Goal: Information Seeking & Learning: Learn about a topic

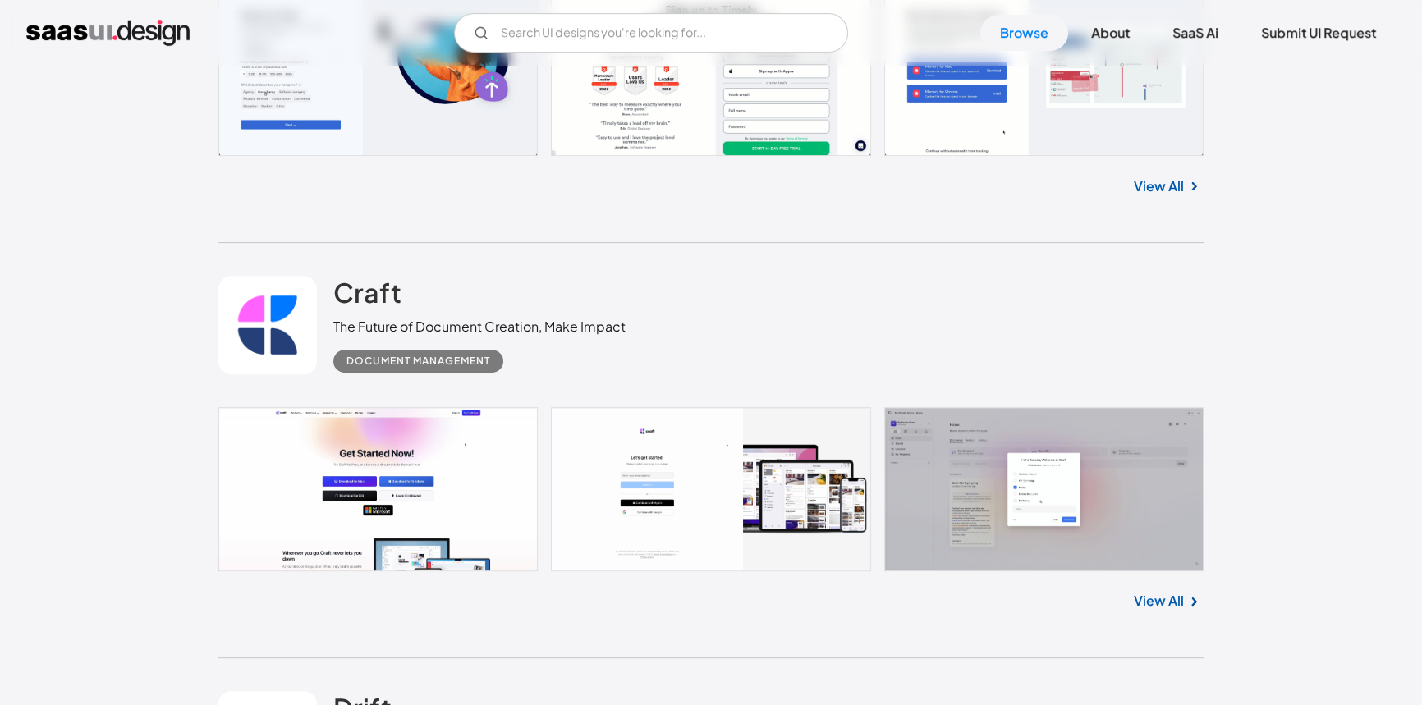
scroll to position [746, 0]
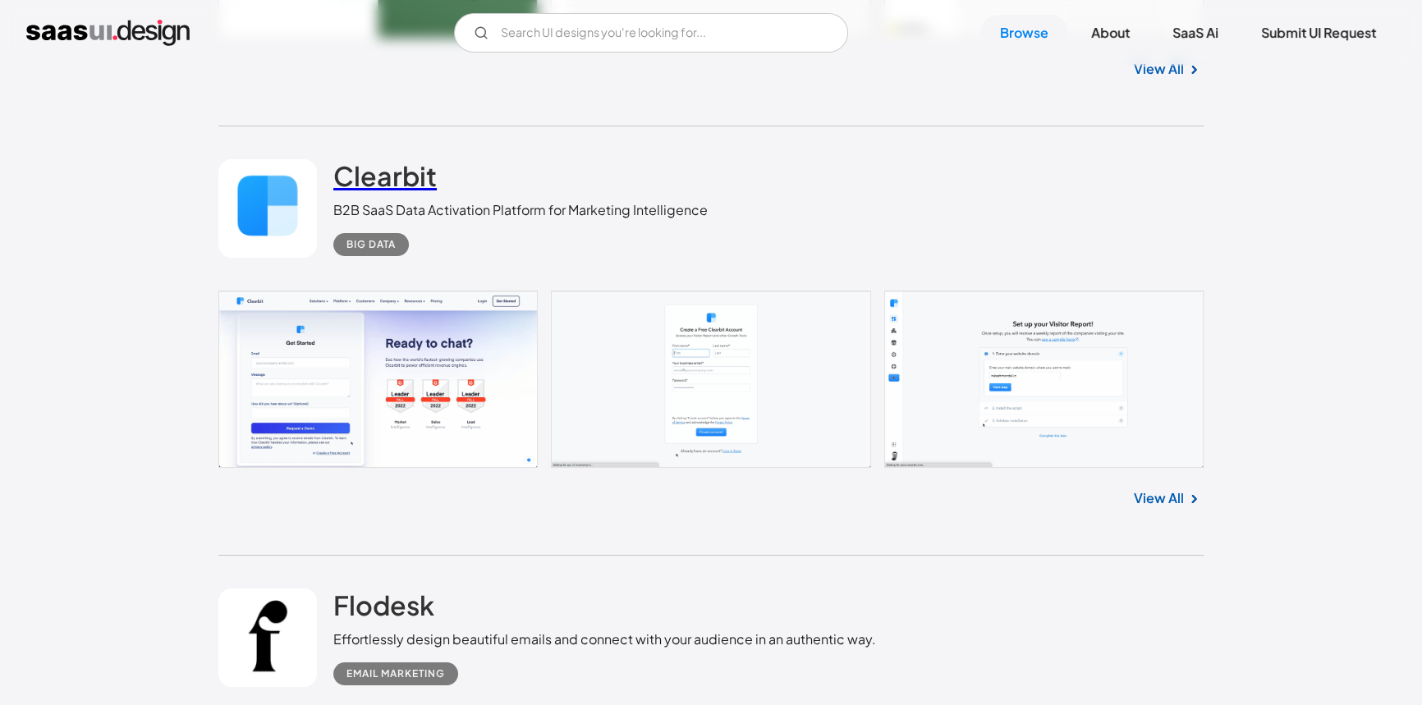
scroll to position [7761, 0]
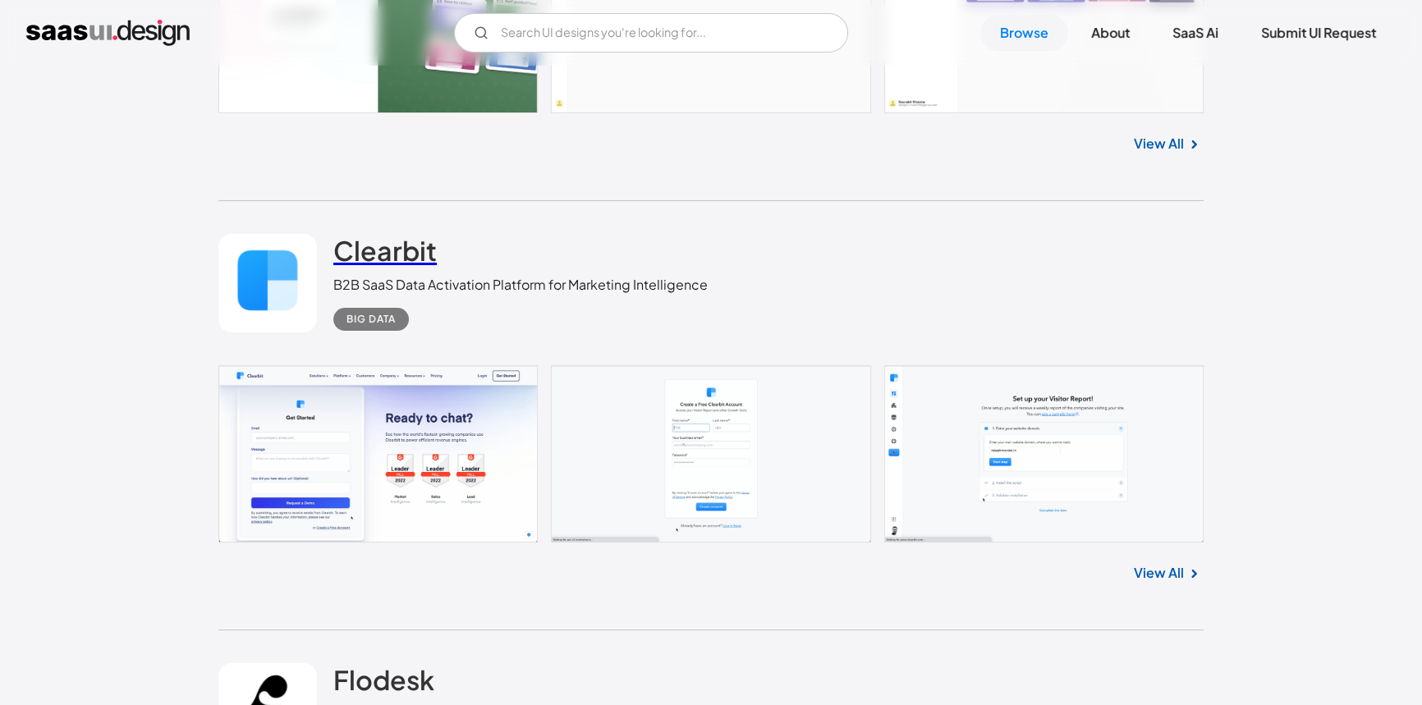
drag, startPoint x: 384, startPoint y: 243, endPoint x: 415, endPoint y: 249, distance: 30.9
click at [415, 249] on h2 "Clearbit" at bounding box center [384, 250] width 103 height 33
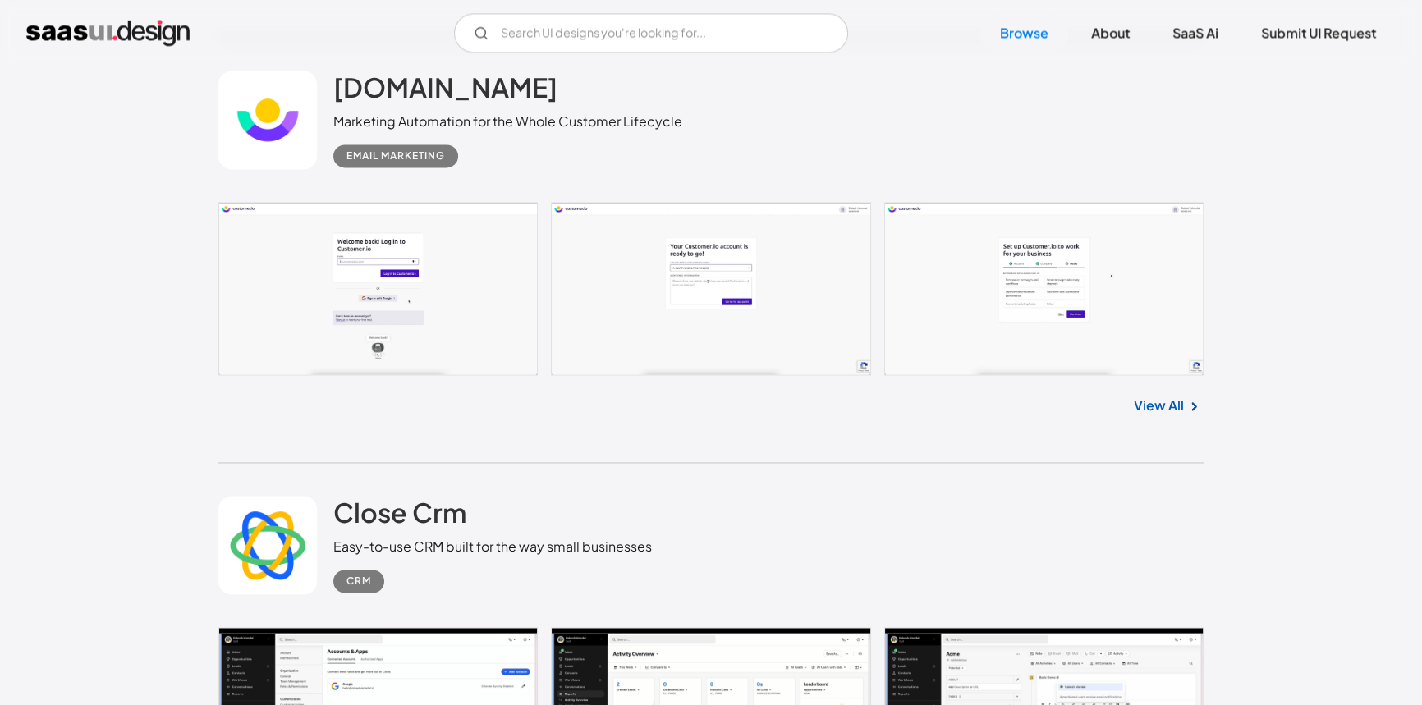
scroll to position [42206, 0]
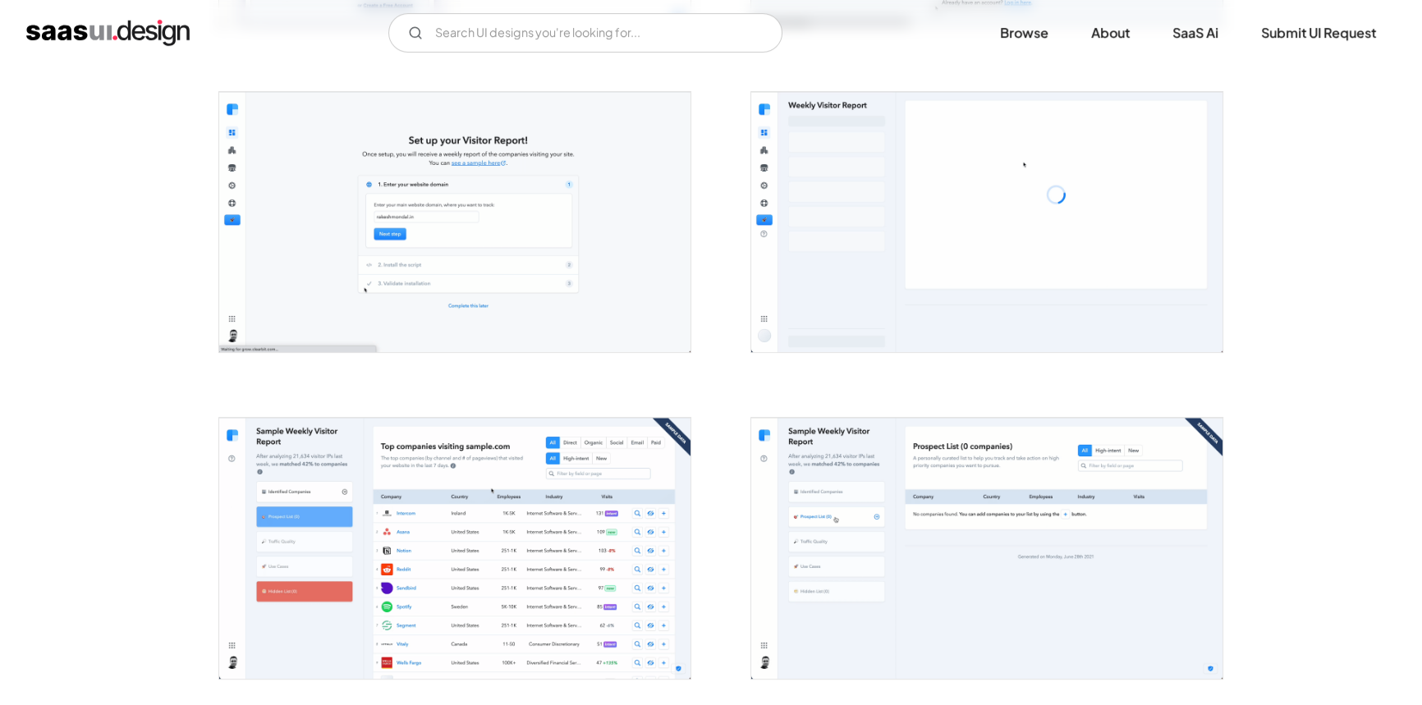
scroll to position [607, 0]
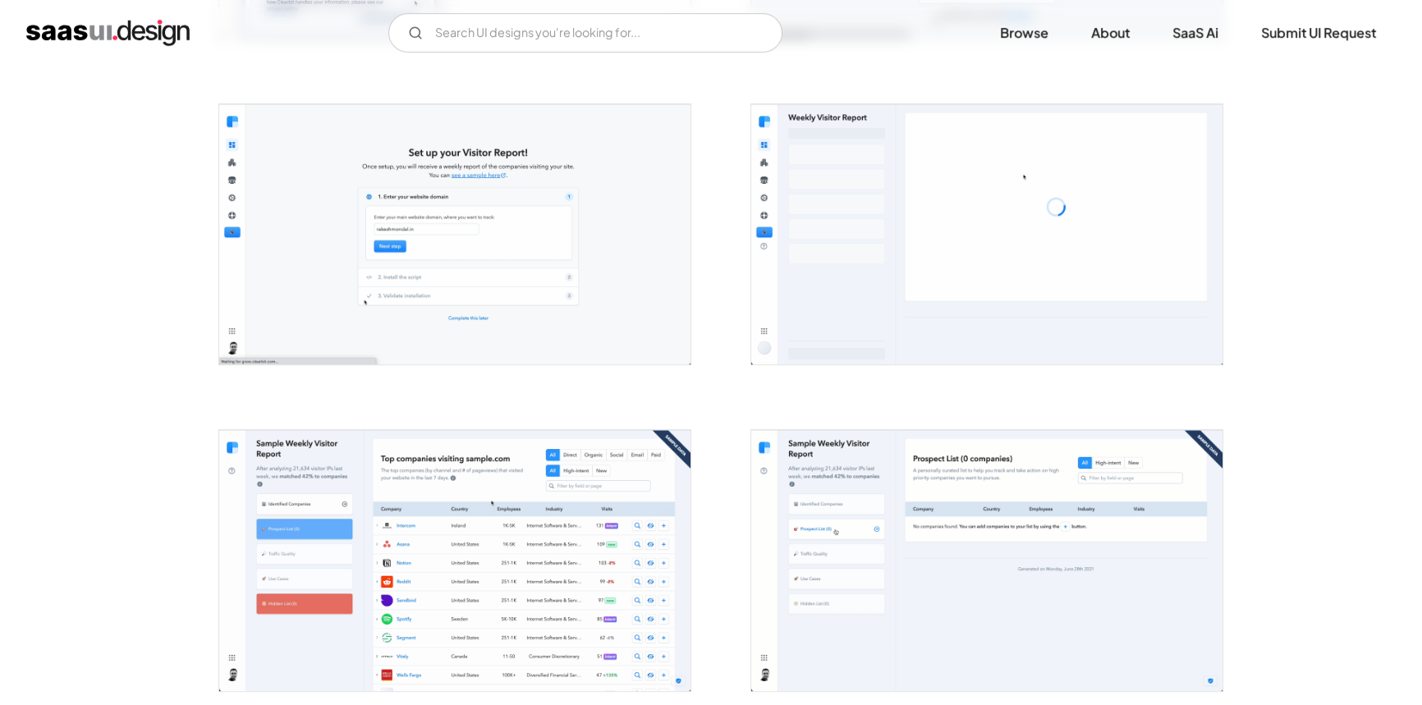
click at [471, 486] on img "open lightbox" at bounding box center [454, 560] width 471 height 260
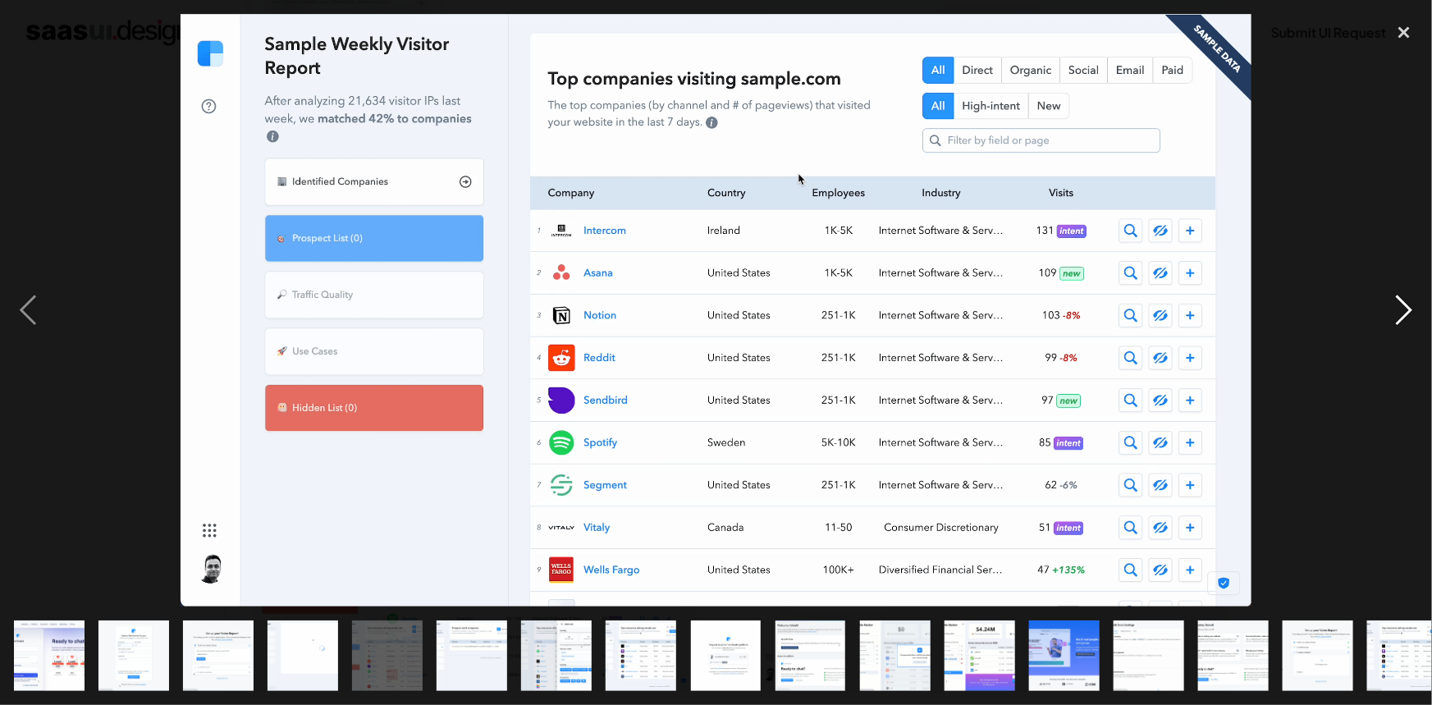
click at [1395, 82] on div "next image" at bounding box center [1405, 310] width 56 height 593
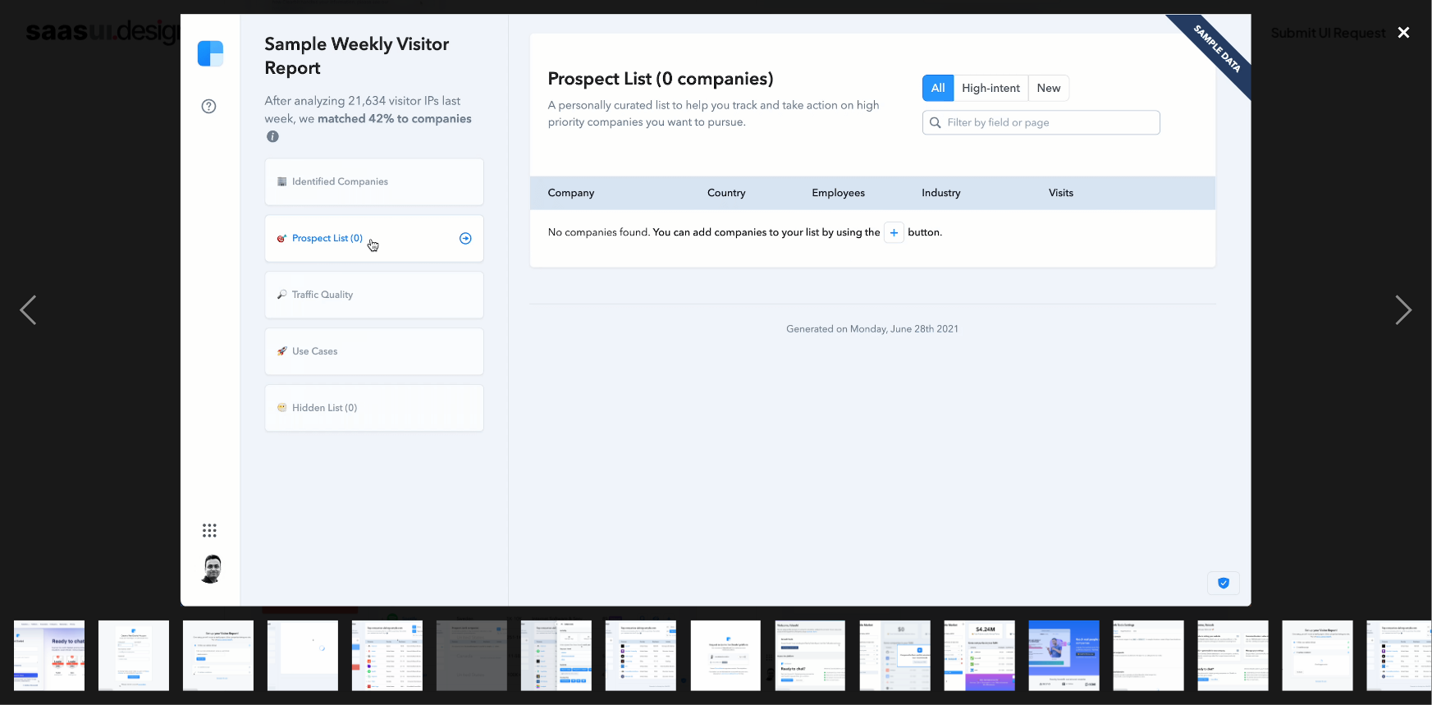
click at [1411, 23] on div "close lightbox" at bounding box center [1405, 32] width 56 height 36
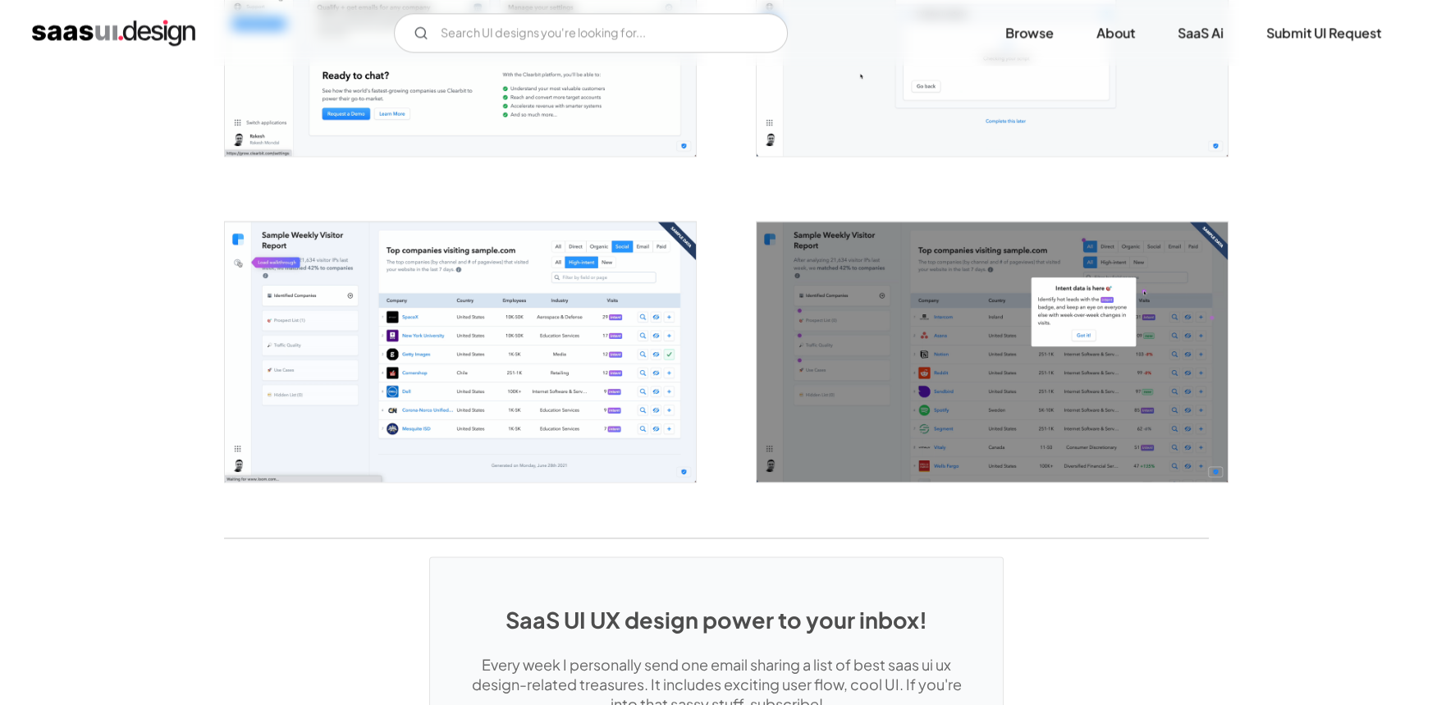
scroll to position [2696, 0]
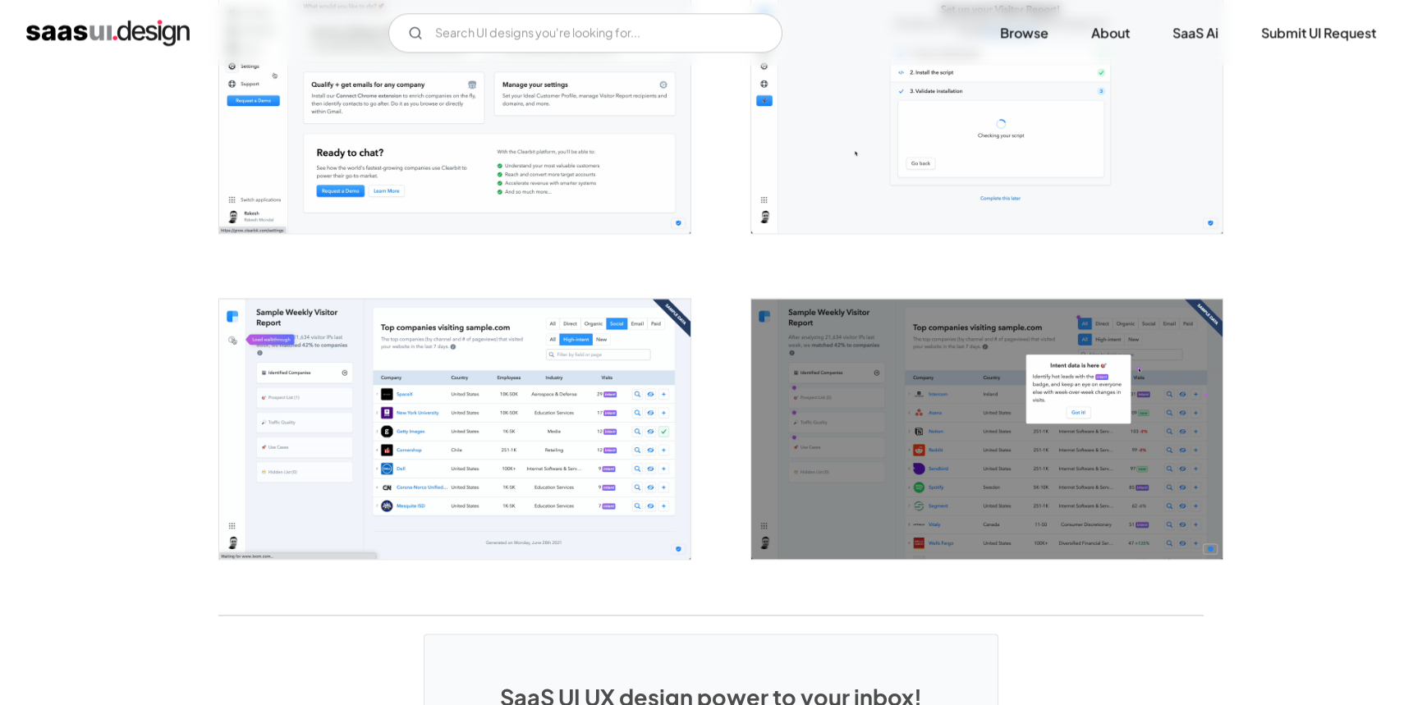
click at [435, 329] on img "open lightbox" at bounding box center [454, 429] width 471 height 260
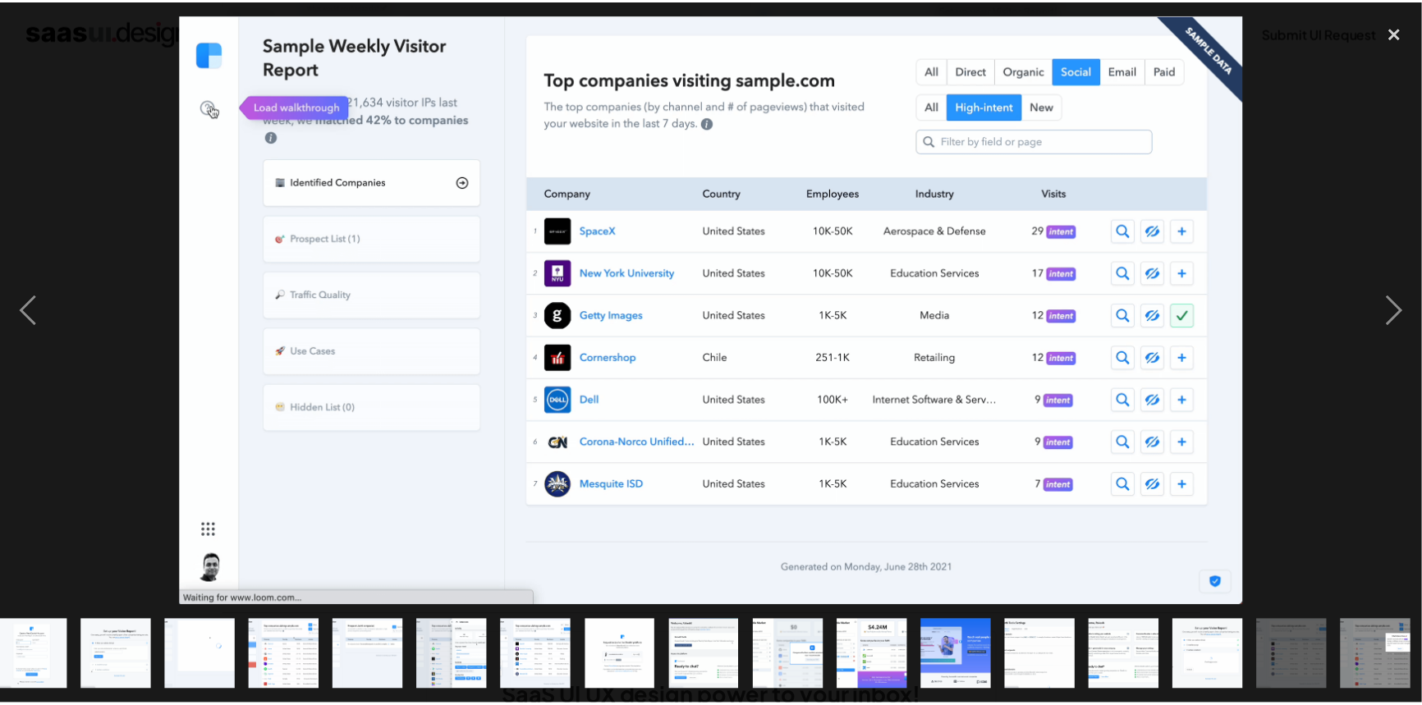
scroll to position [0, 104]
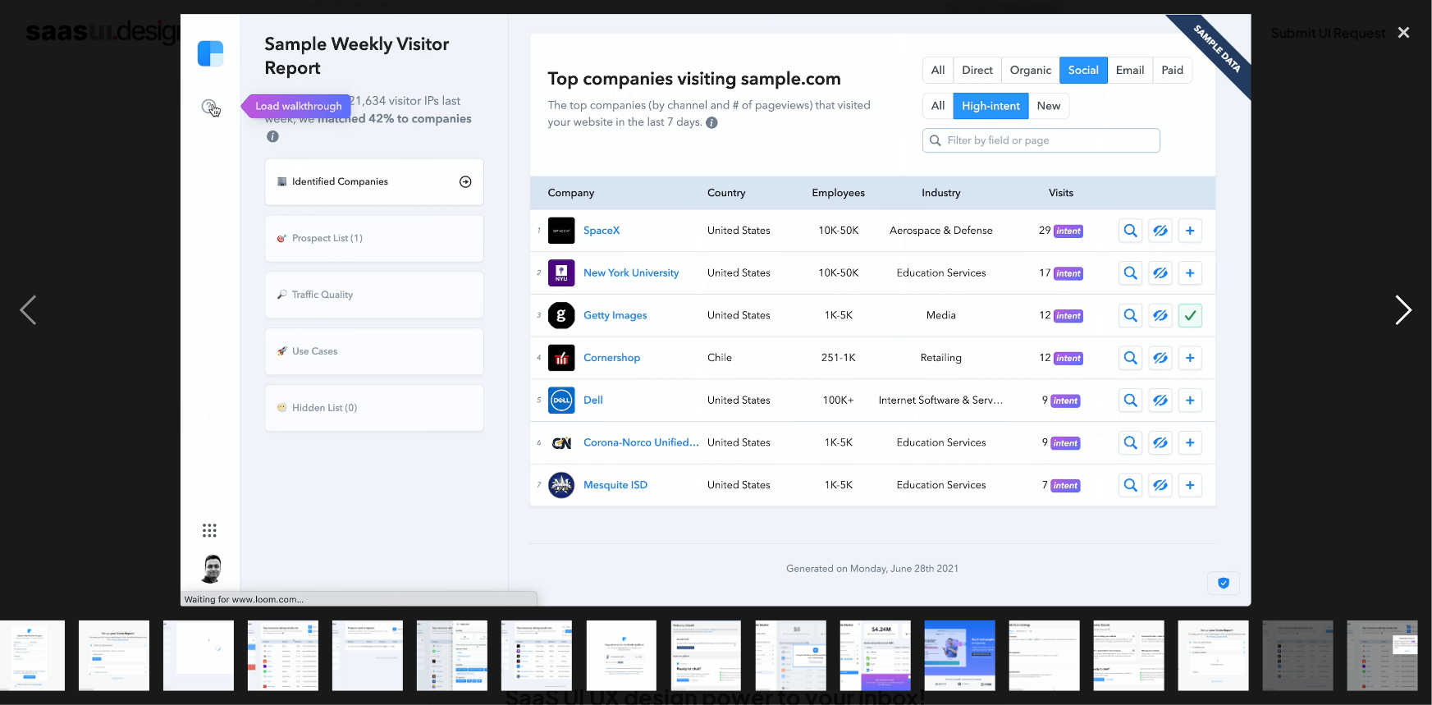
click at [1391, 175] on div "next image" at bounding box center [1405, 310] width 56 height 593
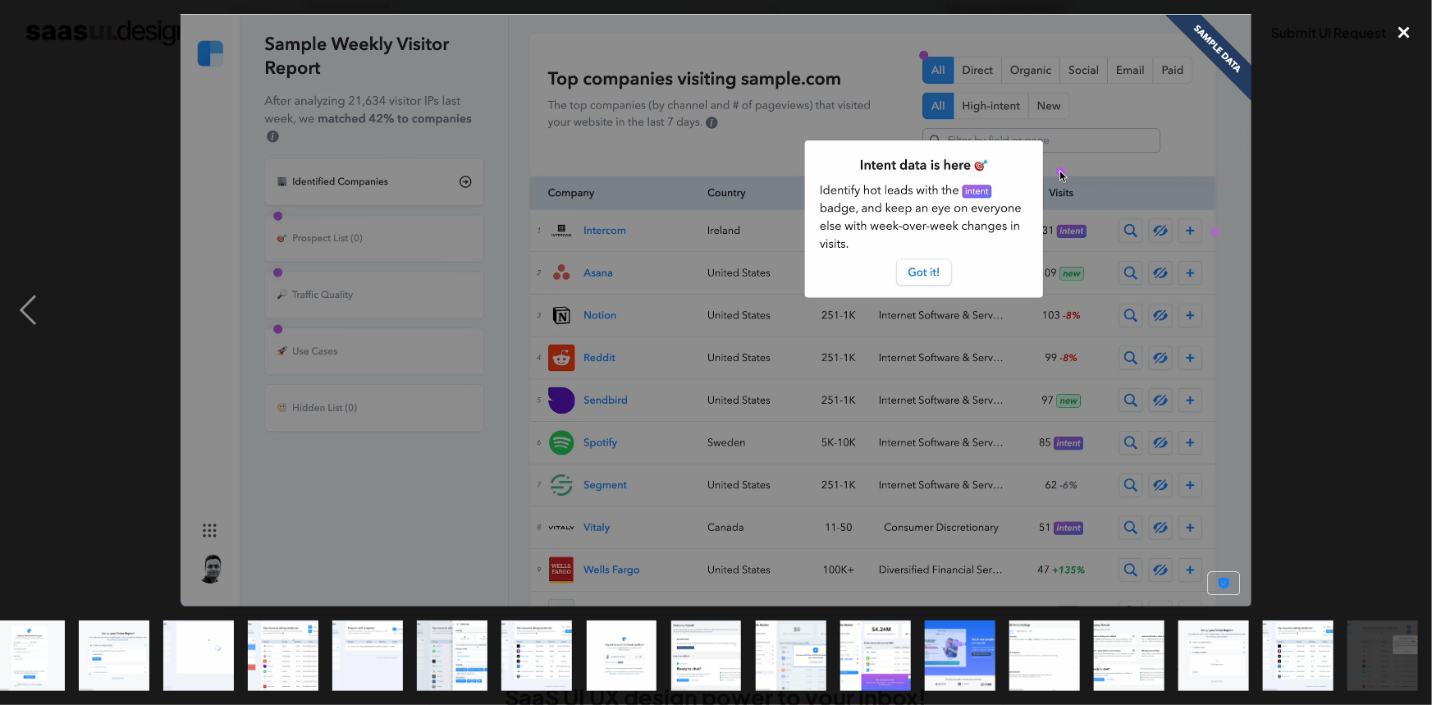
click at [1394, 30] on div "close lightbox" at bounding box center [1405, 32] width 56 height 36
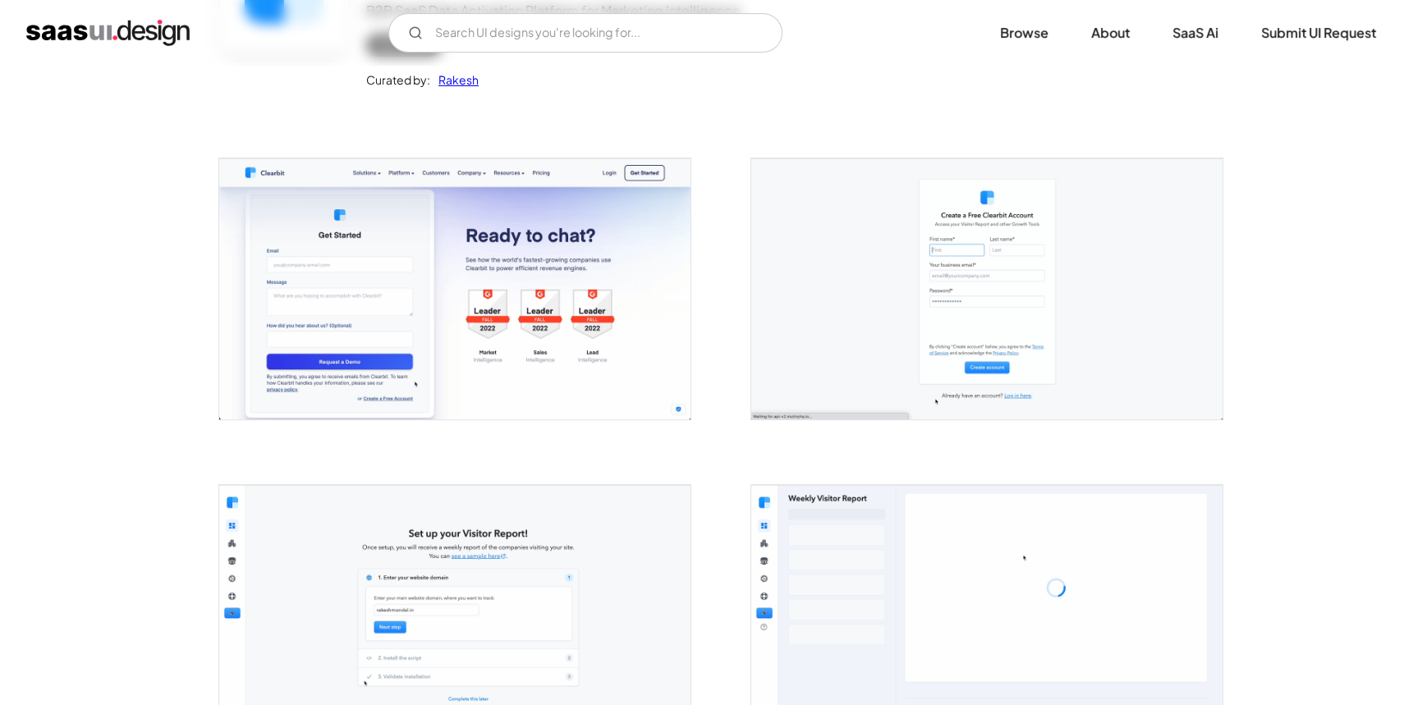
scroll to position [0, 0]
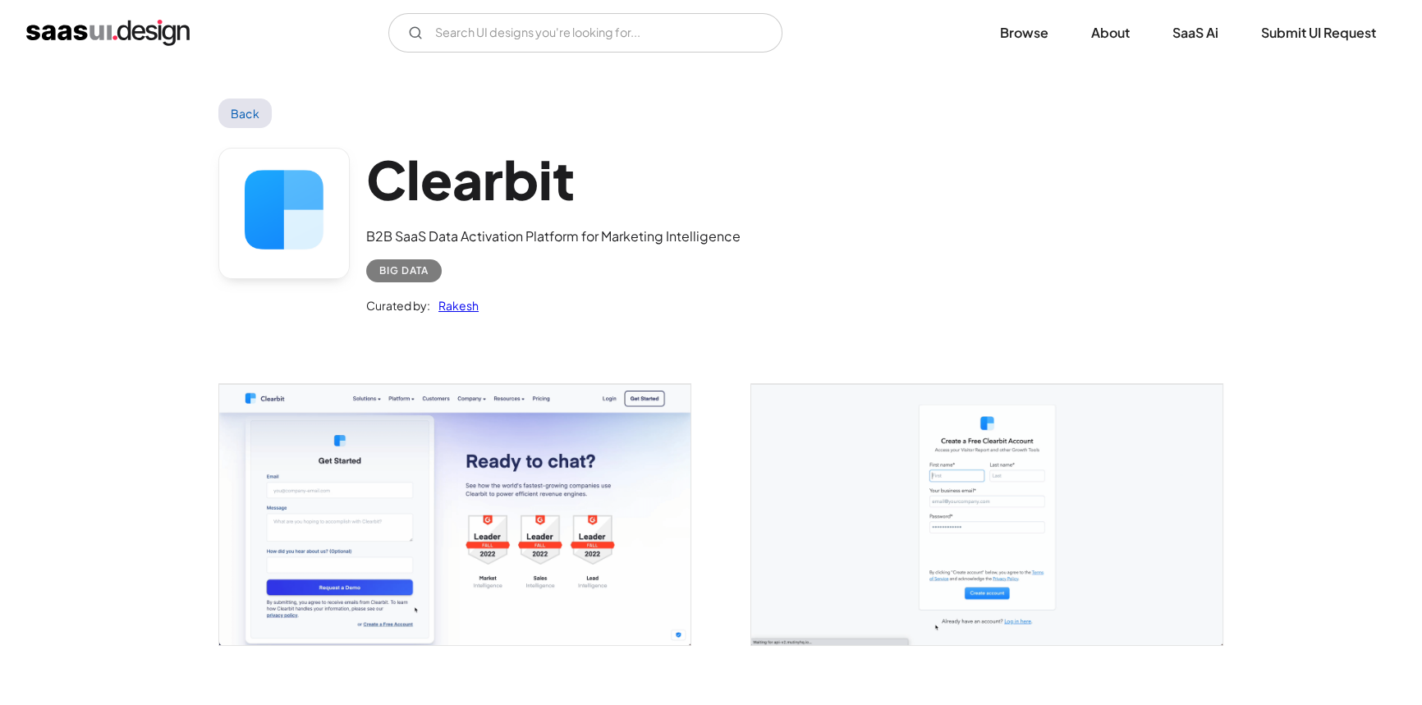
click at [241, 99] on link "Back" at bounding box center [244, 114] width 53 height 30
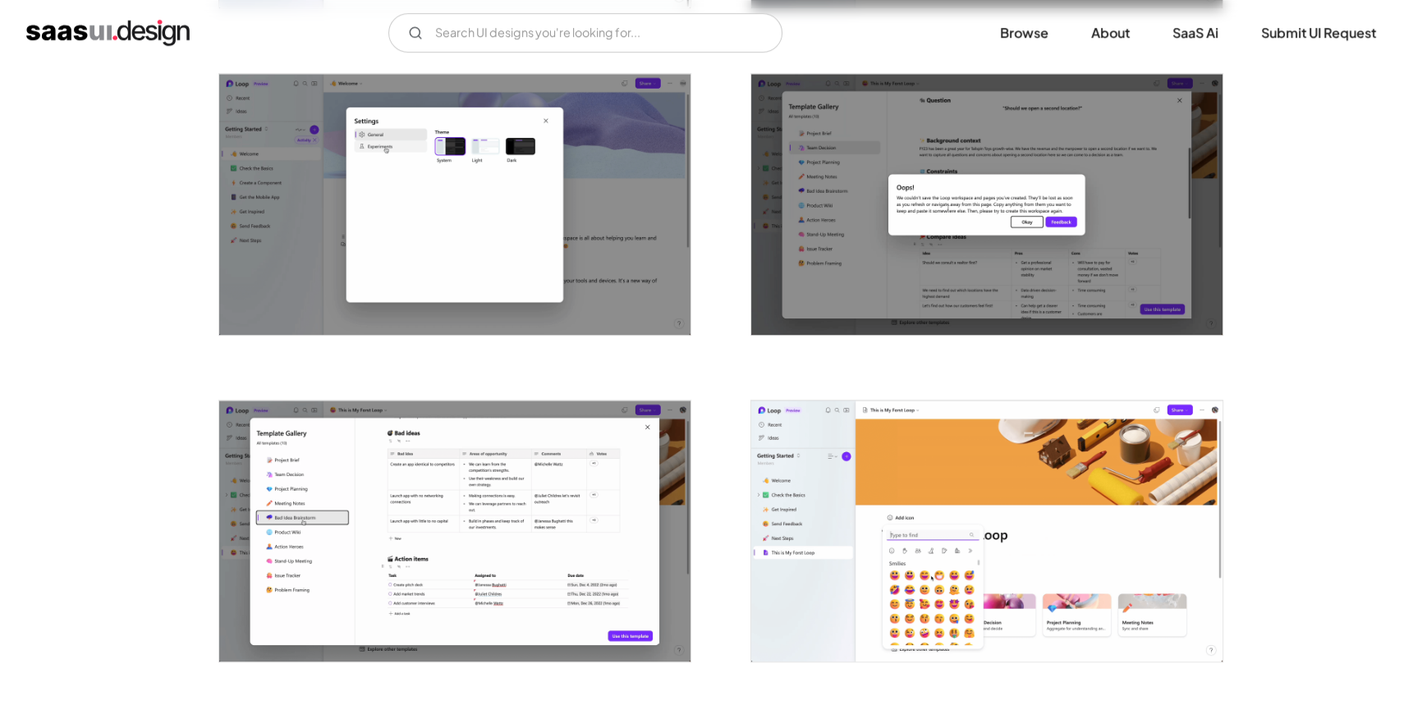
scroll to position [1567, 0]
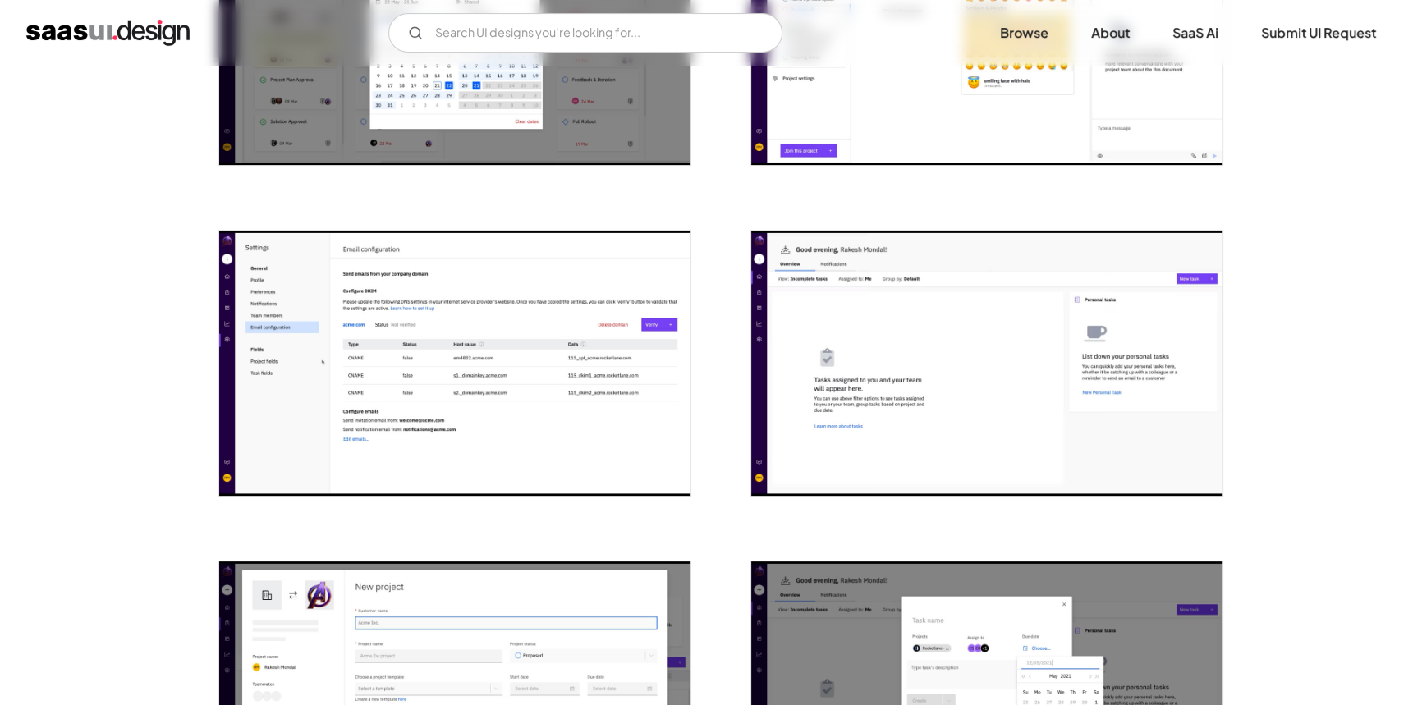
scroll to position [223, 0]
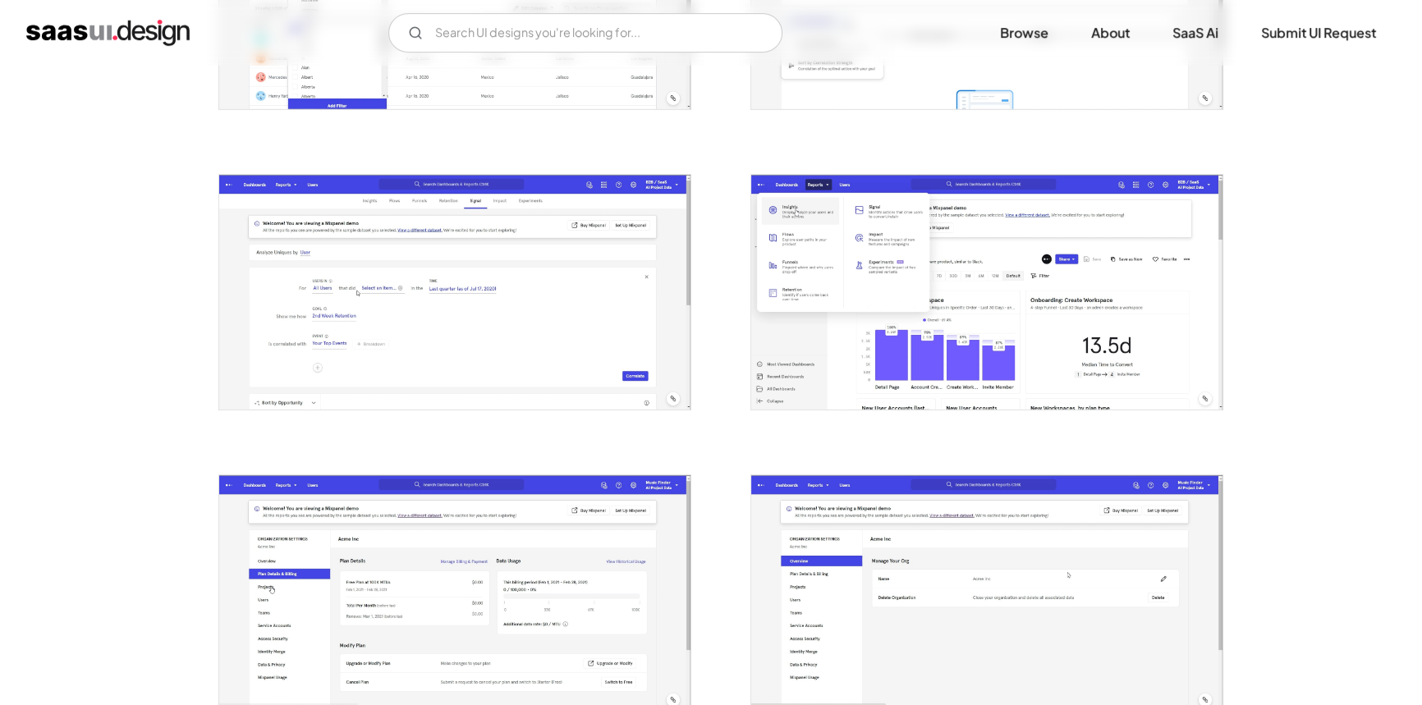
scroll to position [522, 0]
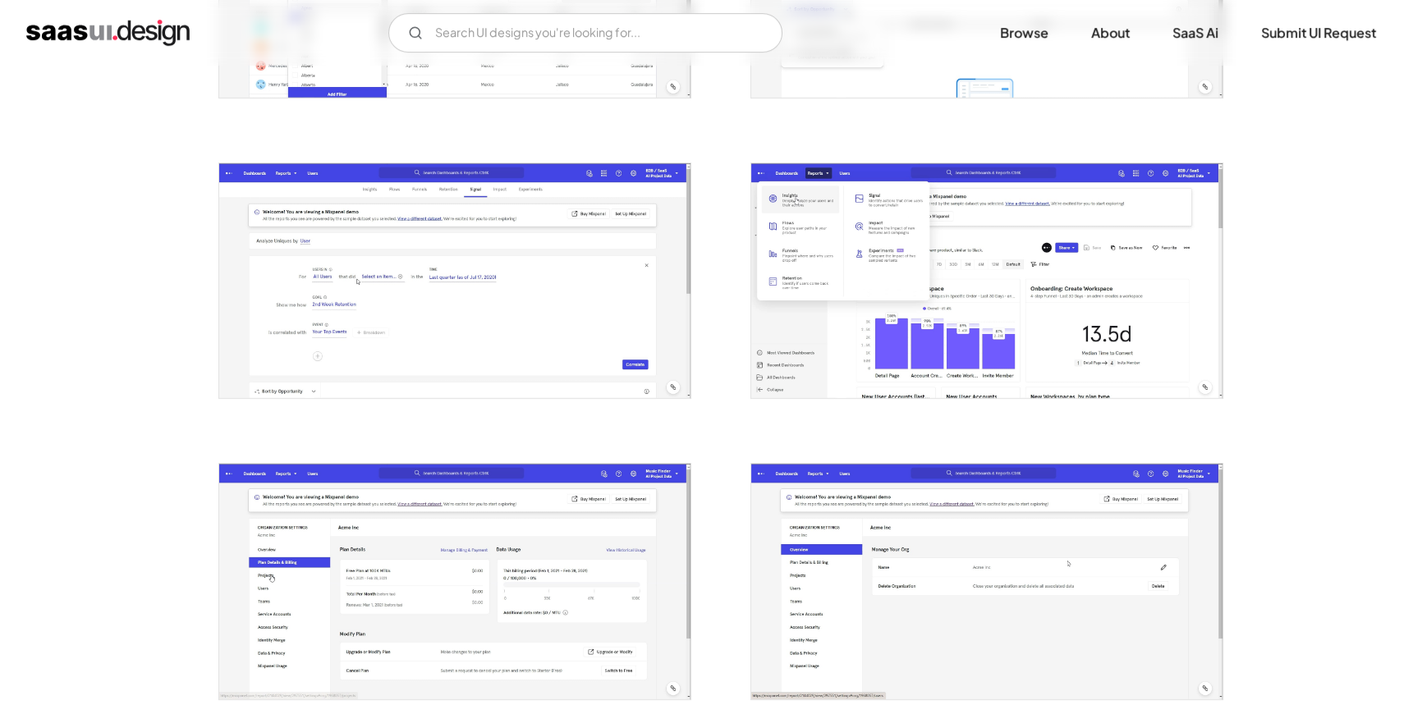
click at [795, 267] on img "open lightbox" at bounding box center [986, 280] width 471 height 235
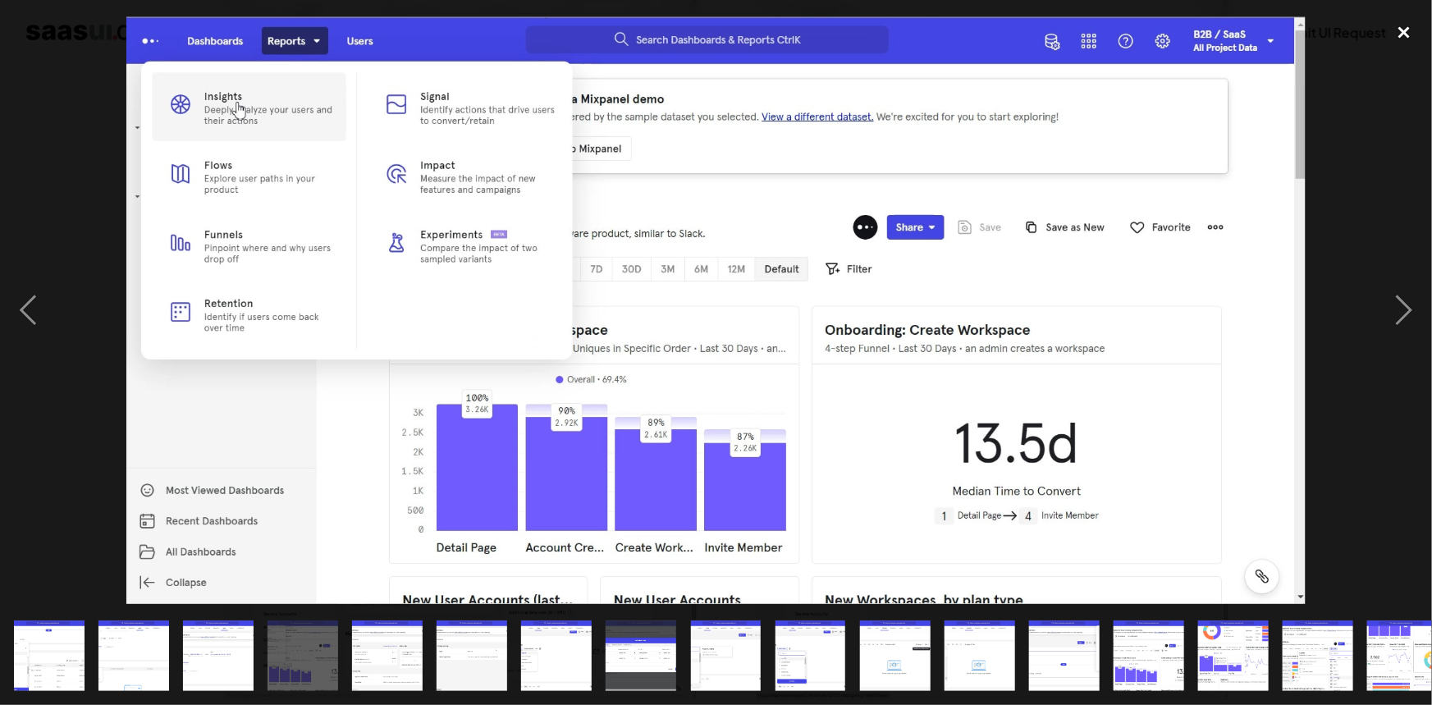
click at [1398, 32] on div "close lightbox" at bounding box center [1405, 32] width 56 height 36
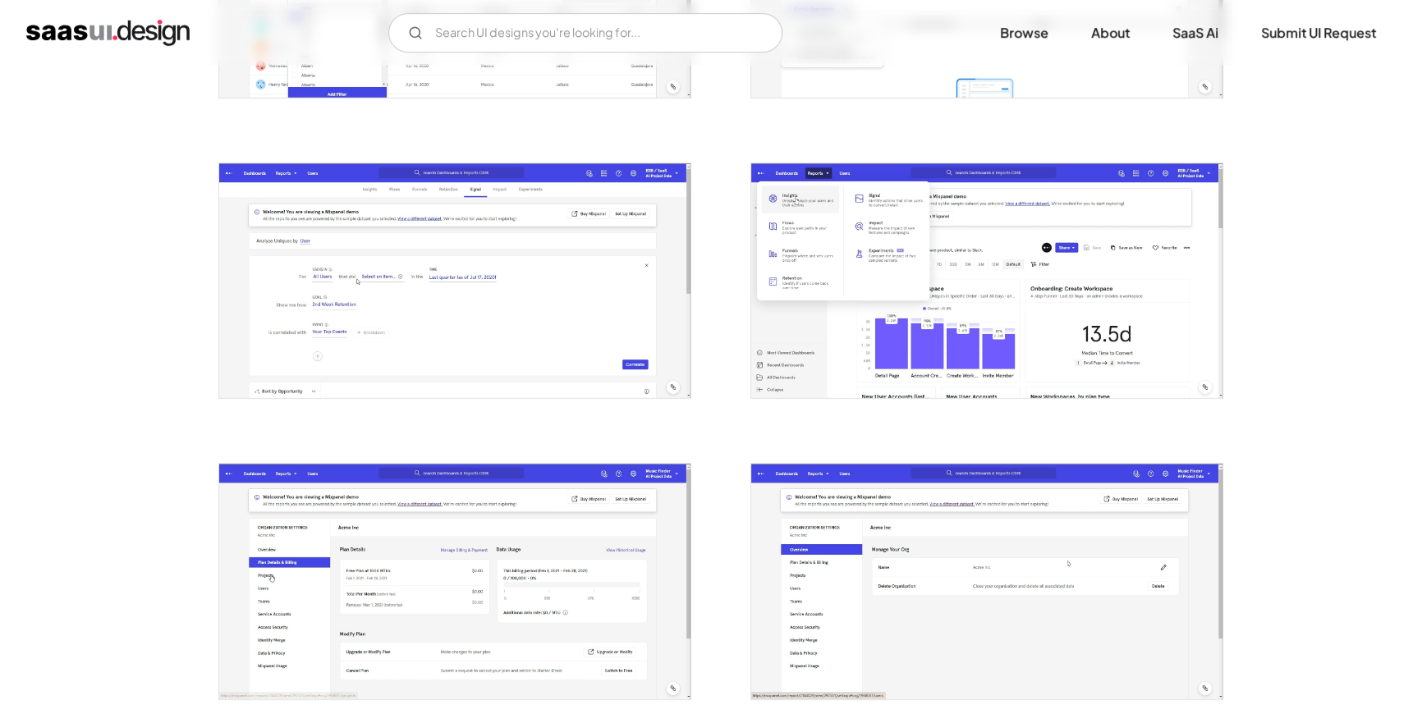
click at [905, 262] on img "open lightbox" at bounding box center [986, 280] width 471 height 235
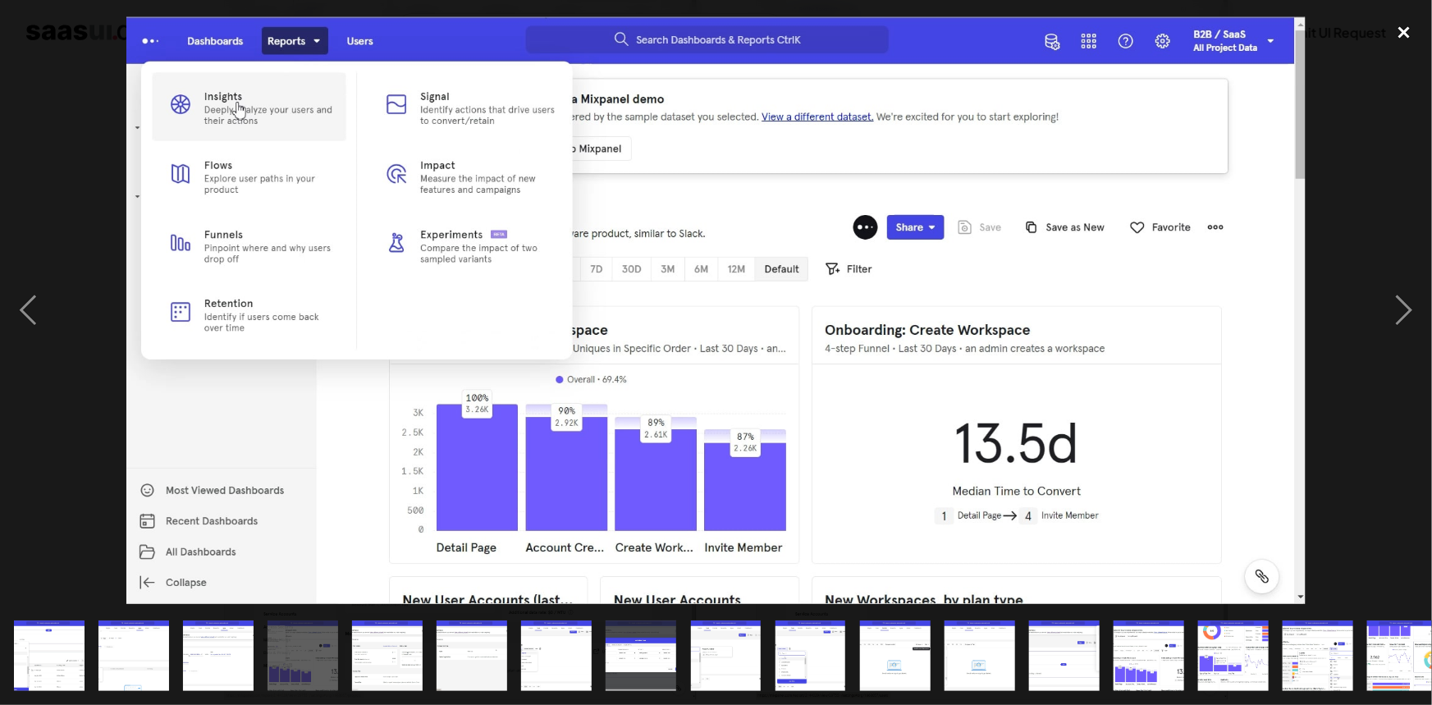
click at [1400, 24] on div "close lightbox" at bounding box center [1405, 32] width 56 height 36
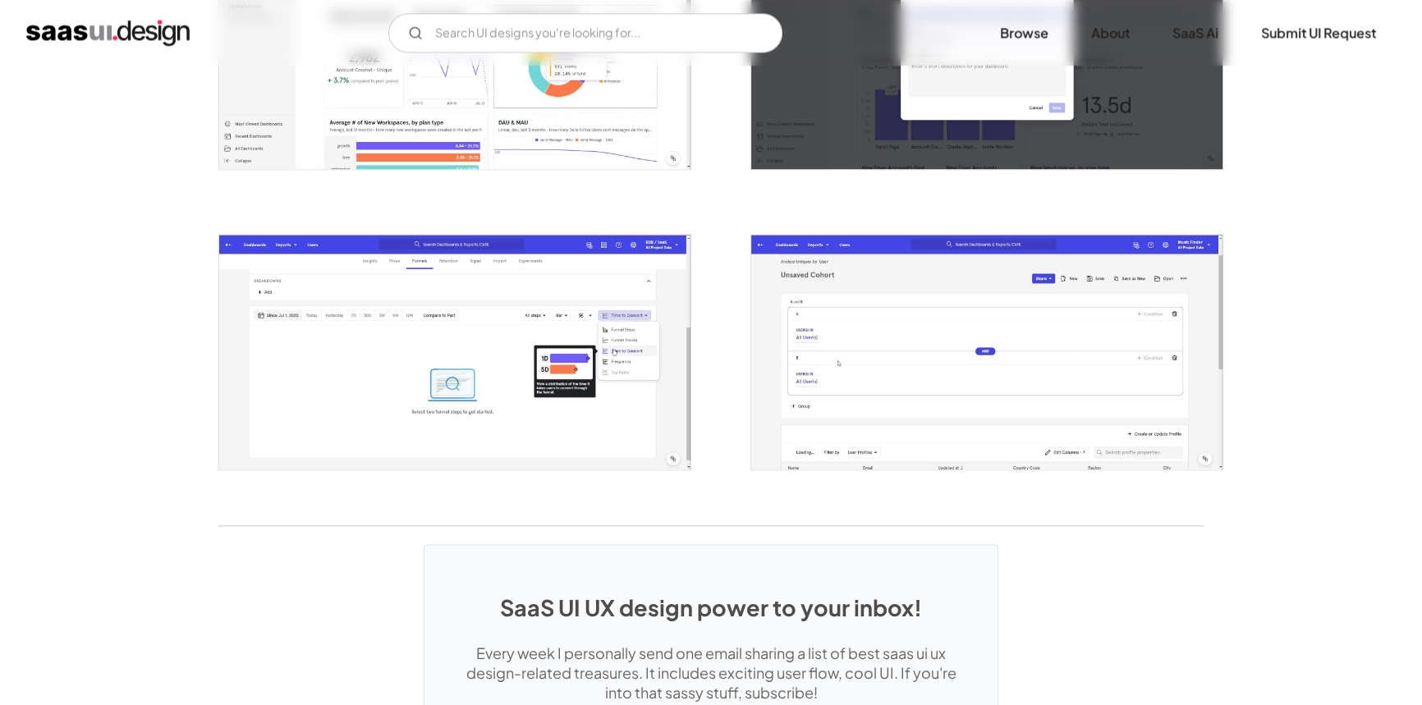
scroll to position [3134, 0]
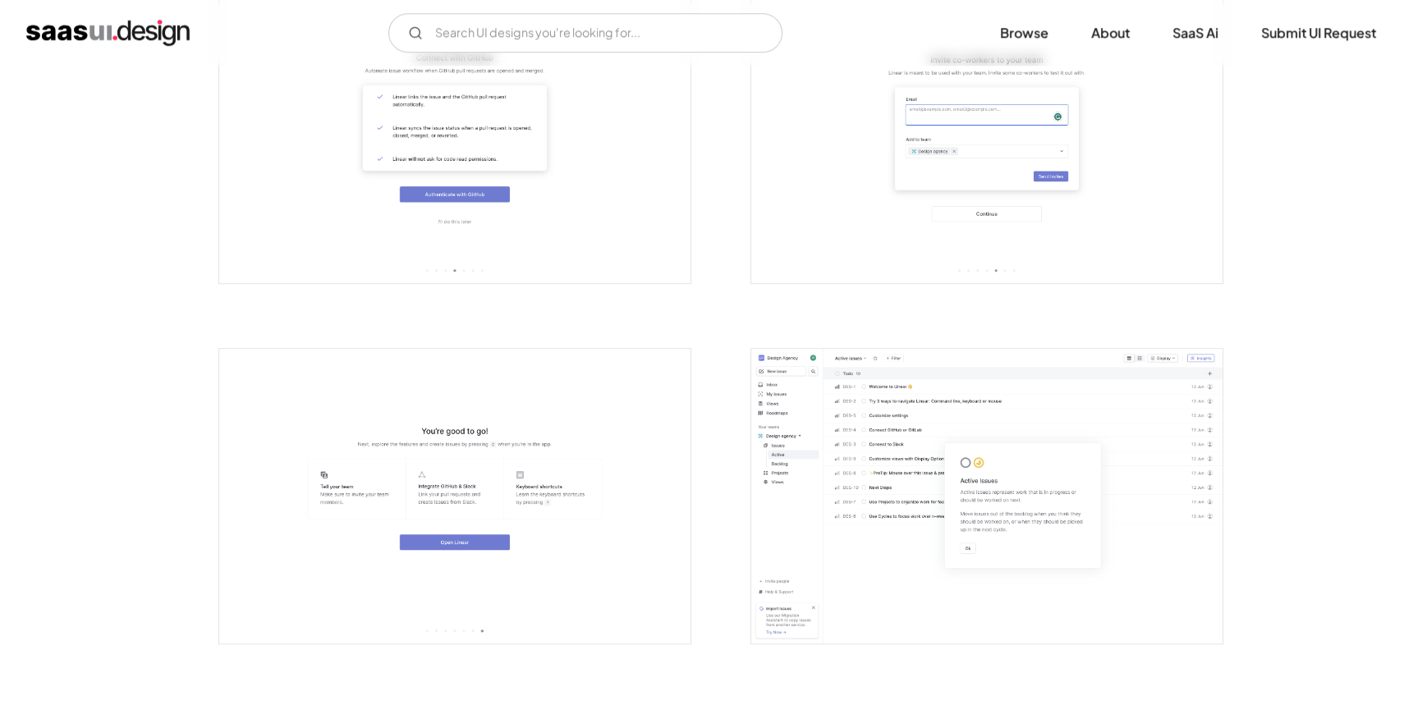
scroll to position [1492, 0]
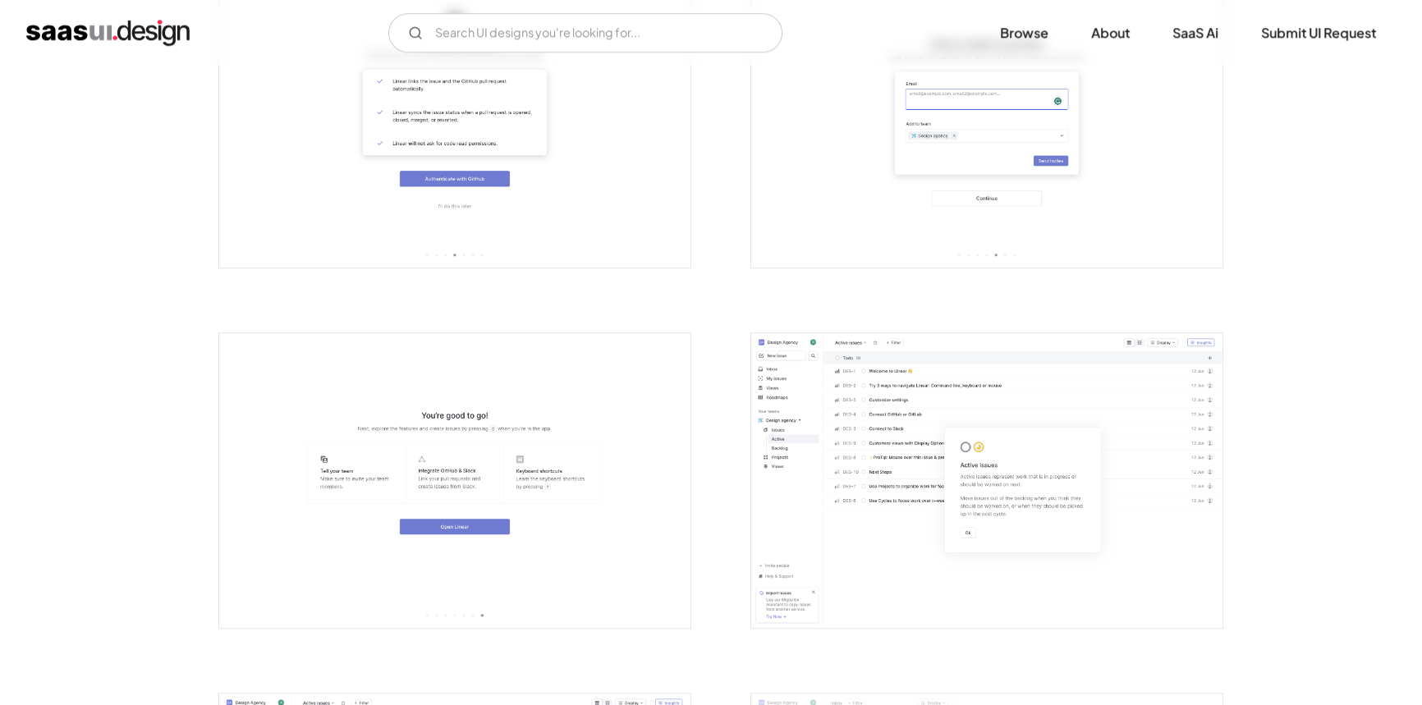
click at [836, 383] on img "open lightbox" at bounding box center [986, 480] width 471 height 295
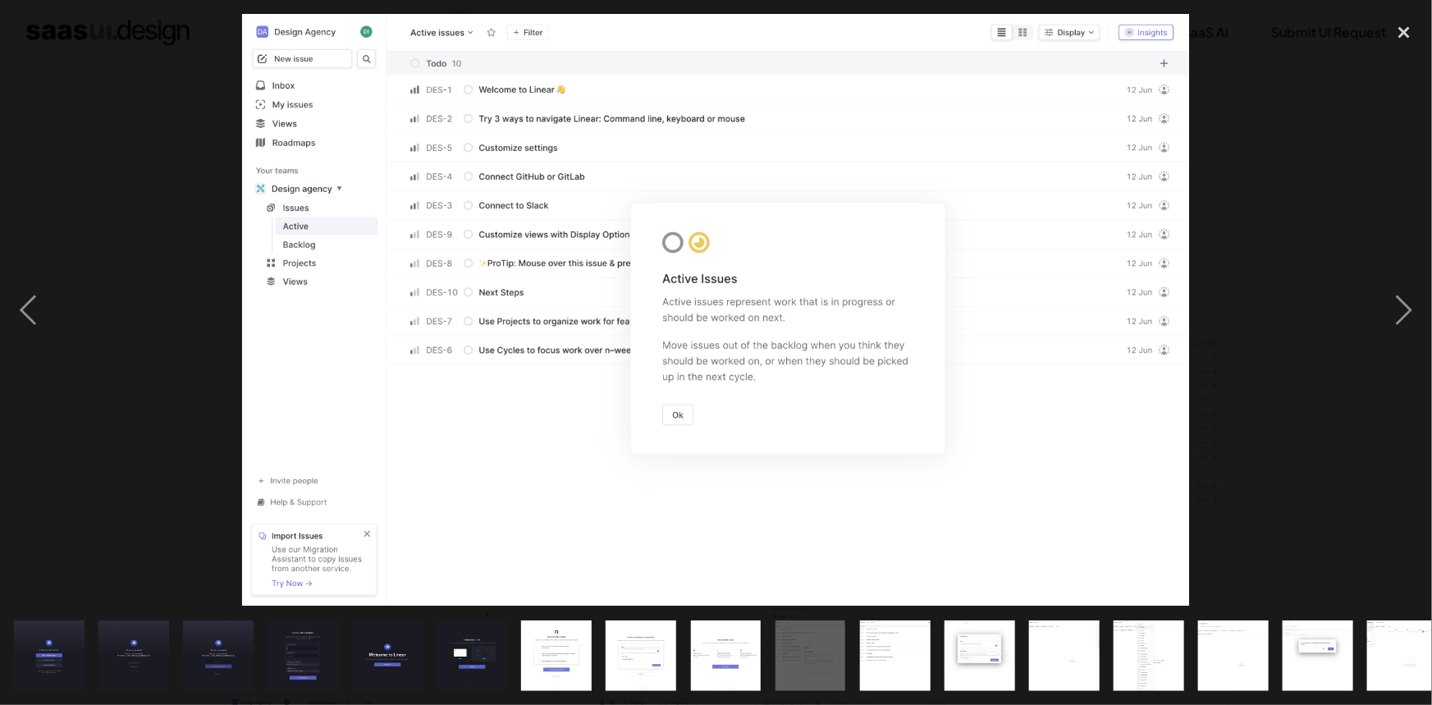
click at [1308, 135] on div at bounding box center [716, 310] width 1432 height 593
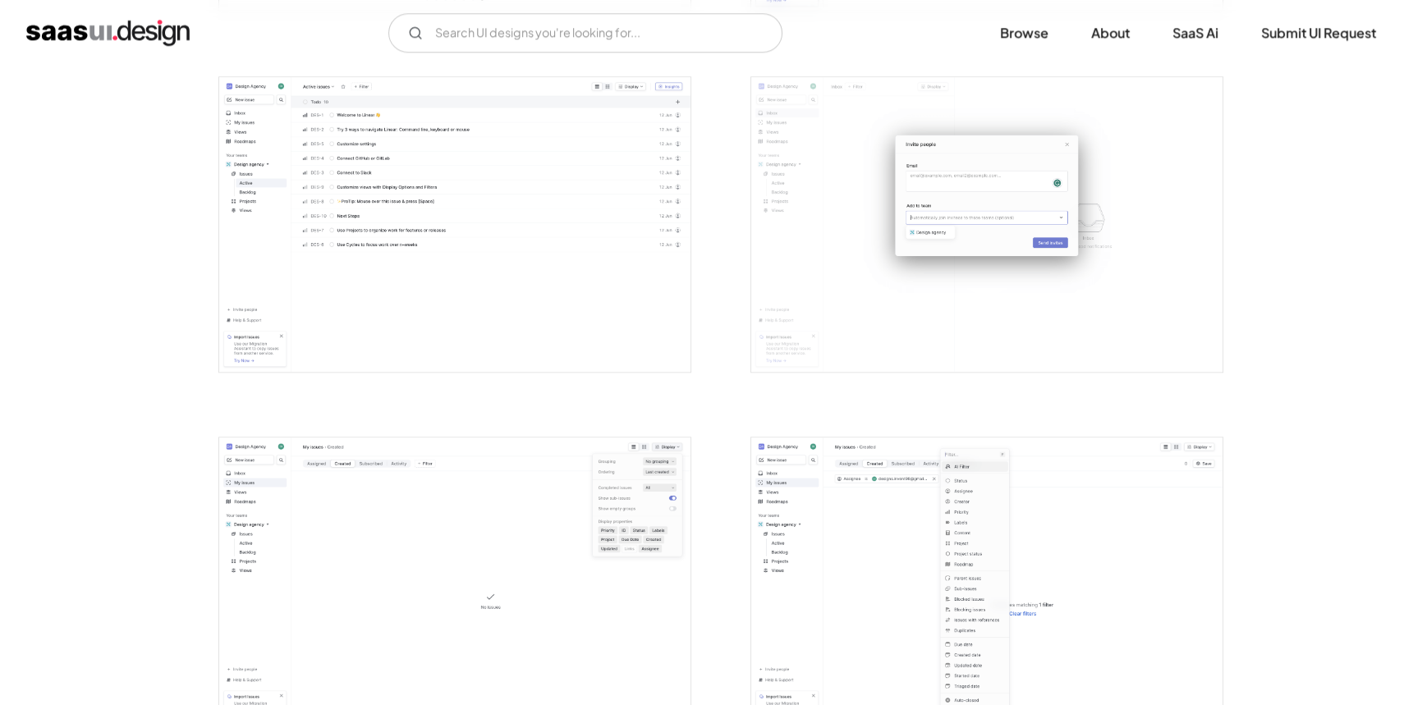
scroll to position [2388, 0]
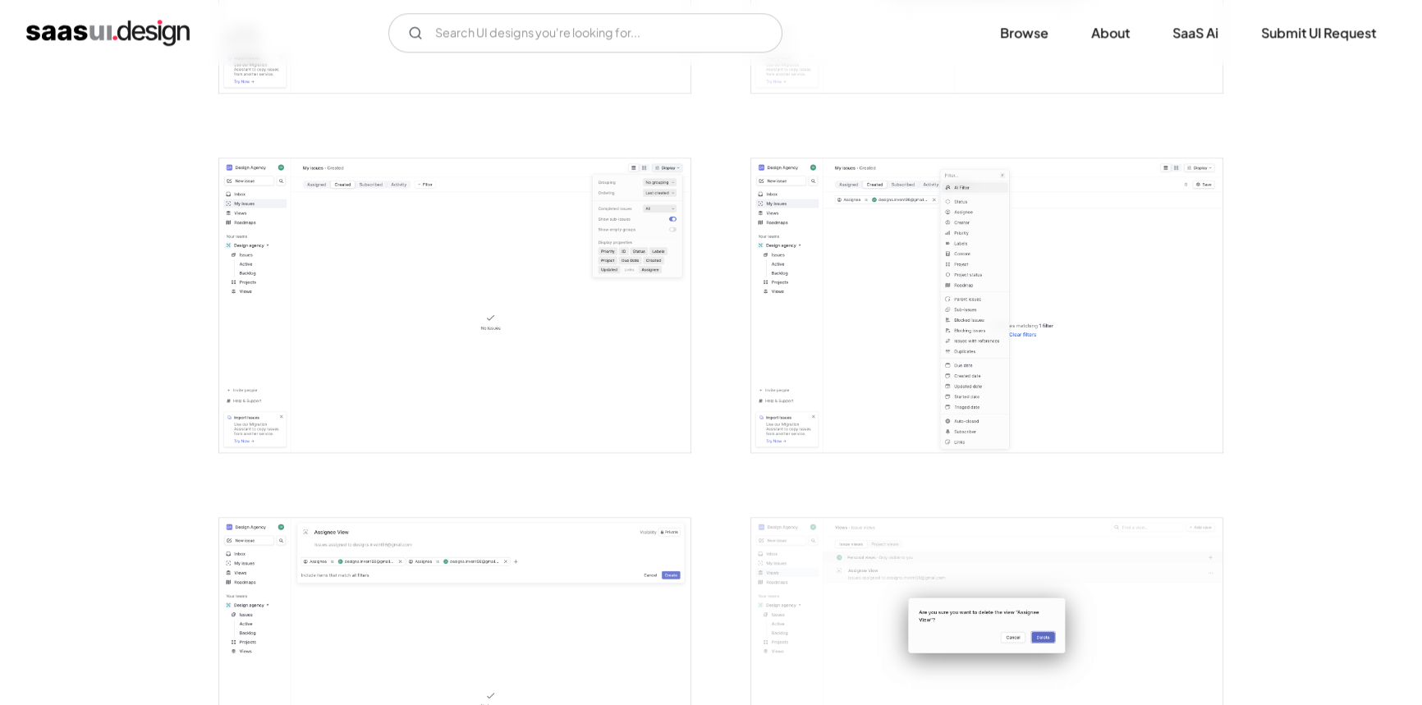
click at [977, 296] on img "open lightbox" at bounding box center [986, 305] width 471 height 295
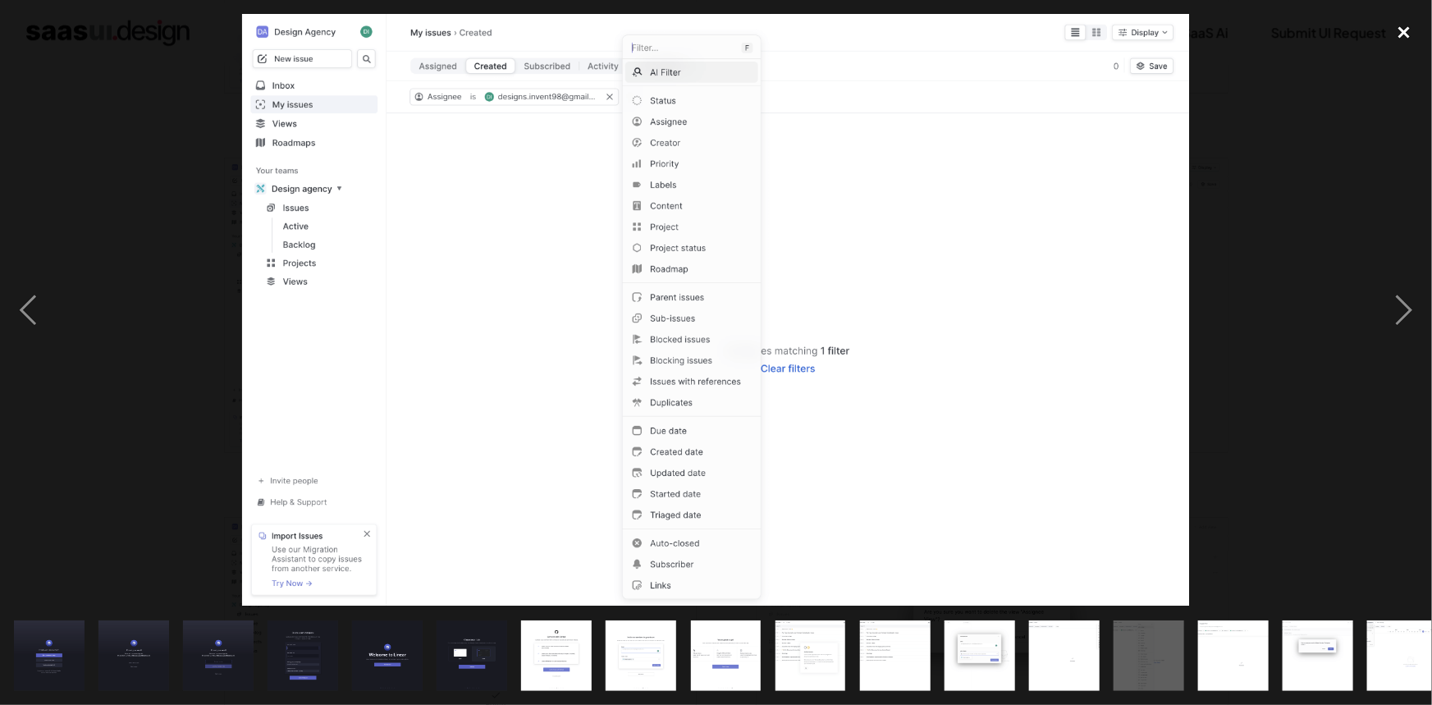
click at [1405, 29] on div "close lightbox" at bounding box center [1405, 32] width 56 height 36
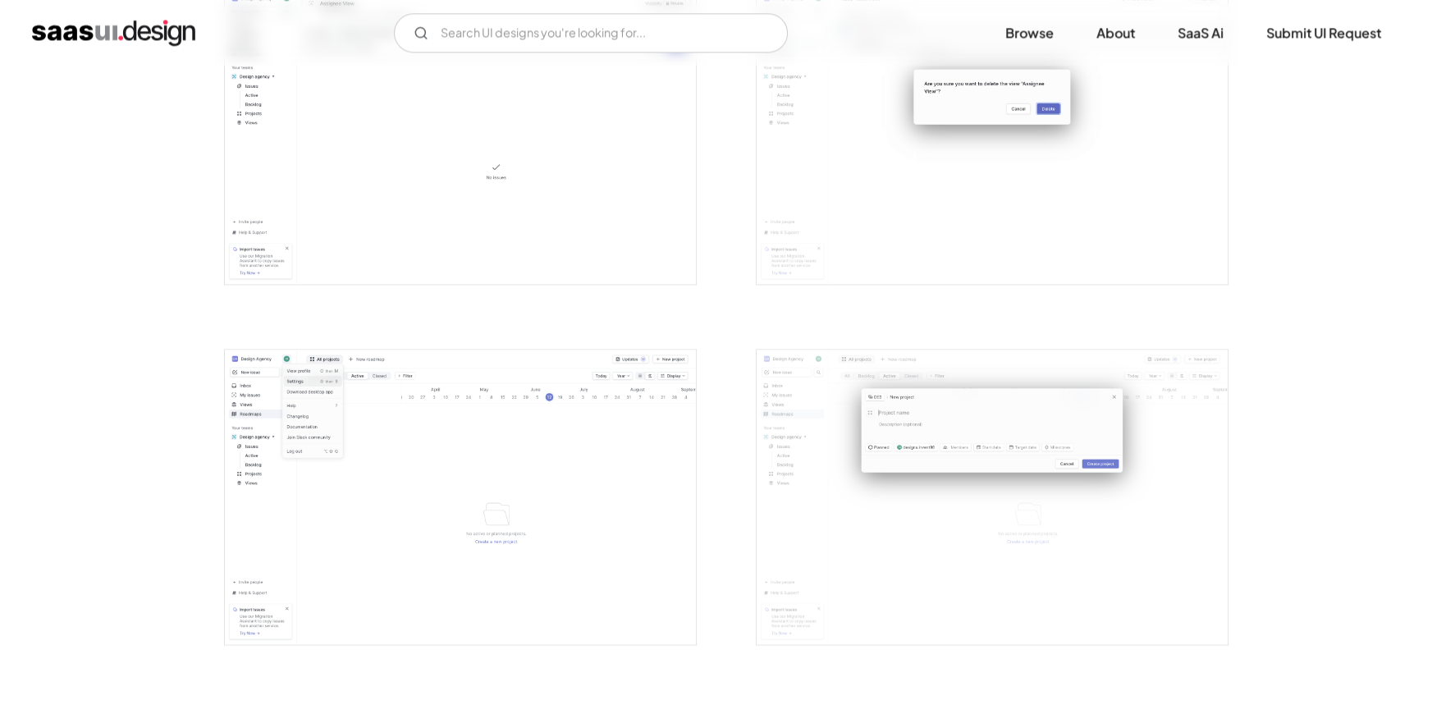
scroll to position [3209, 0]
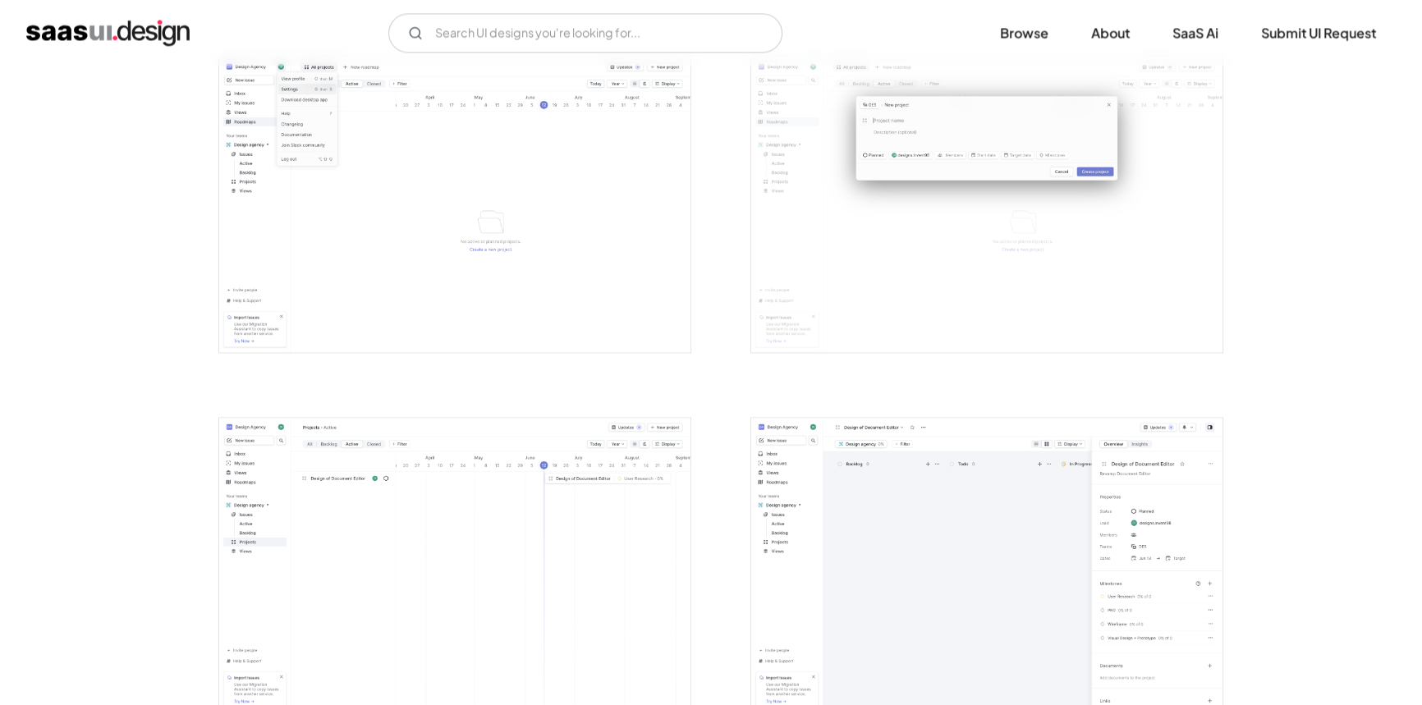
click at [535, 493] on img "open lightbox" at bounding box center [454, 565] width 471 height 295
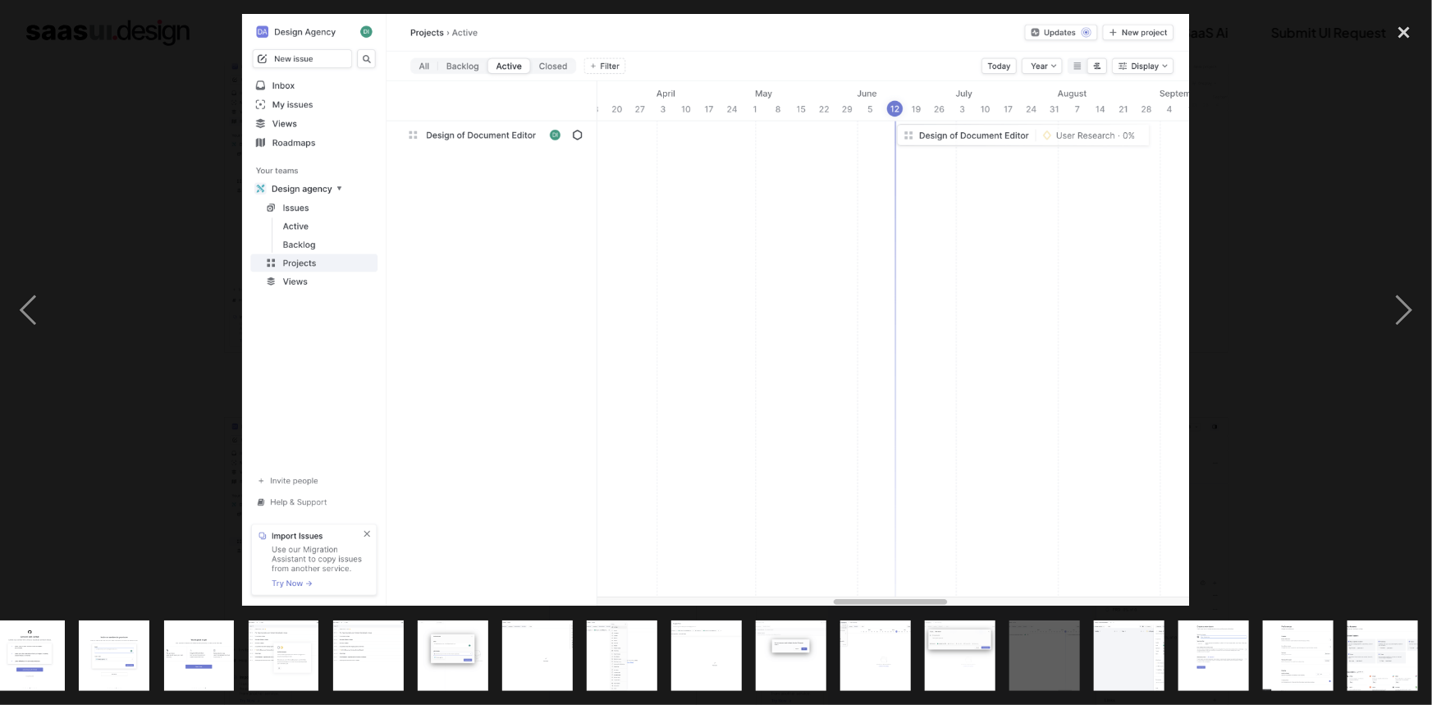
scroll to position [0, 527]
click at [1395, 18] on div "close lightbox" at bounding box center [1405, 32] width 56 height 36
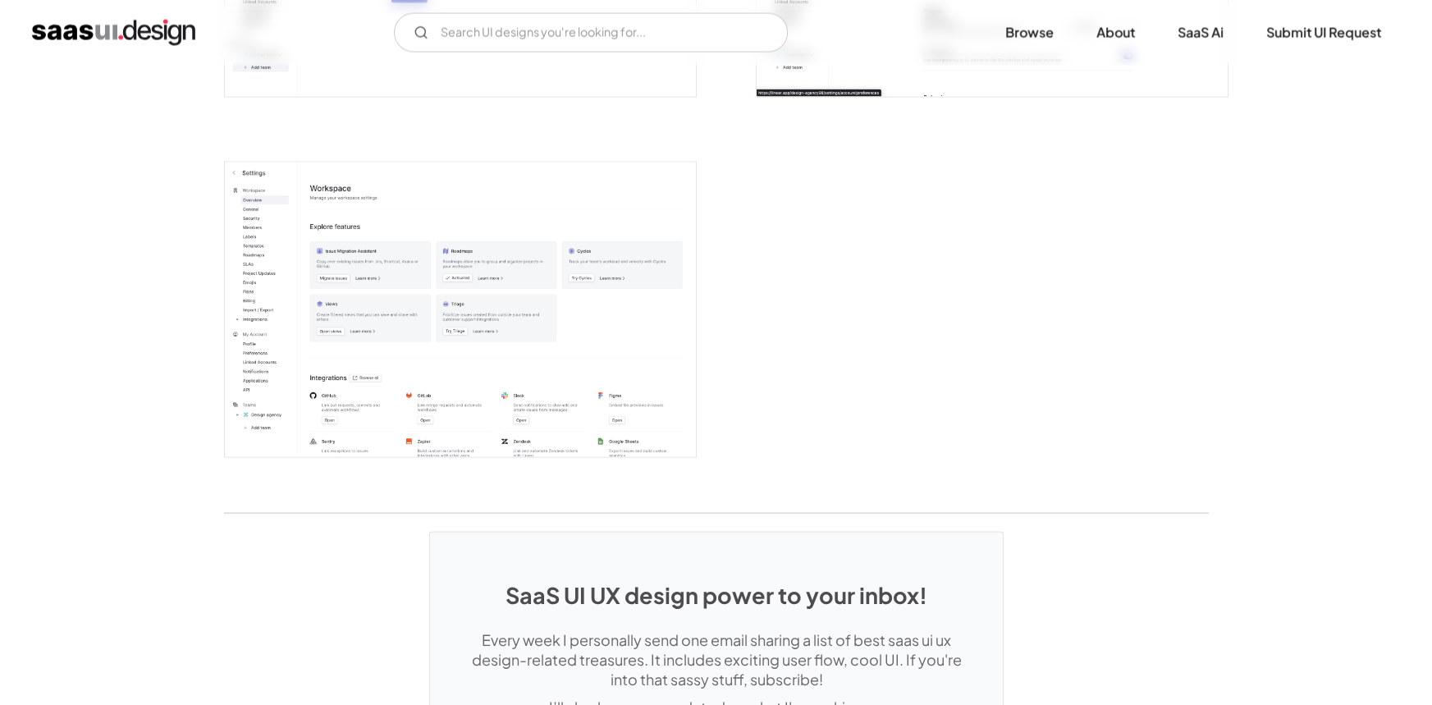
scroll to position [4186, 0]
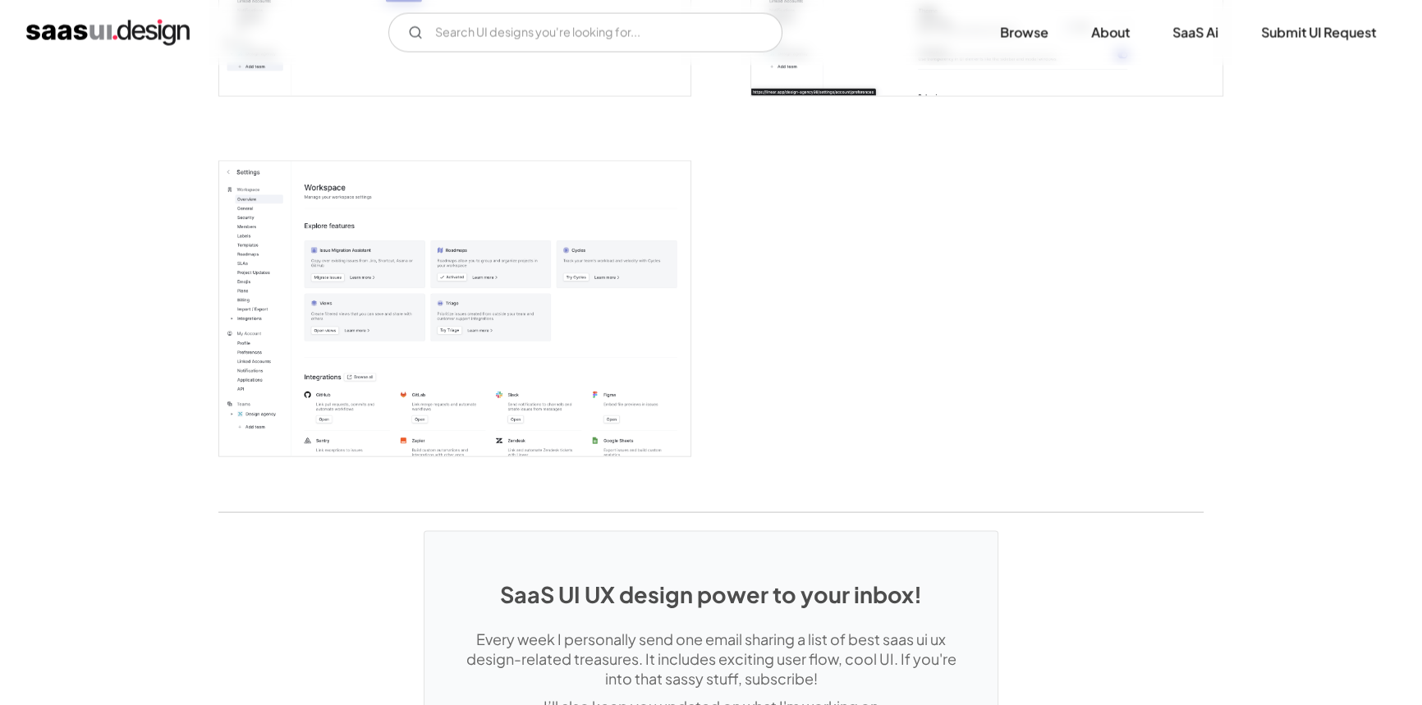
click at [401, 347] on img "open lightbox" at bounding box center [454, 309] width 471 height 295
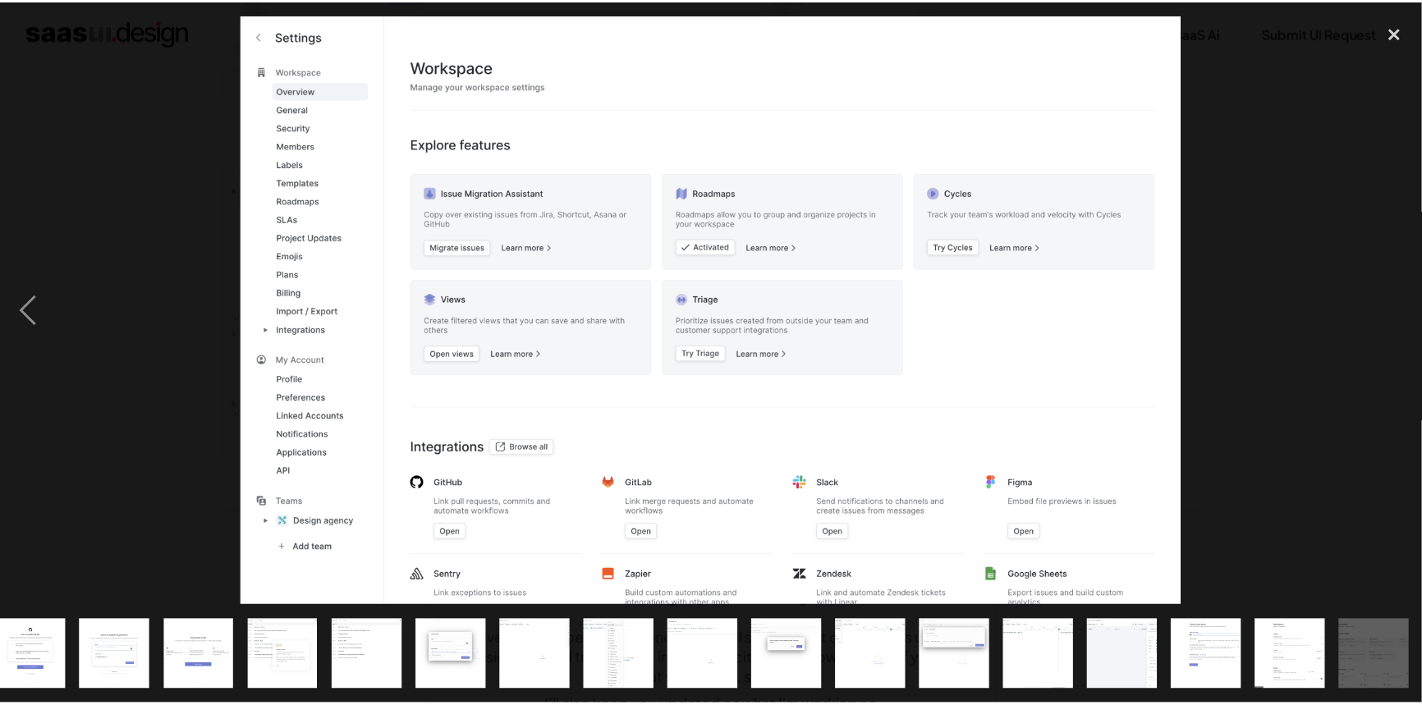
scroll to position [0, 527]
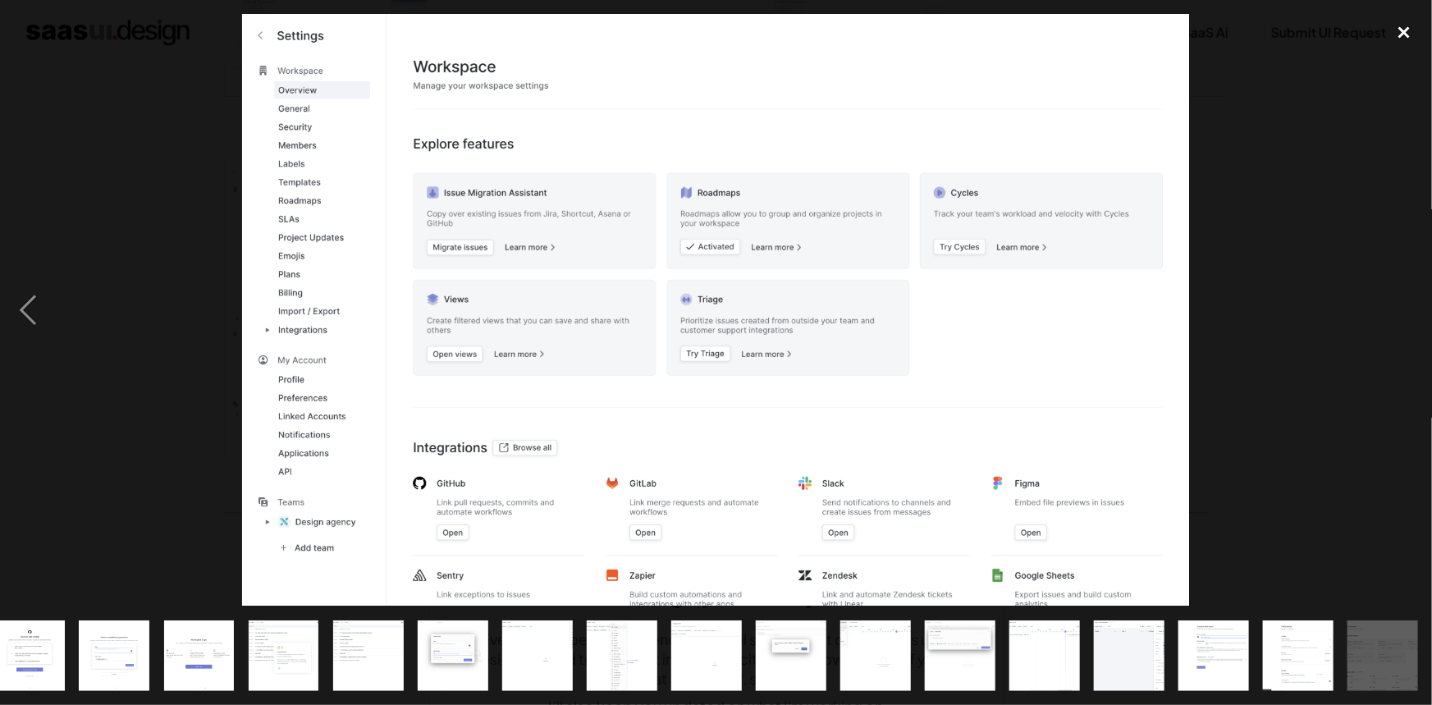
click at [1405, 39] on div "close lightbox" at bounding box center [1405, 32] width 56 height 36
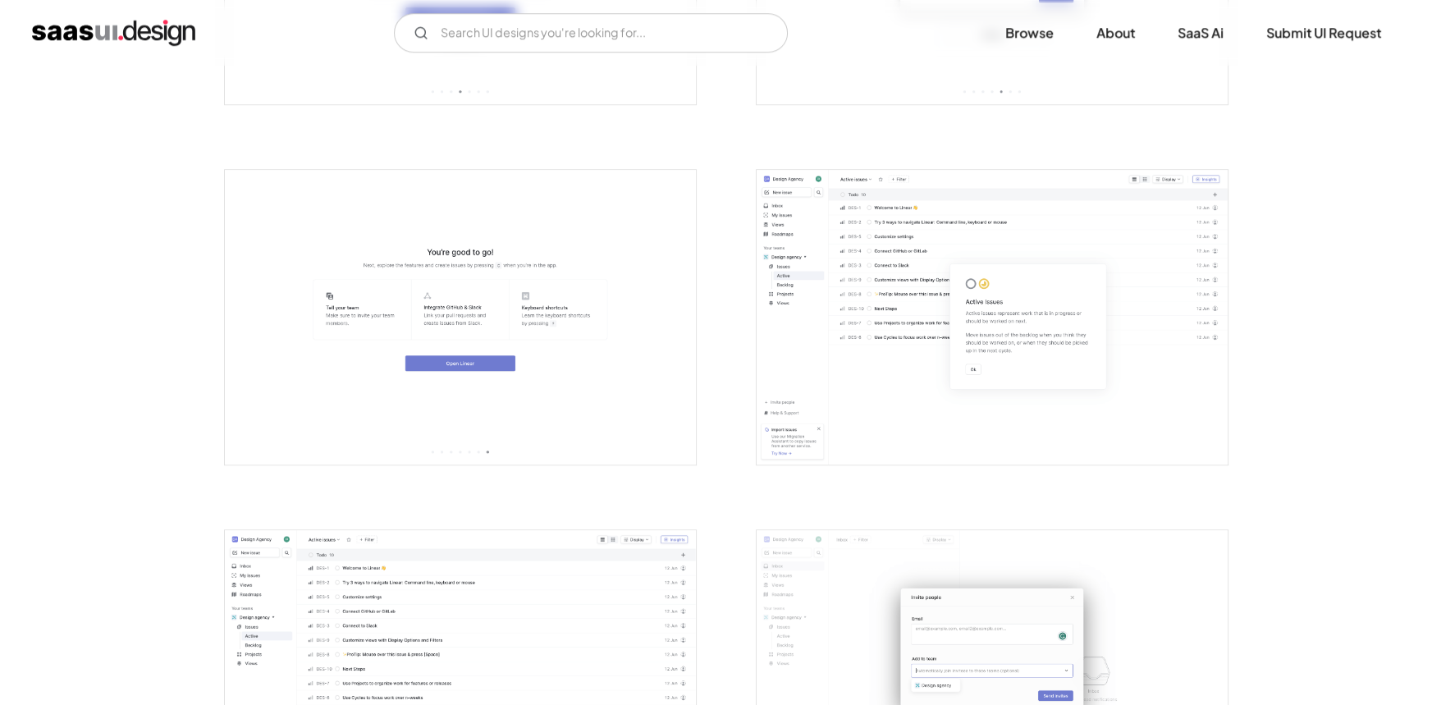
scroll to position [1648, 0]
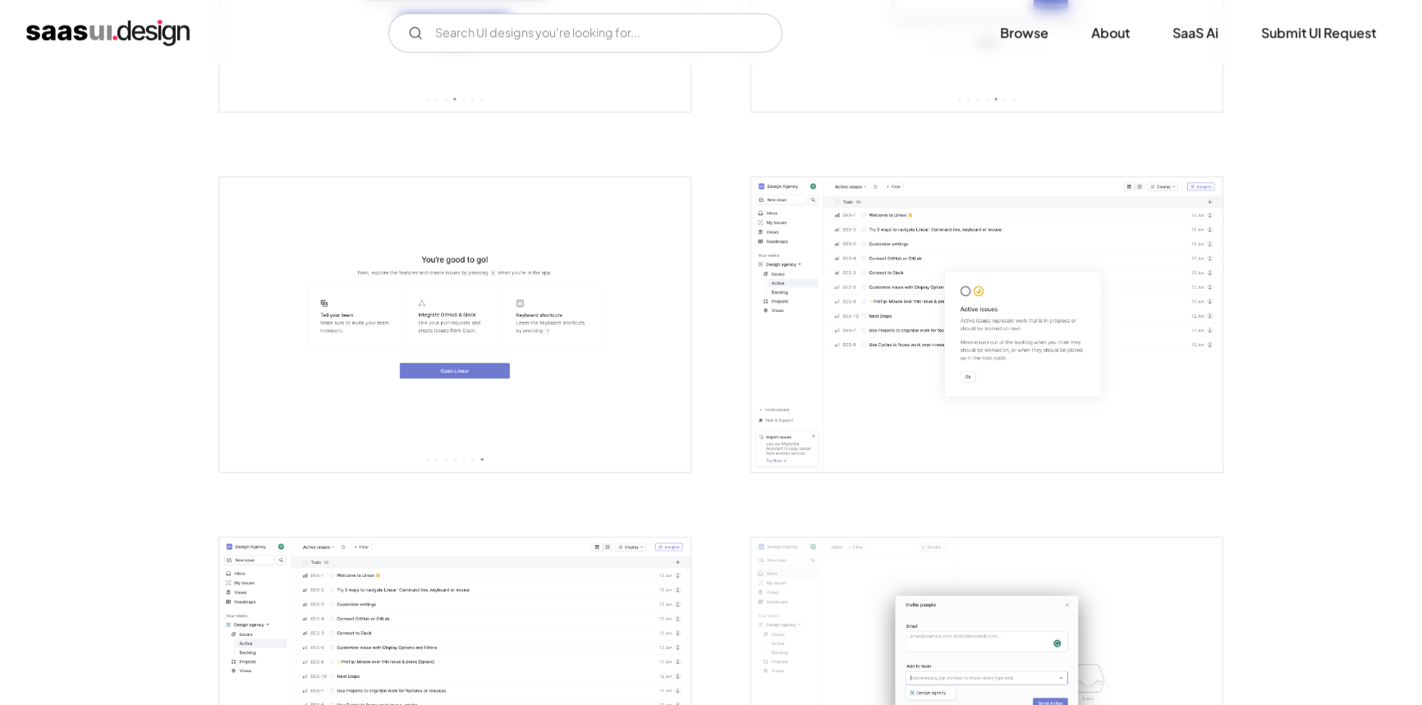
click at [470, 567] on img "open lightbox" at bounding box center [454, 685] width 471 height 295
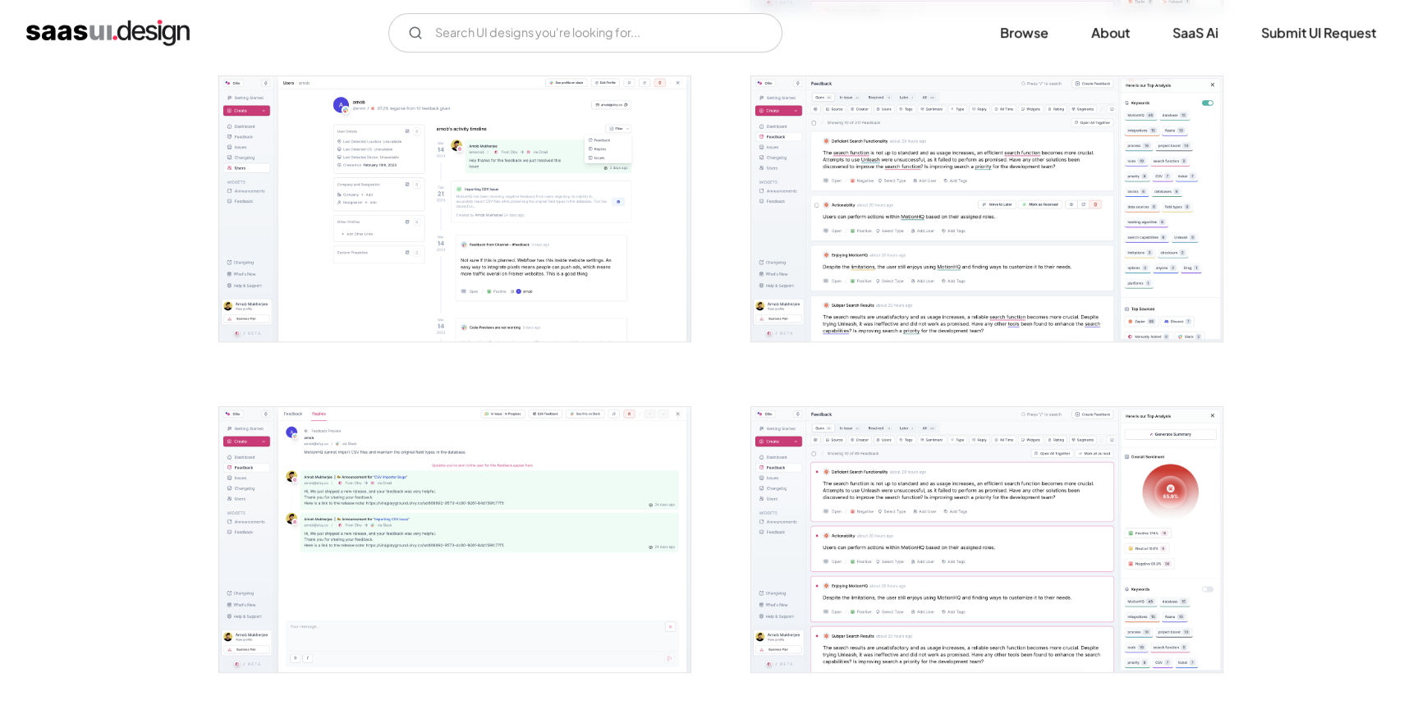
scroll to position [969, 0]
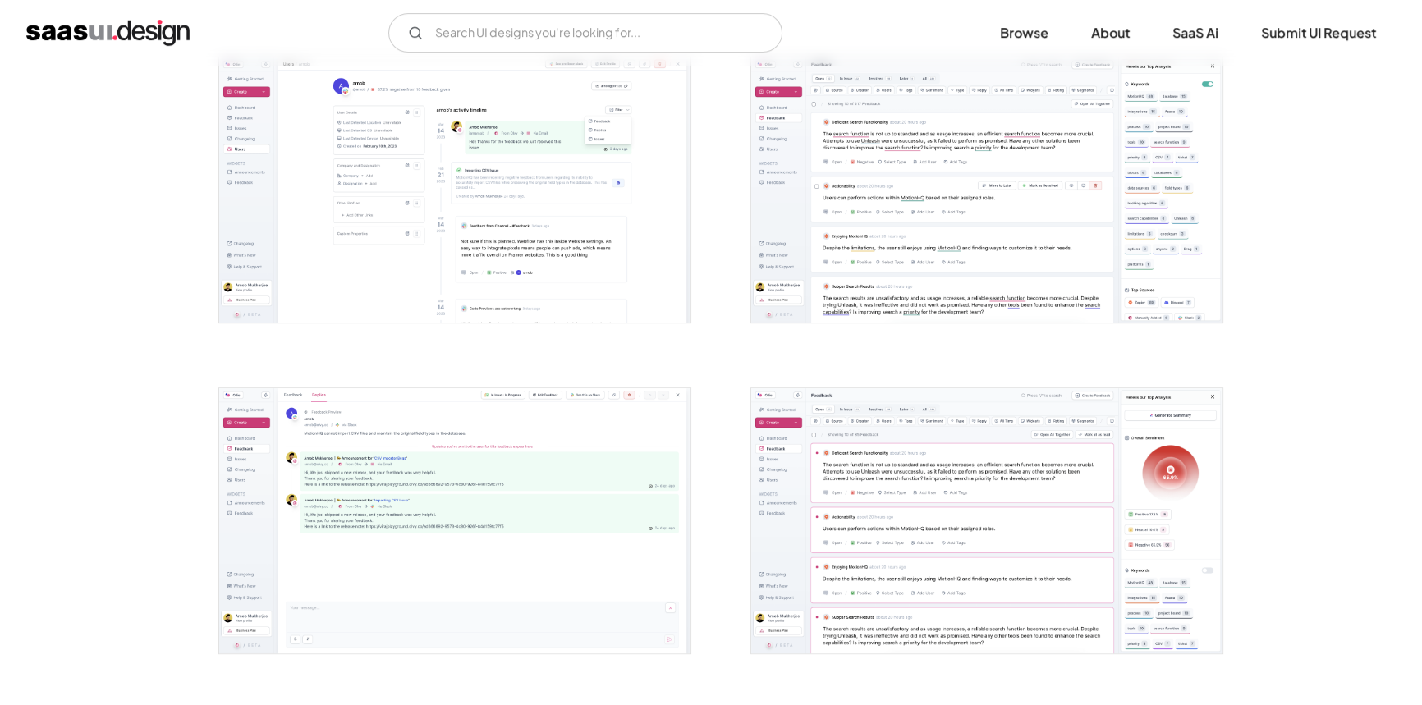
click at [961, 222] on img "open lightbox" at bounding box center [986, 189] width 471 height 265
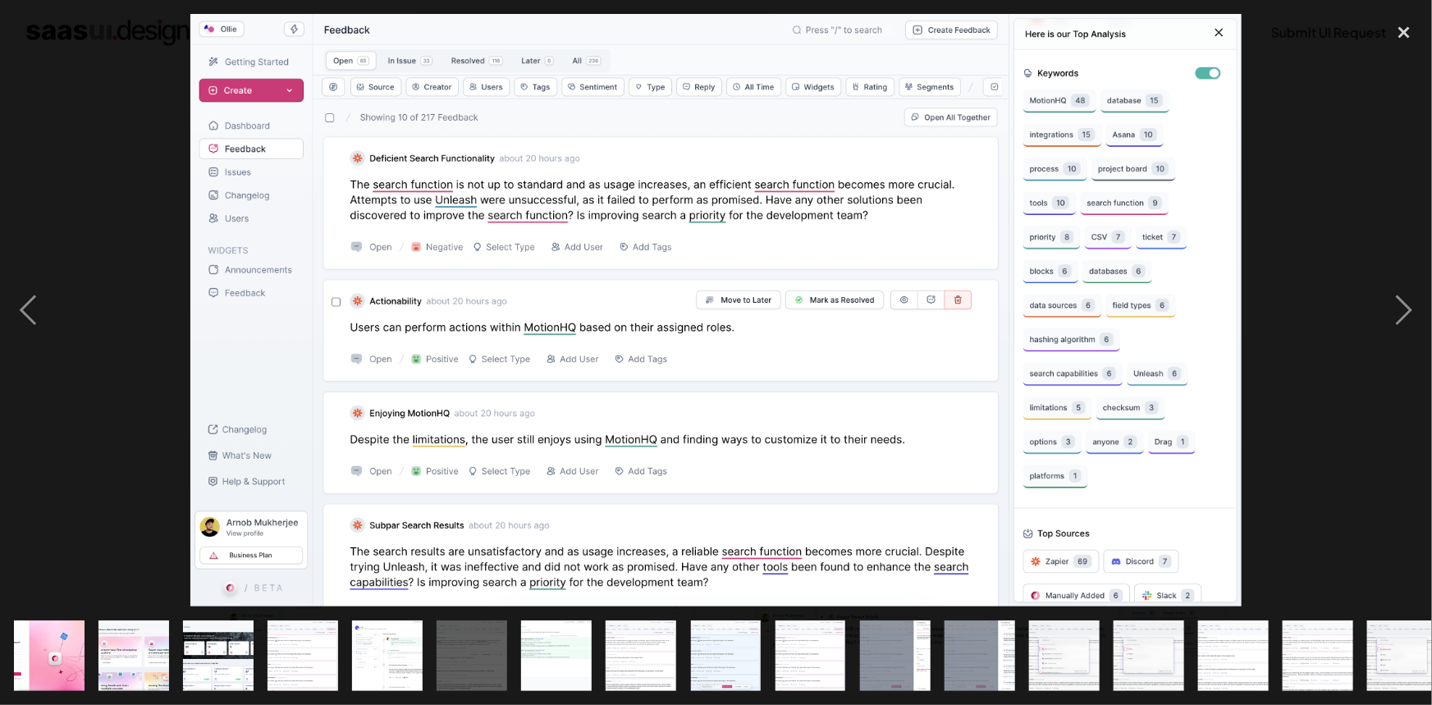
click at [1311, 140] on div at bounding box center [716, 310] width 1432 height 593
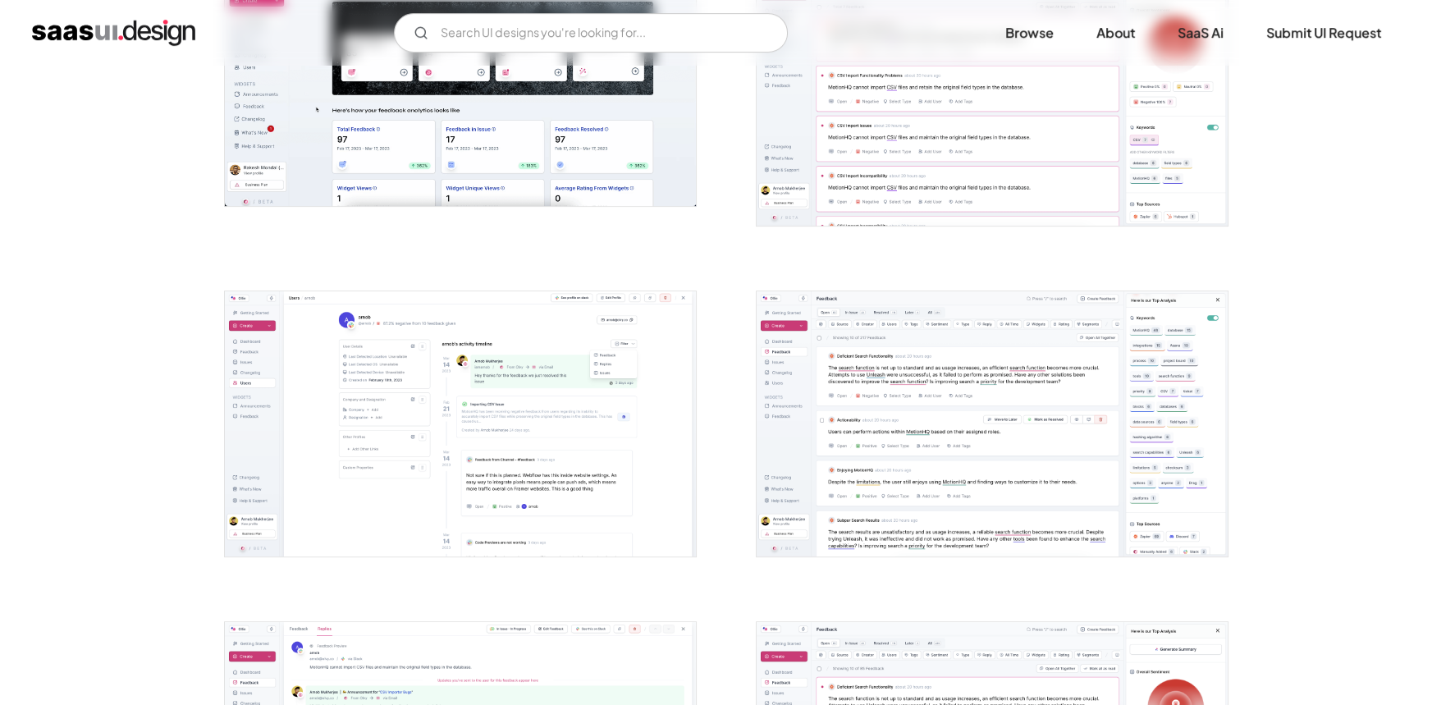
scroll to position [746, 0]
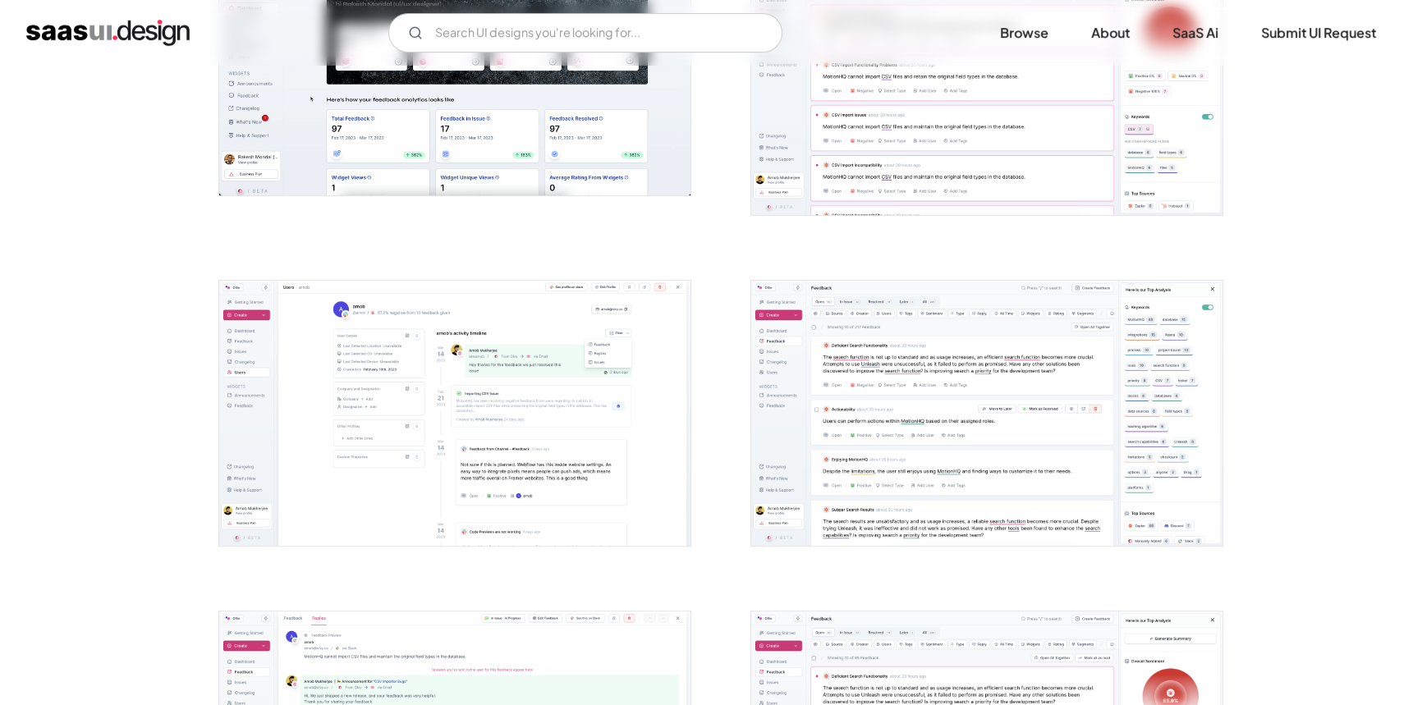
click at [895, 387] on img "open lightbox" at bounding box center [986, 413] width 471 height 265
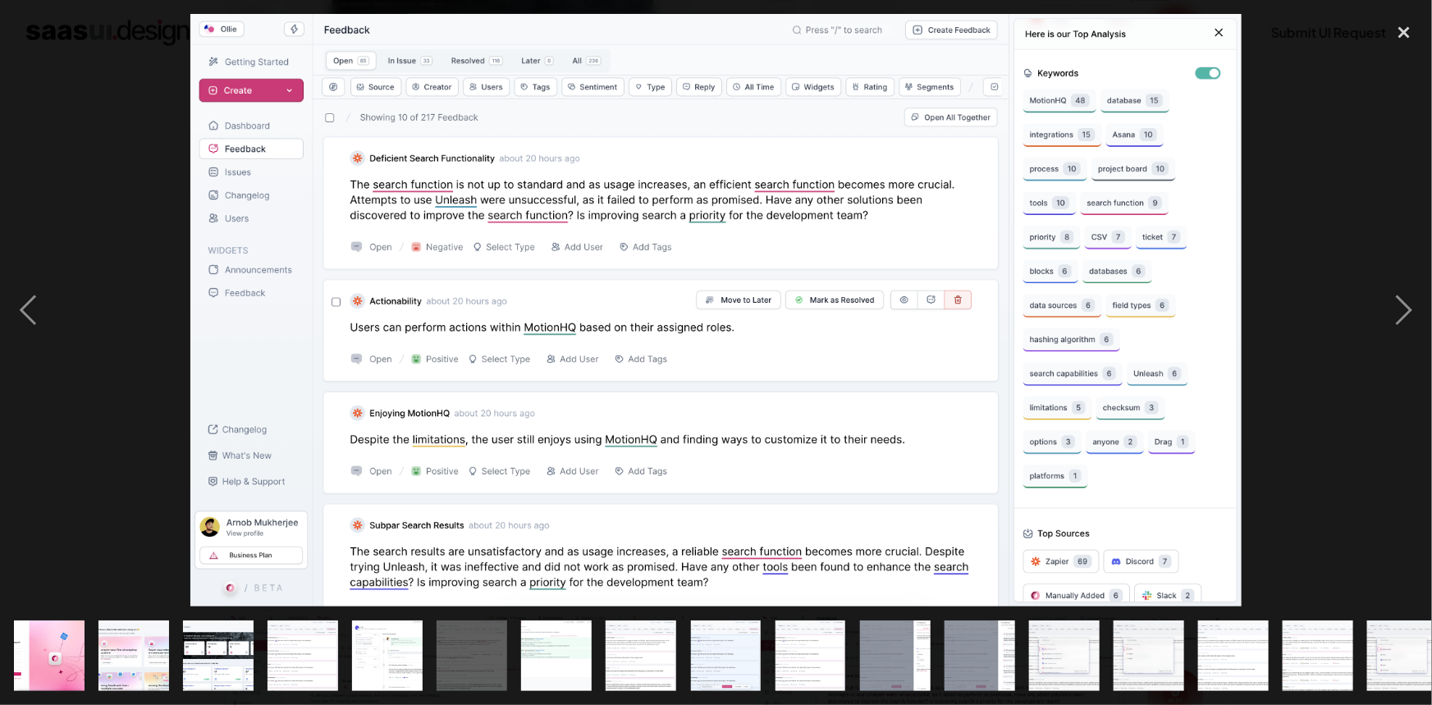
click at [1016, 655] on div "show item 12 of 25" at bounding box center [979, 656] width 85 height 99
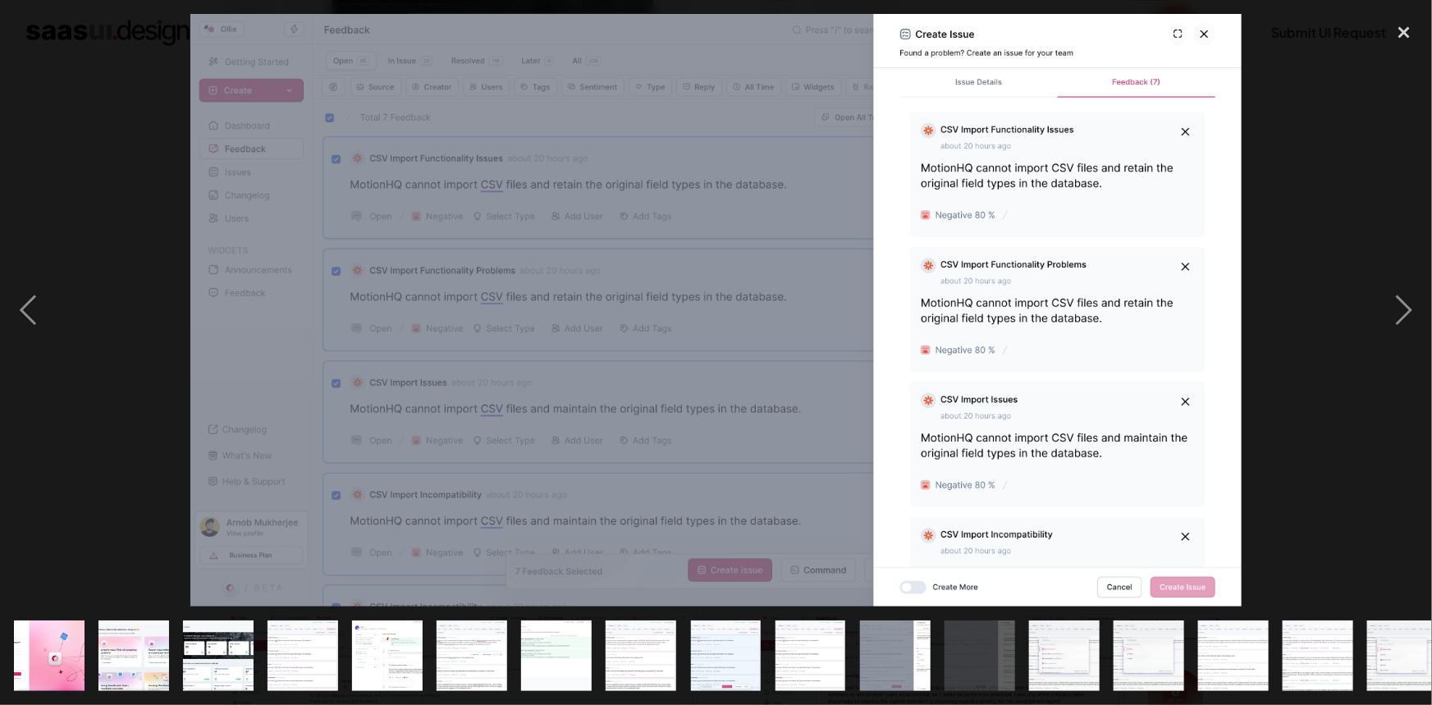
click at [836, 652] on img "show item 10 of 25" at bounding box center [811, 656] width 126 height 71
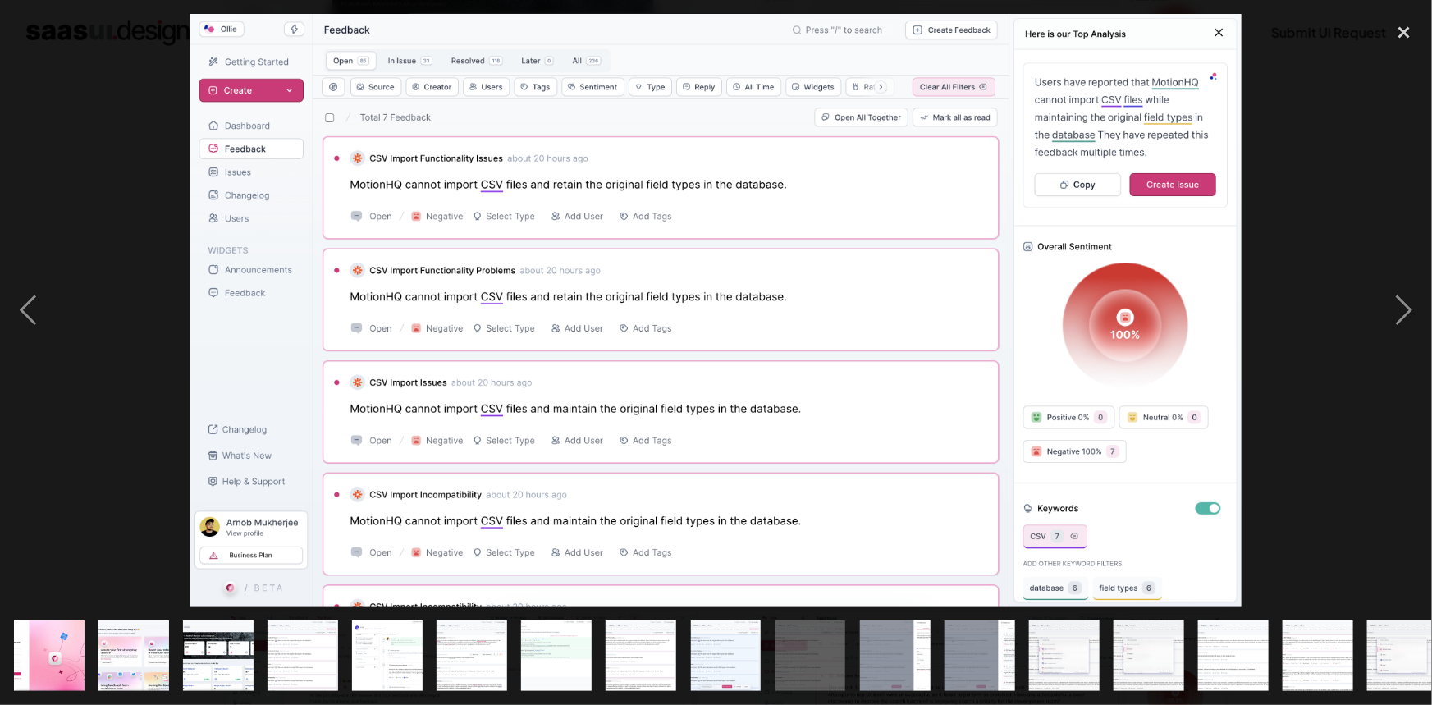
drag, startPoint x: 562, startPoint y: 639, endPoint x: 536, endPoint y: 643, distance: 26.5
click at [561, 639] on img "show item 7 of 25" at bounding box center [557, 656] width 126 height 71
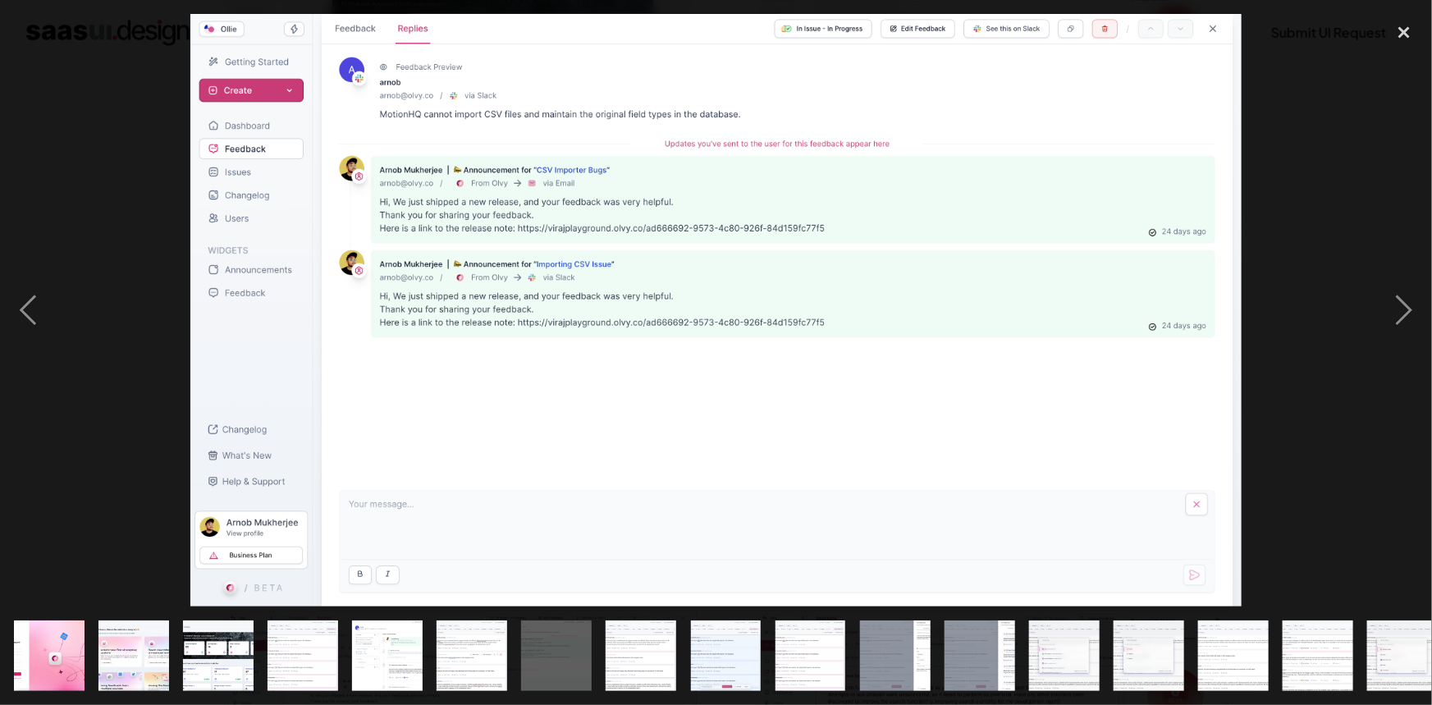
click at [357, 640] on img "show item 5 of 25" at bounding box center [388, 656] width 126 height 71
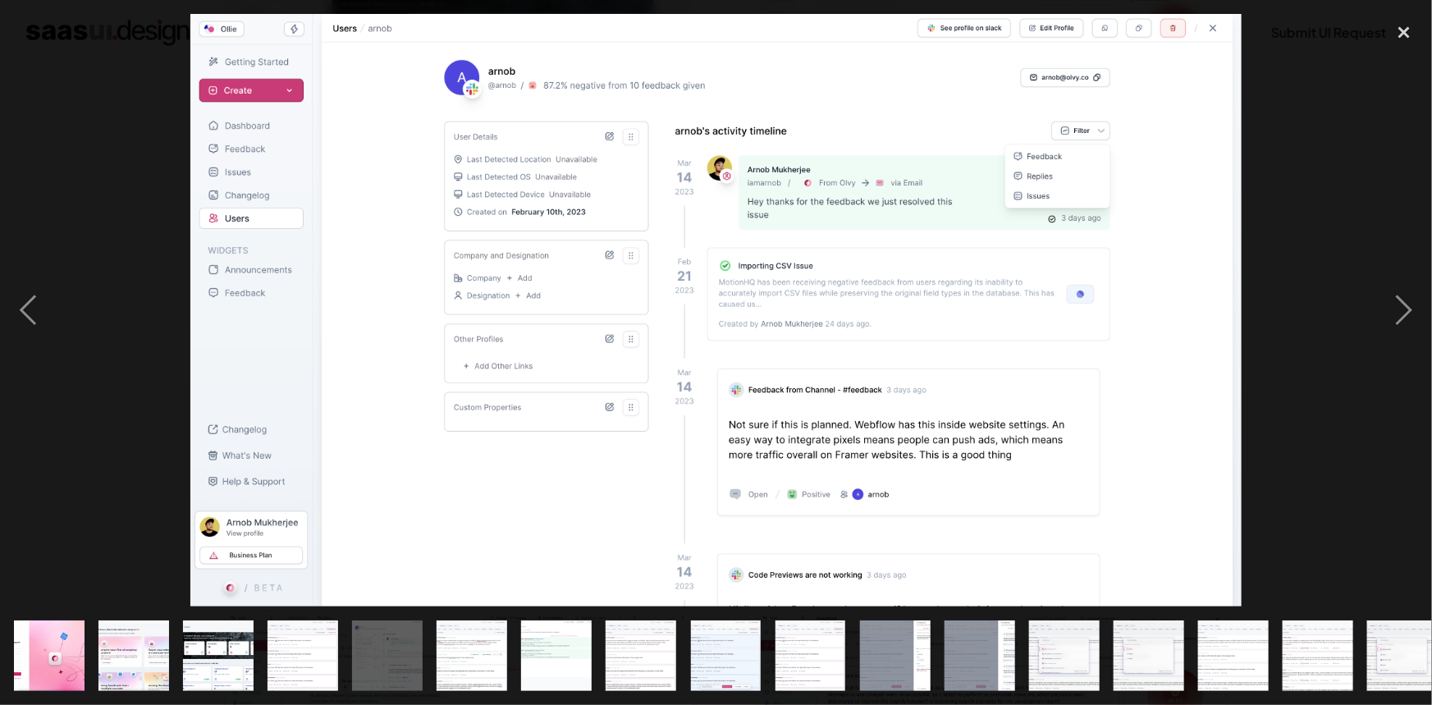
click at [226, 635] on img "show item 3 of 25" at bounding box center [218, 656] width 135 height 71
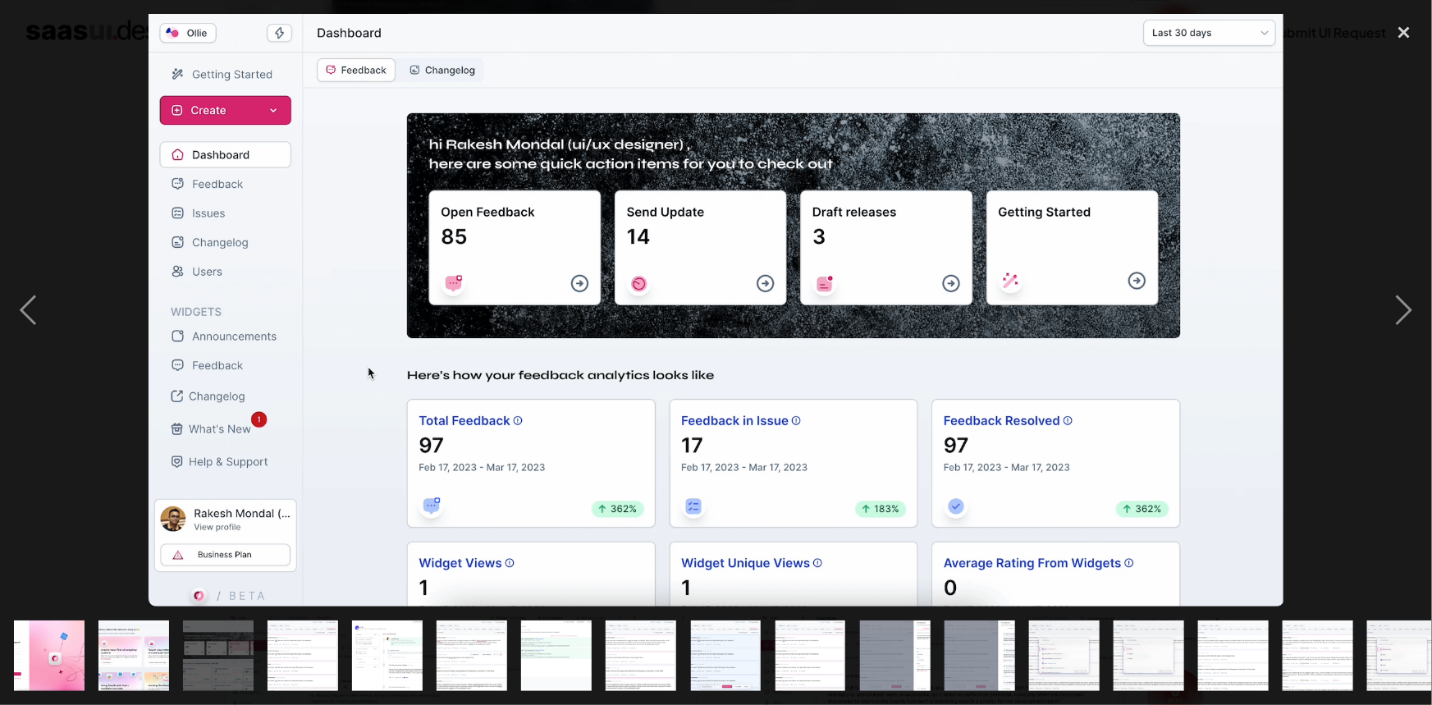
click at [146, 621] on img "show item 2 of 25" at bounding box center [133, 656] width 135 height 71
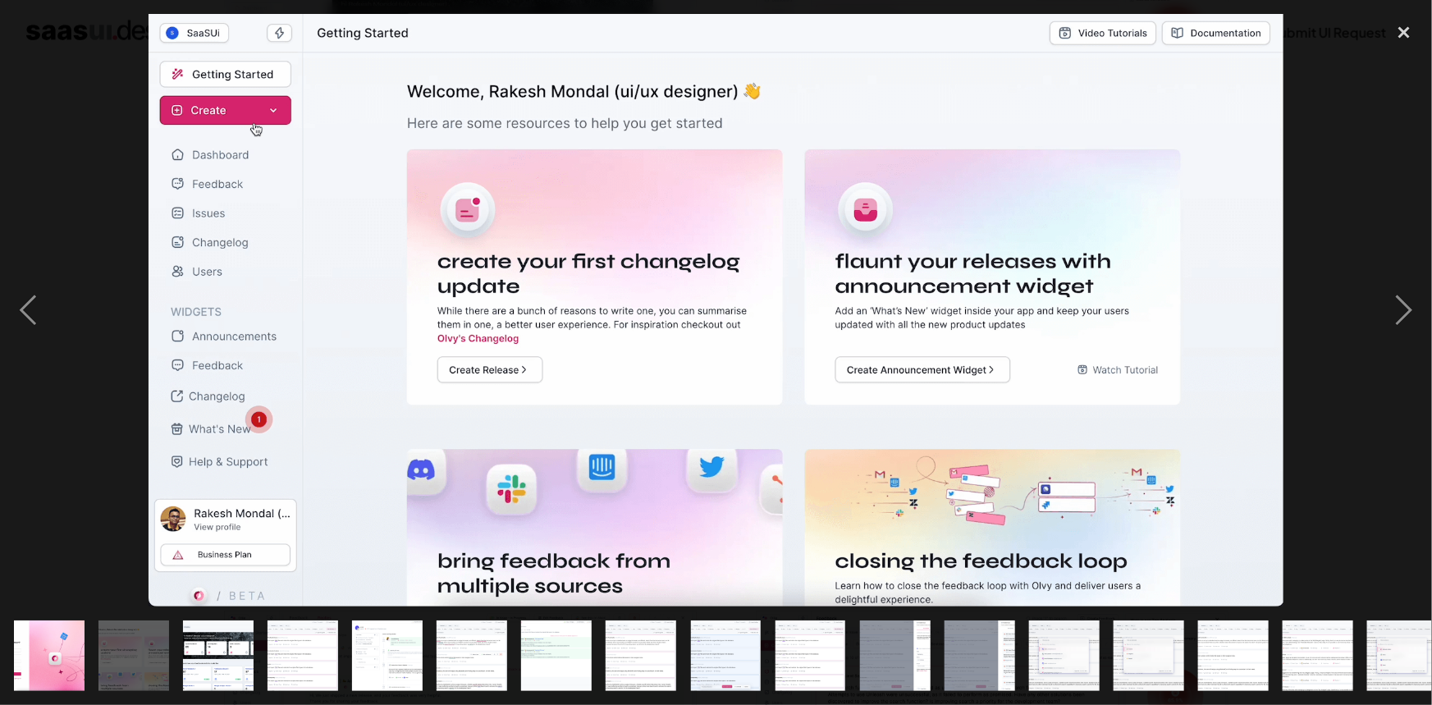
click at [616, 621] on img "show item 8 of 25" at bounding box center [642, 656] width 126 height 71
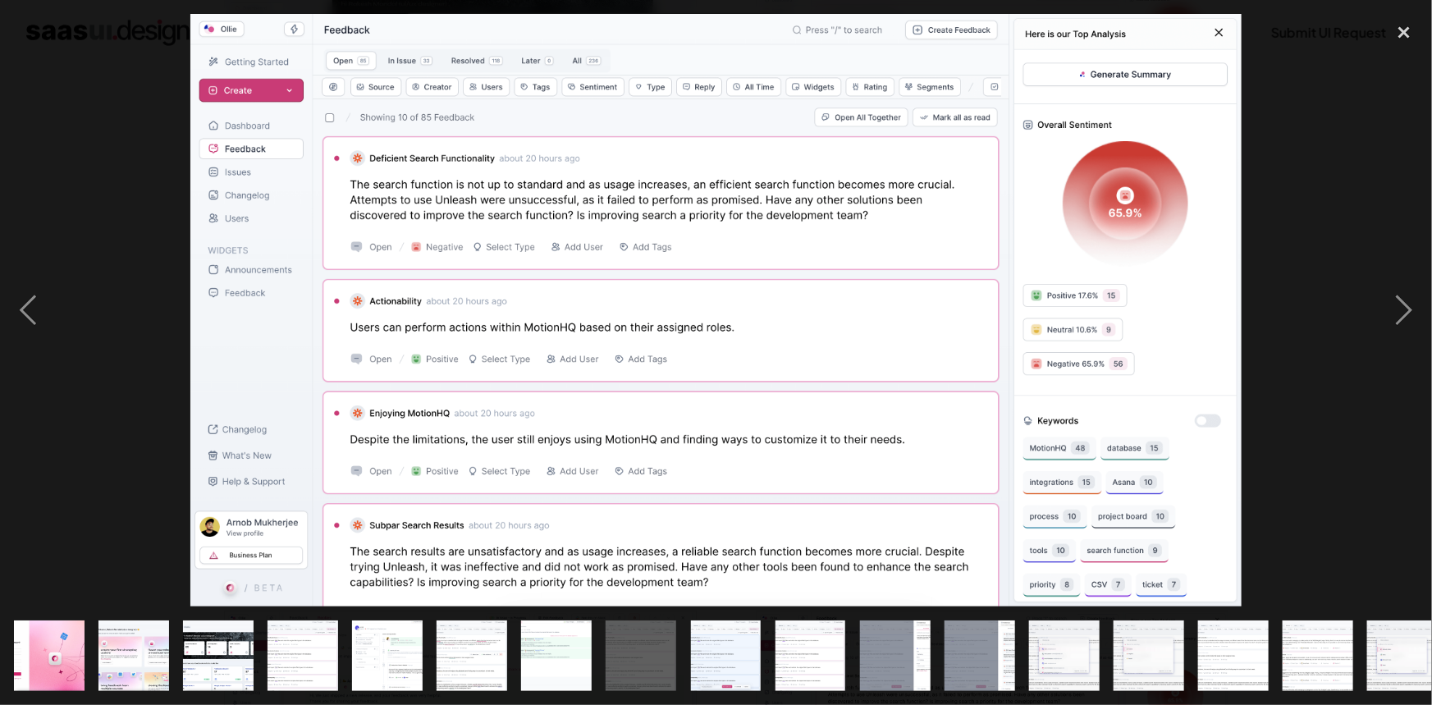
click at [1191, 657] on div "show item 15 of 25" at bounding box center [1233, 656] width 85 height 99
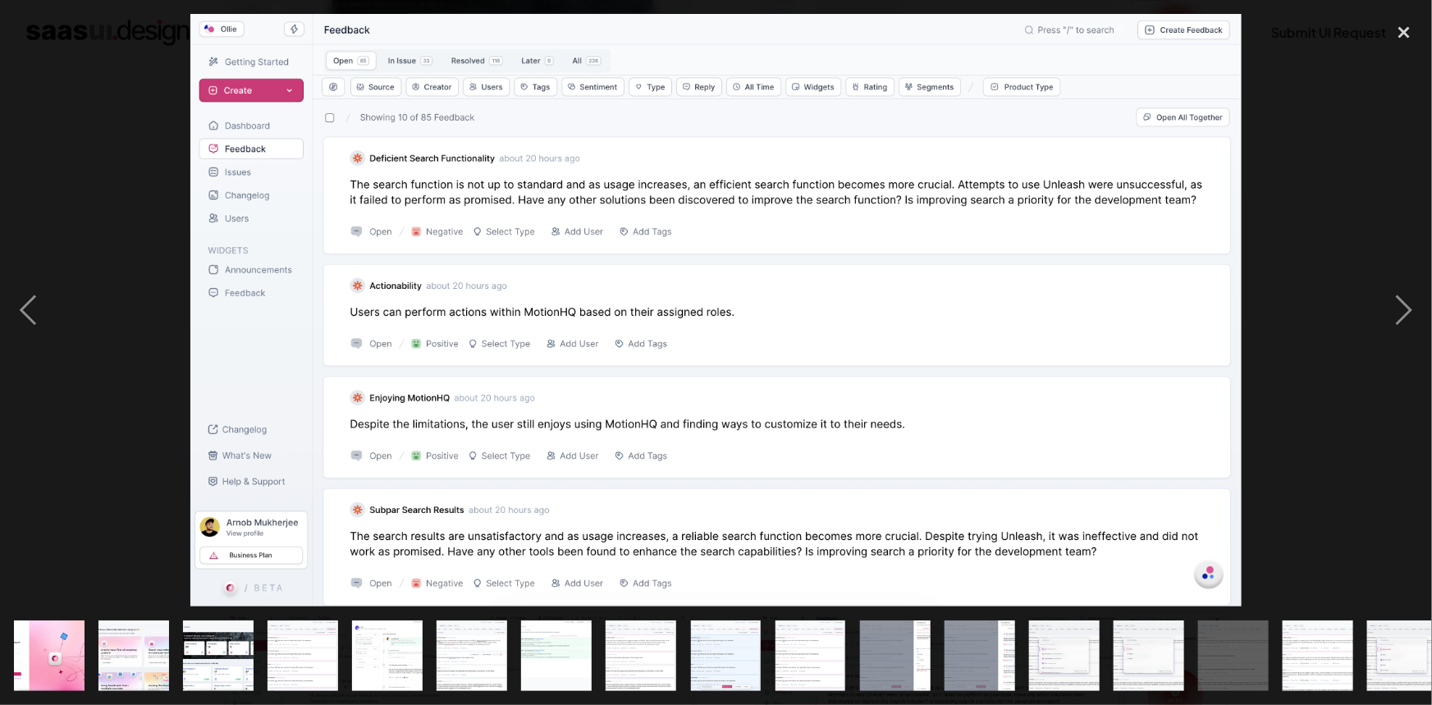
click at [1332, 642] on img "show item 16 of 25" at bounding box center [1319, 656] width 126 height 71
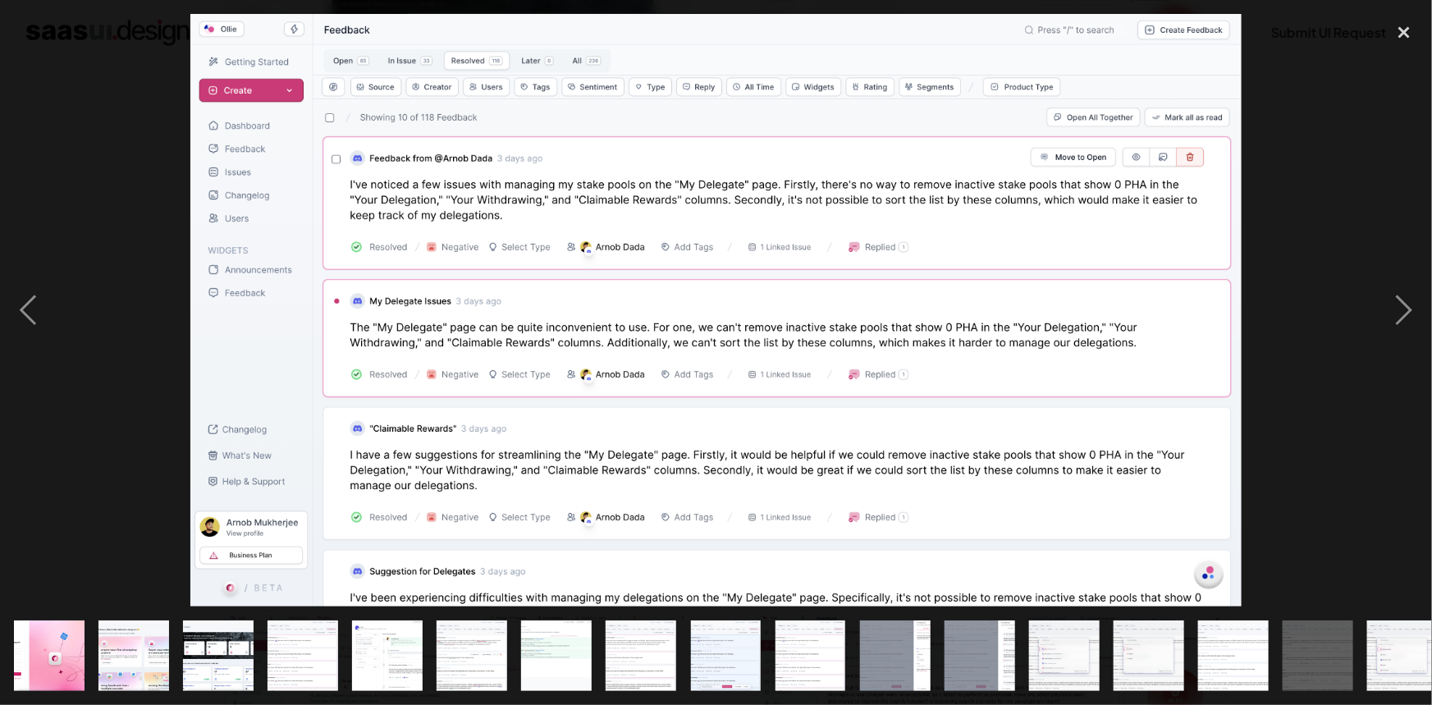
drag, startPoint x: 1313, startPoint y: 650, endPoint x: 1022, endPoint y: 667, distance: 291.9
click at [1022, 667] on div at bounding box center [716, 656] width 1432 height 99
click at [1356, 639] on div "show item 16 of 25" at bounding box center [1318, 656] width 85 height 99
click at [1379, 630] on img "show item 17 of 25" at bounding box center [1403, 656] width 126 height 71
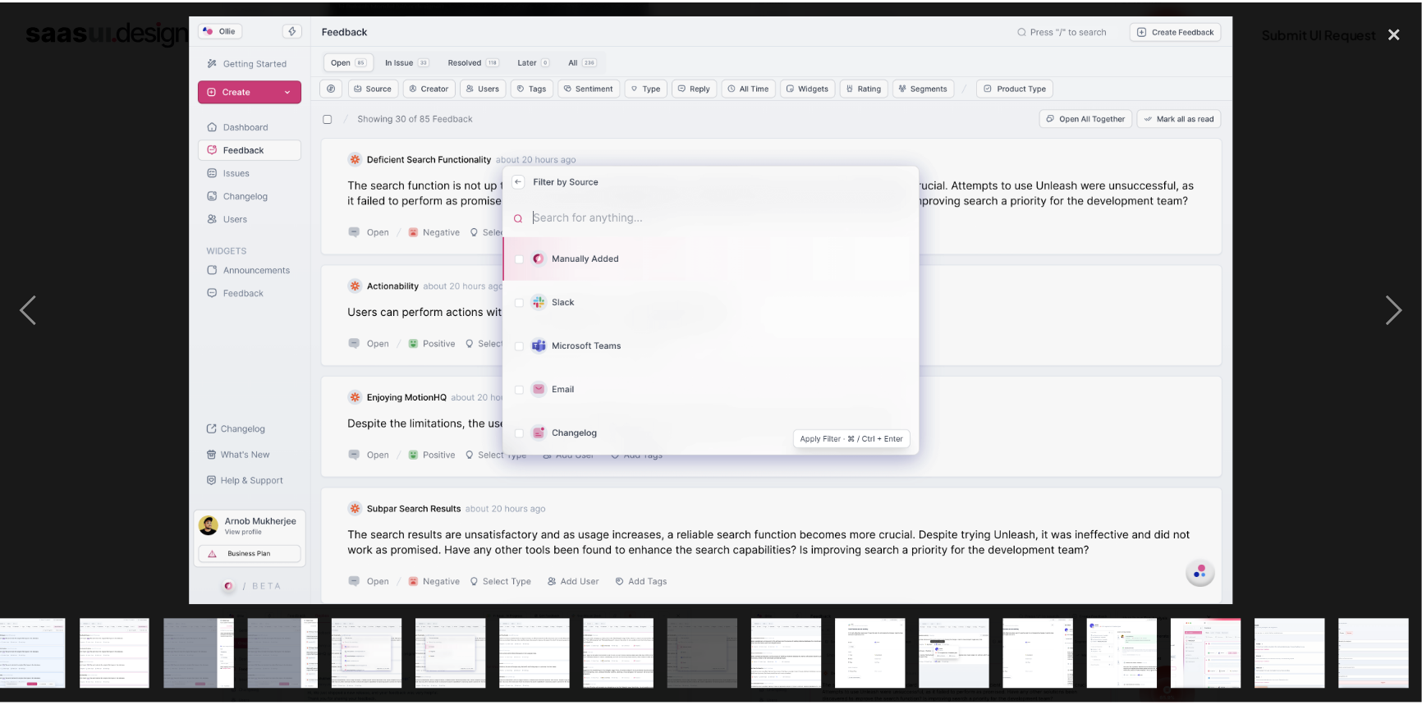
scroll to position [0, 696]
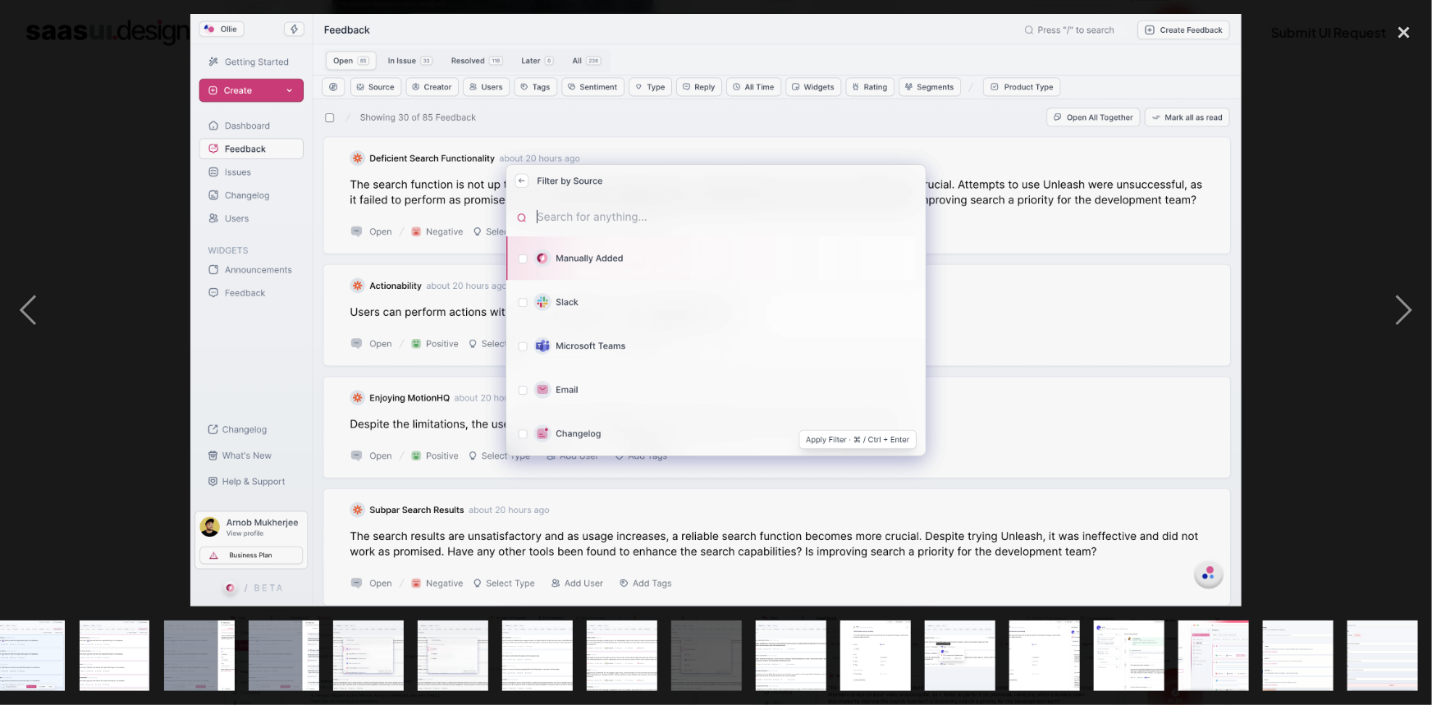
click at [1154, 638] on img "show item 22 of 25" at bounding box center [1130, 656] width 126 height 71
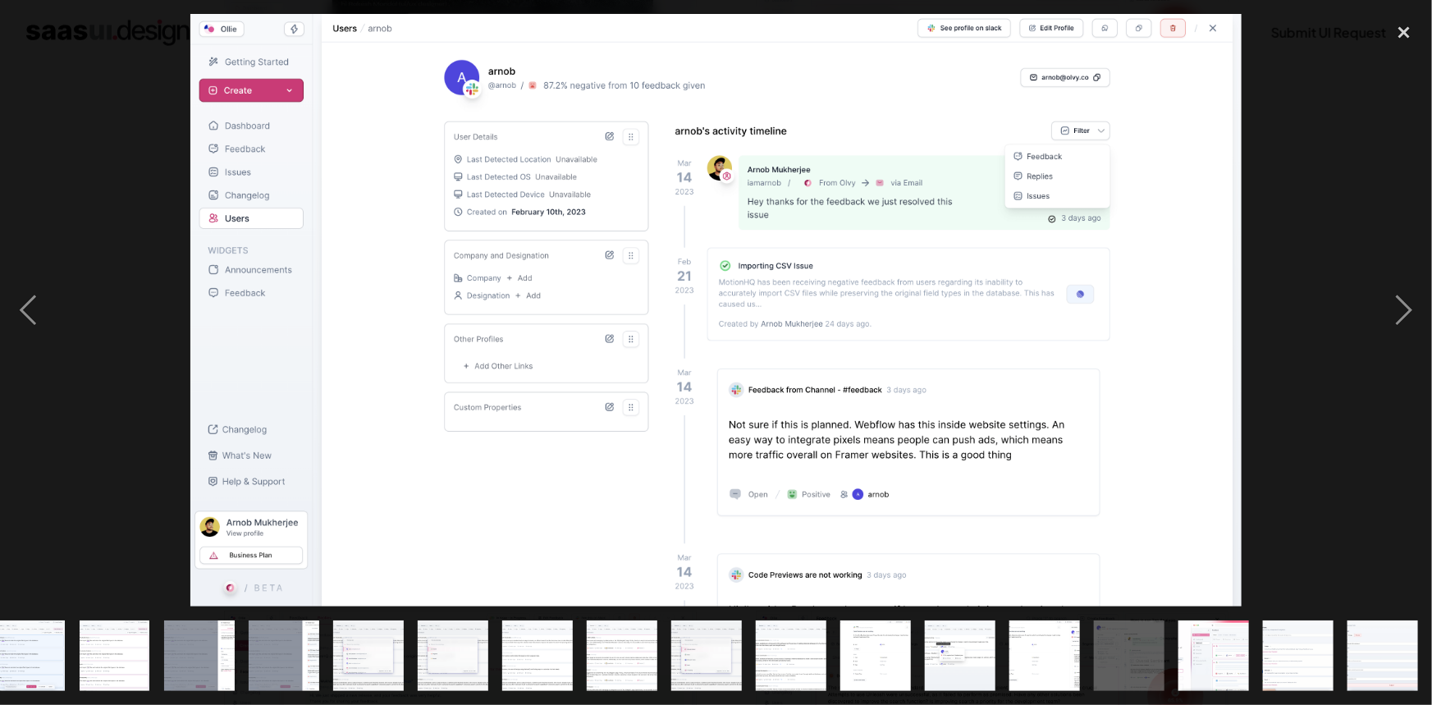
click at [1215, 634] on img "show item 23 of 25" at bounding box center [1214, 656] width 135 height 71
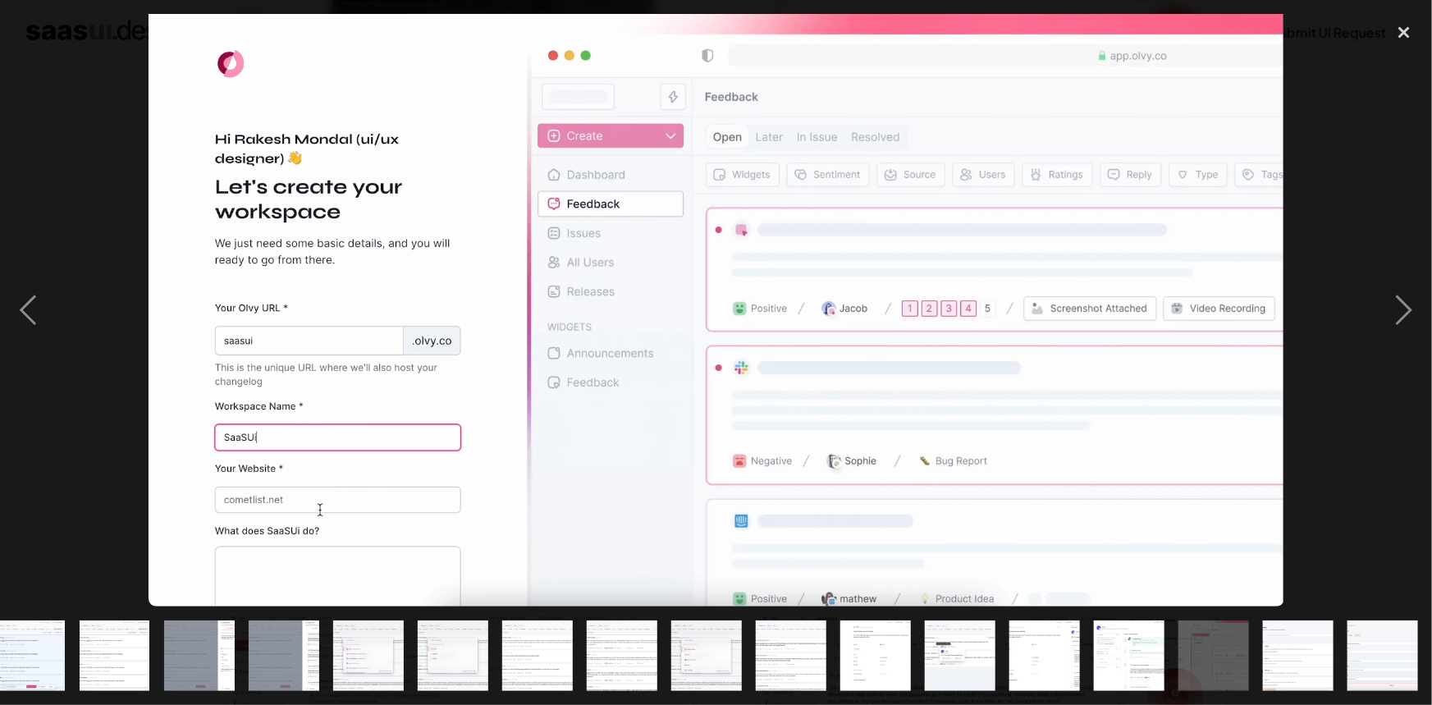
click at [1346, 644] on div "show item 25 of 25" at bounding box center [1383, 656] width 85 height 99
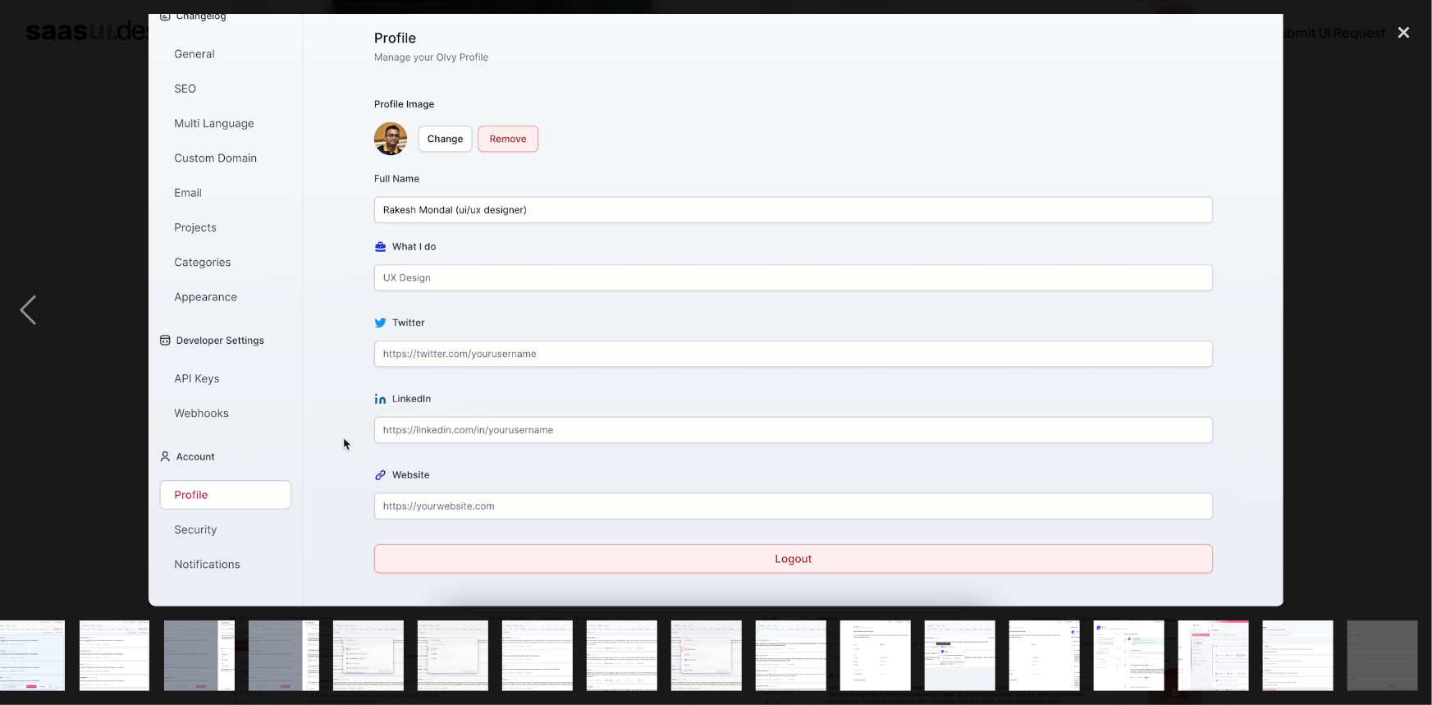
drag, startPoint x: 1366, startPoint y: 643, endPoint x: 1274, endPoint y: 657, distance: 93.0
click at [1274, 657] on div at bounding box center [716, 656] width 1432 height 99
click at [1297, 648] on img "show item 24 of 25" at bounding box center [1298, 656] width 135 height 71
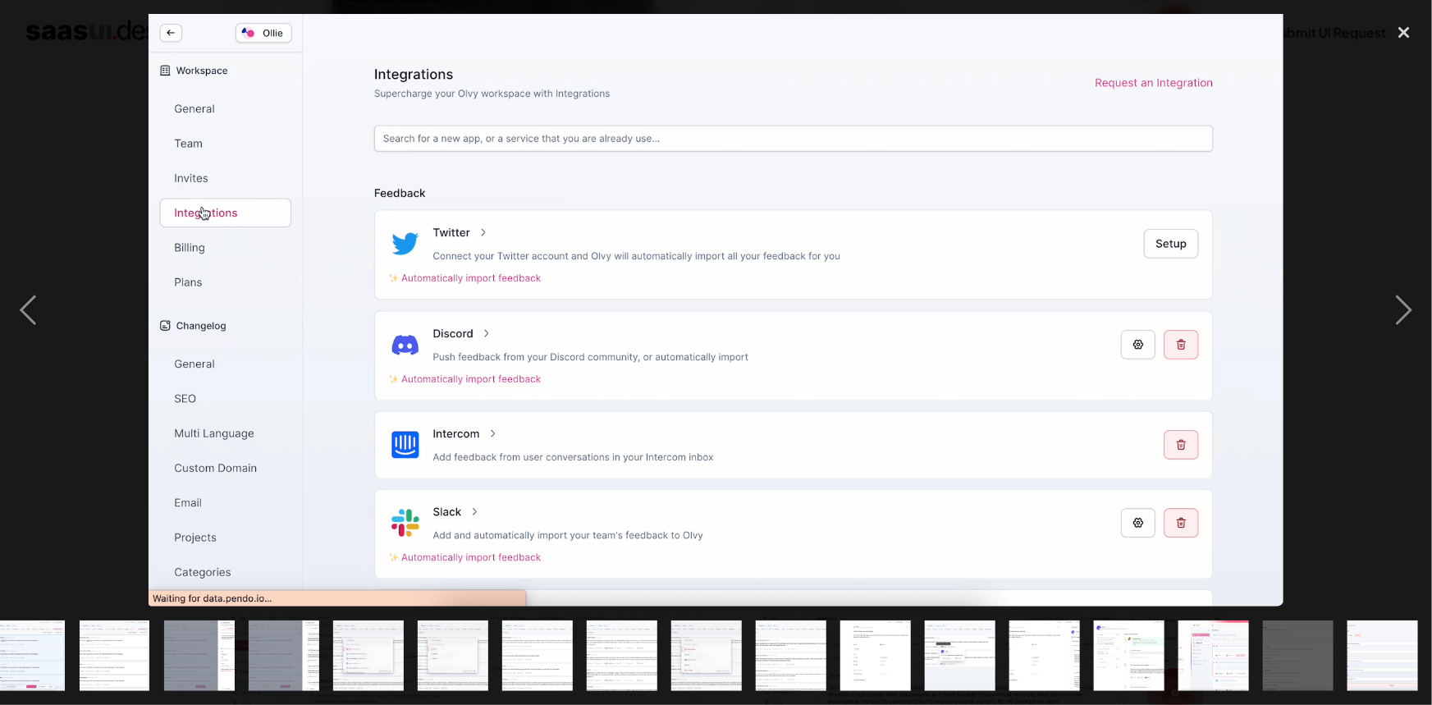
click at [1327, 621] on img "show item 24 of 25" at bounding box center [1298, 656] width 135 height 71
click at [1383, 626] on img "show item 25 of 25" at bounding box center [1383, 656] width 135 height 71
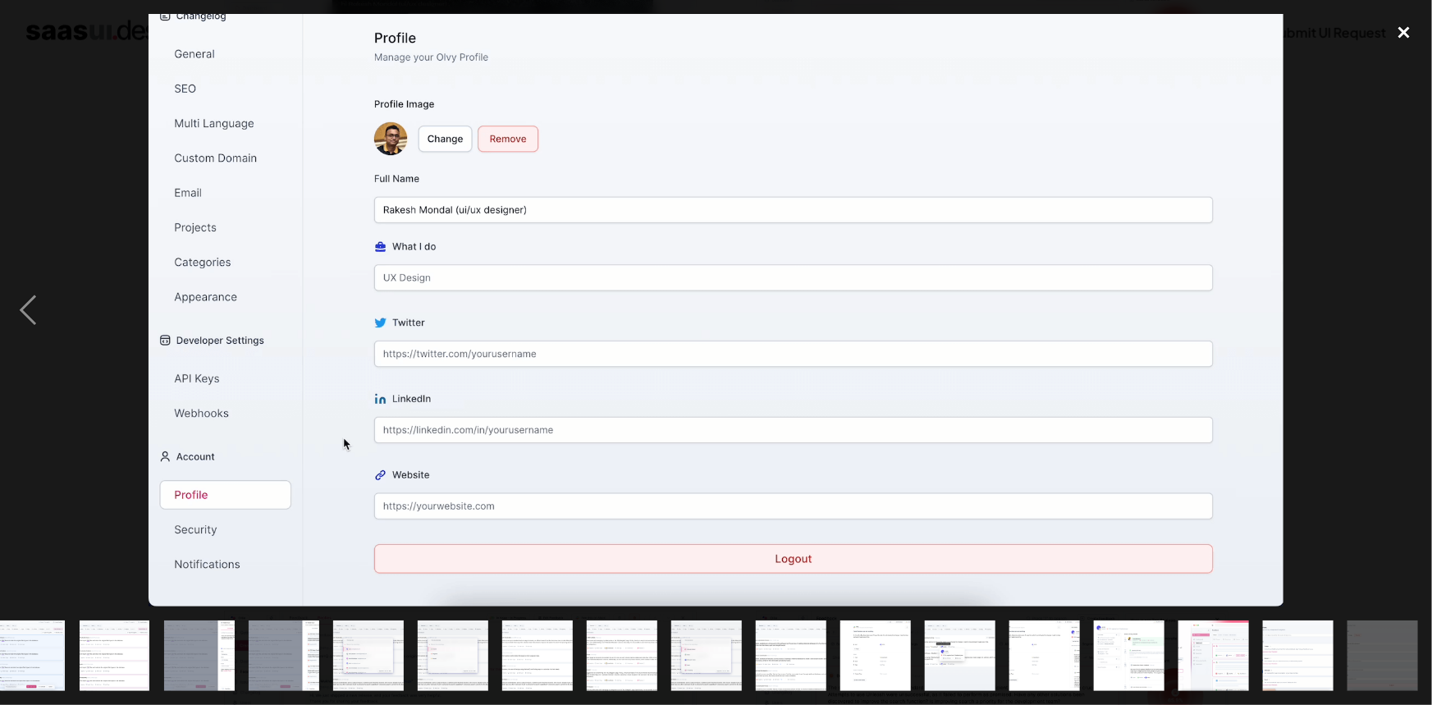
click at [1414, 29] on div "close lightbox" at bounding box center [1405, 32] width 56 height 36
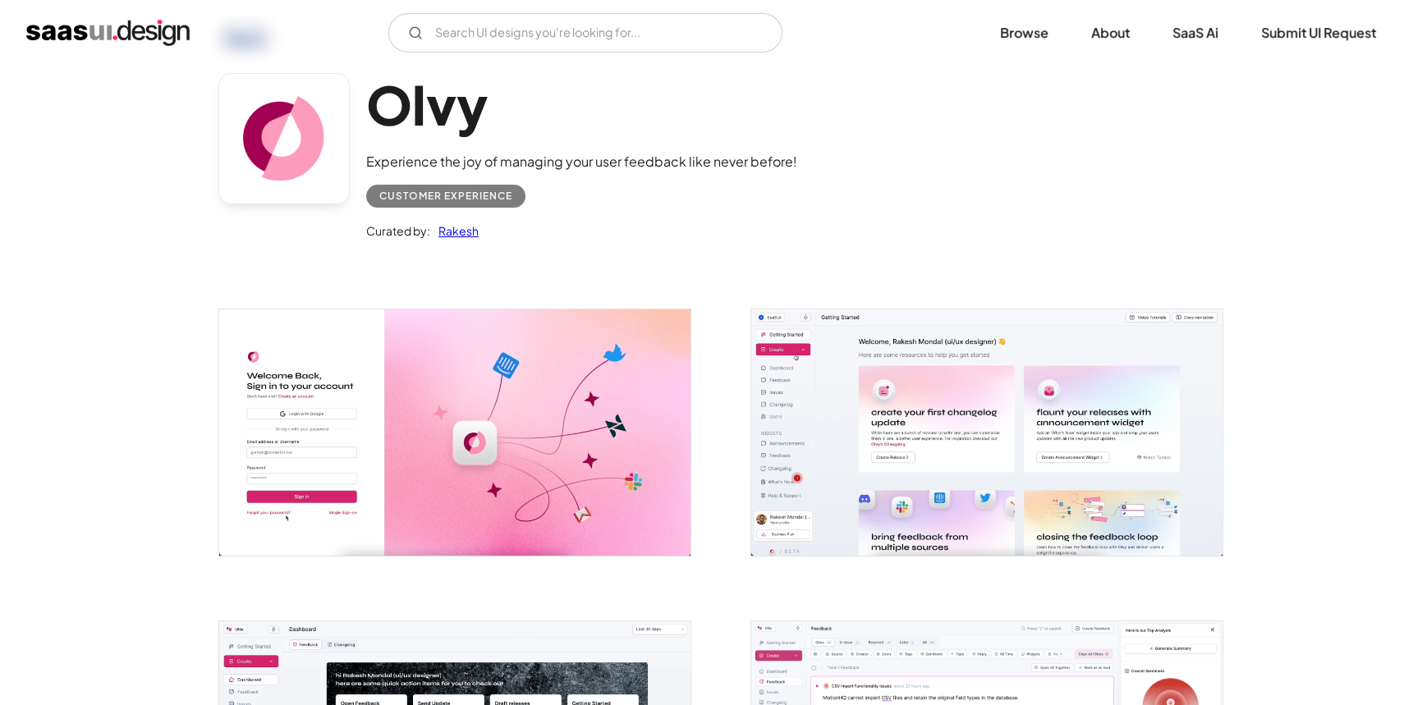
scroll to position [74, 0]
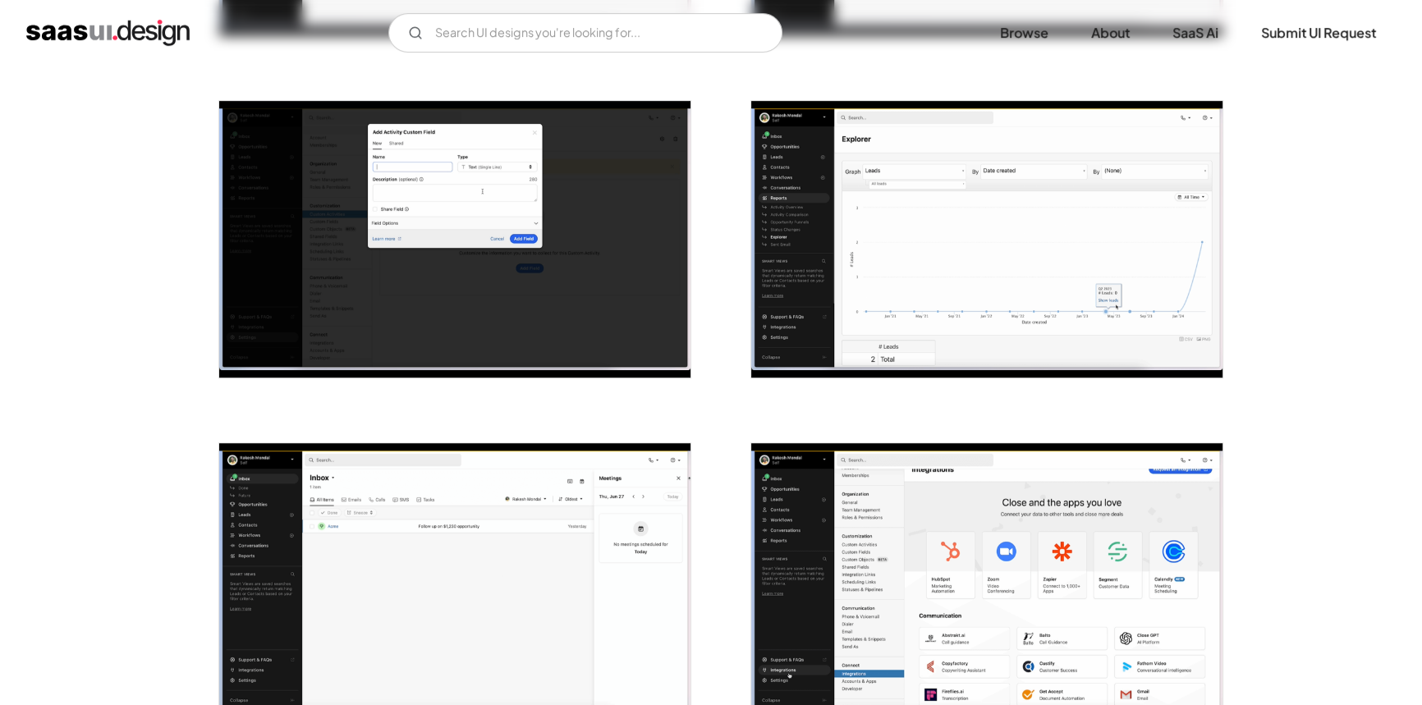
scroll to position [1343, 0]
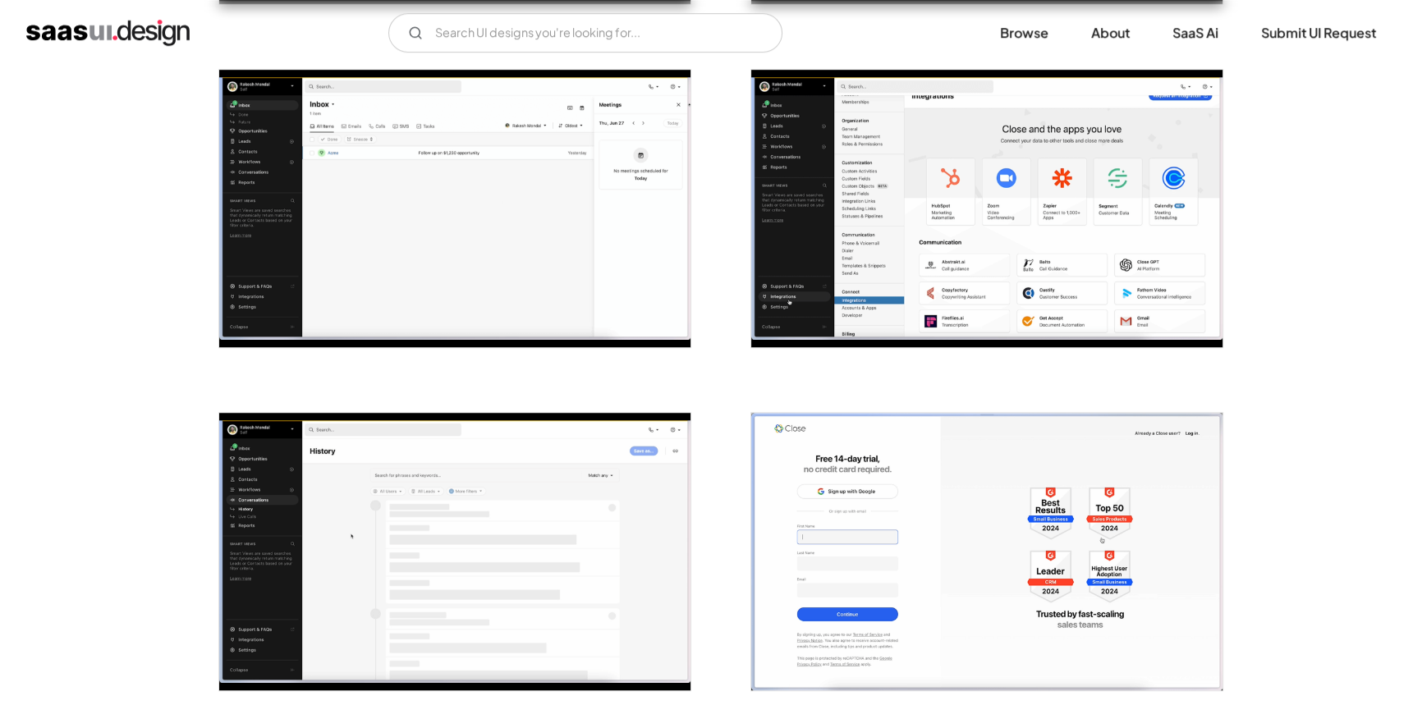
click at [887, 213] on img "open lightbox" at bounding box center [986, 208] width 471 height 277
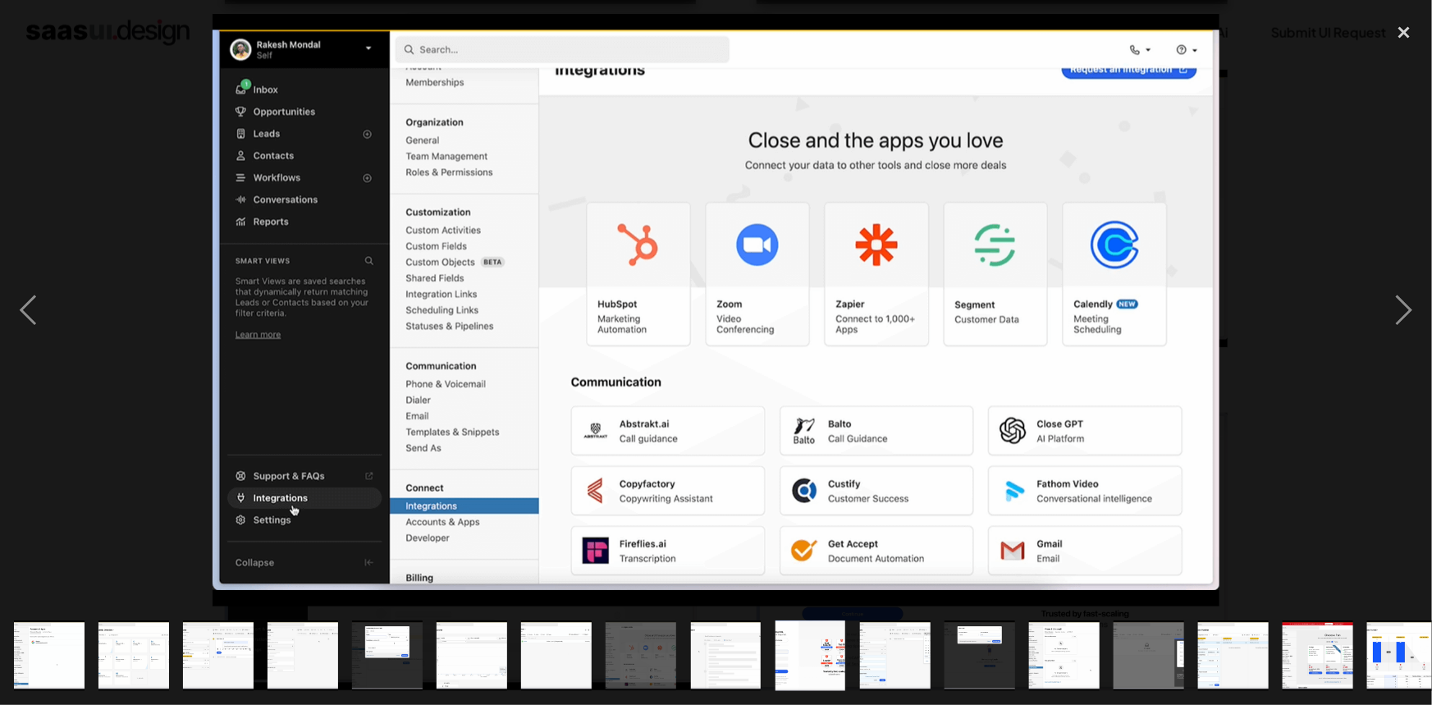
click at [1305, 136] on div at bounding box center [716, 310] width 1432 height 593
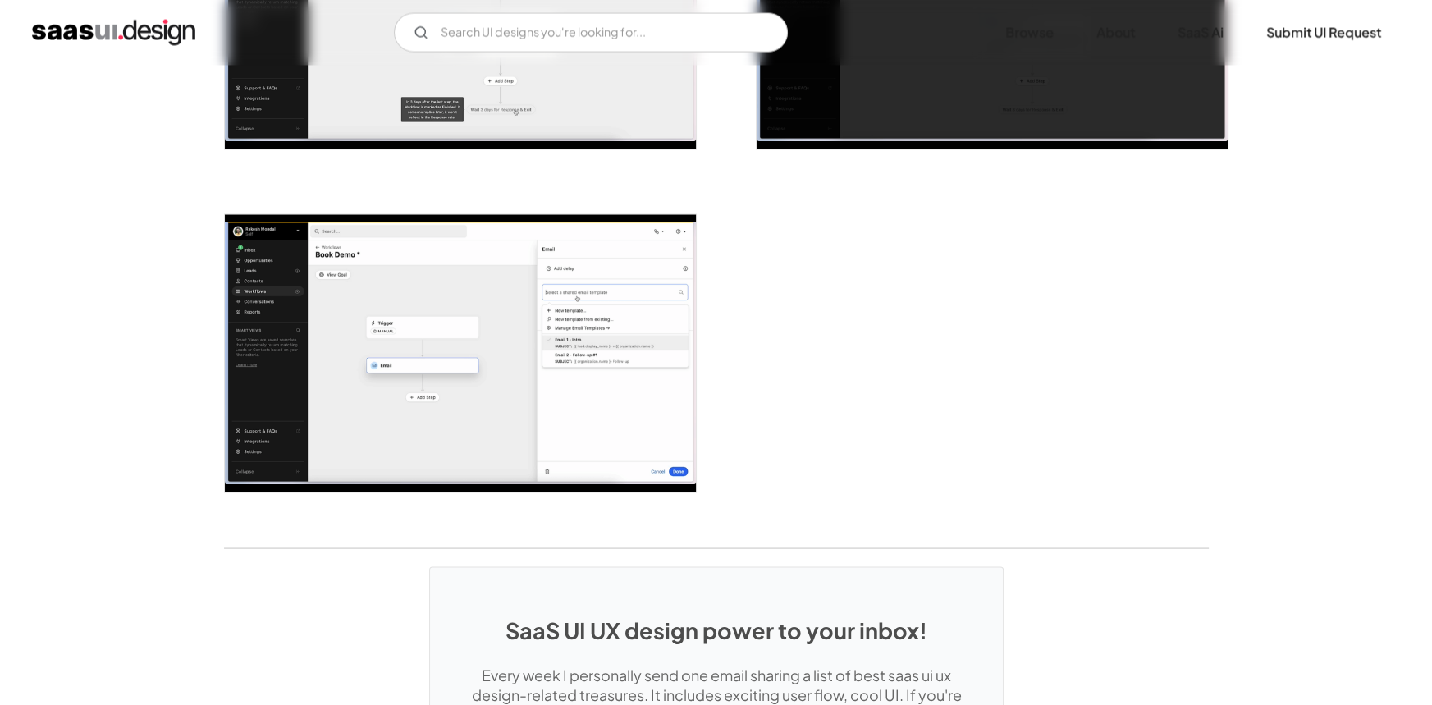
scroll to position [3955, 0]
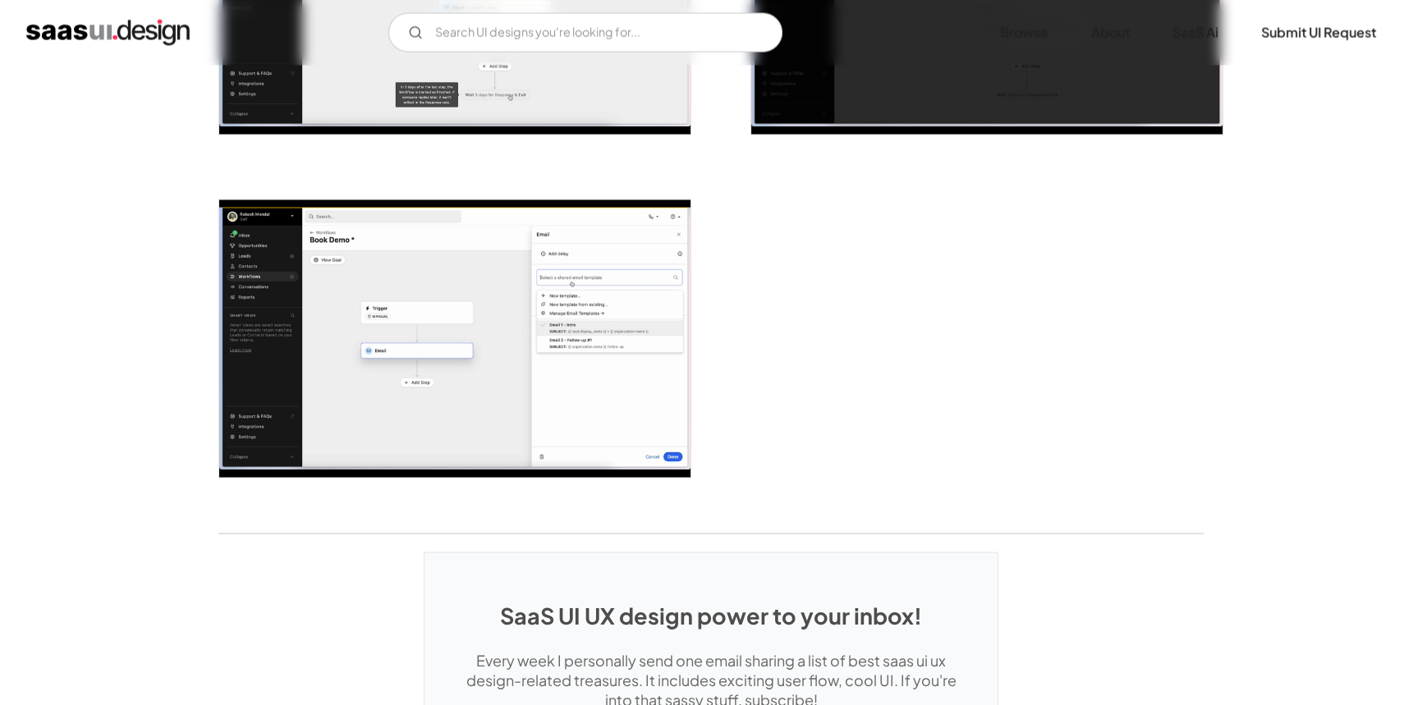
click at [566, 317] on img "open lightbox" at bounding box center [454, 338] width 471 height 277
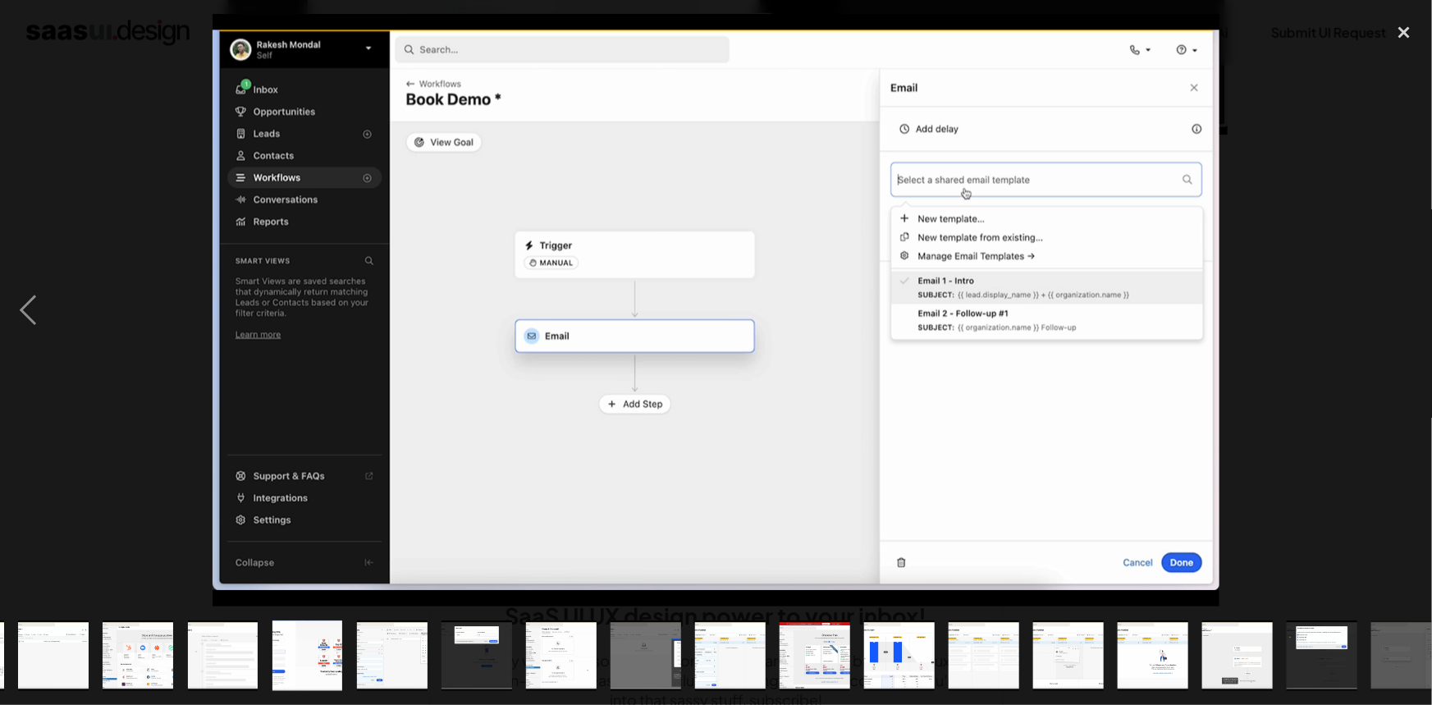
scroll to position [0, 527]
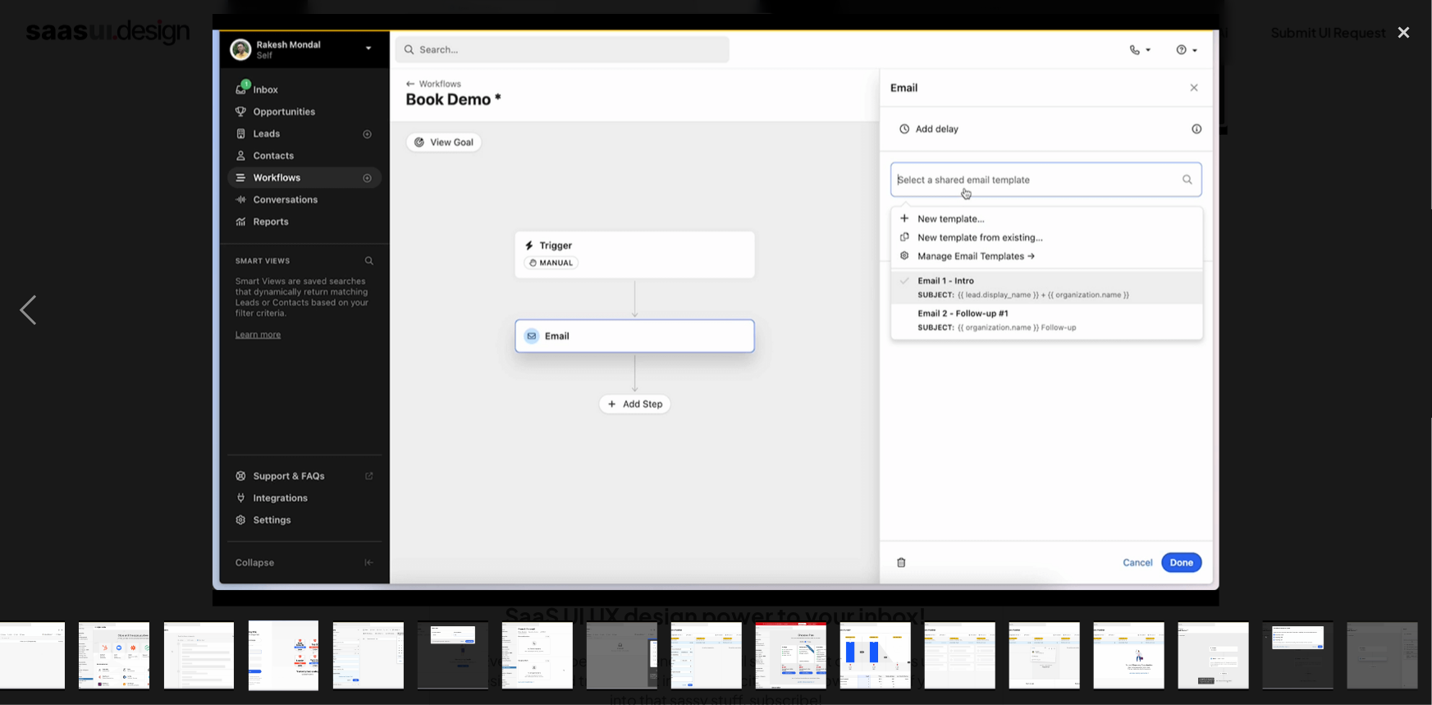
click at [1377, 268] on div "next image" at bounding box center [1405, 310] width 56 height 593
click at [635, 654] on img "show item 14 of 23" at bounding box center [622, 656] width 120 height 71
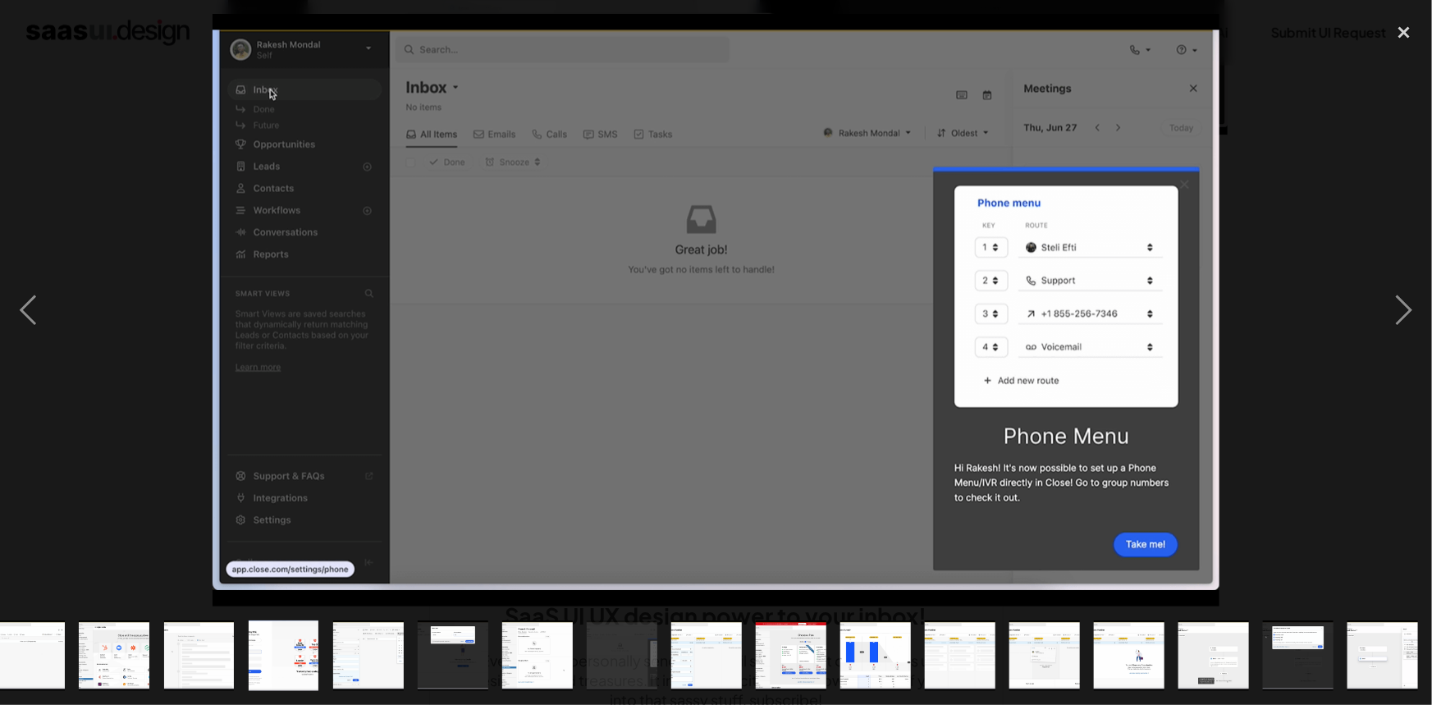
click at [538, 649] on img "show item 13 of 23" at bounding box center [538, 656] width 120 height 71
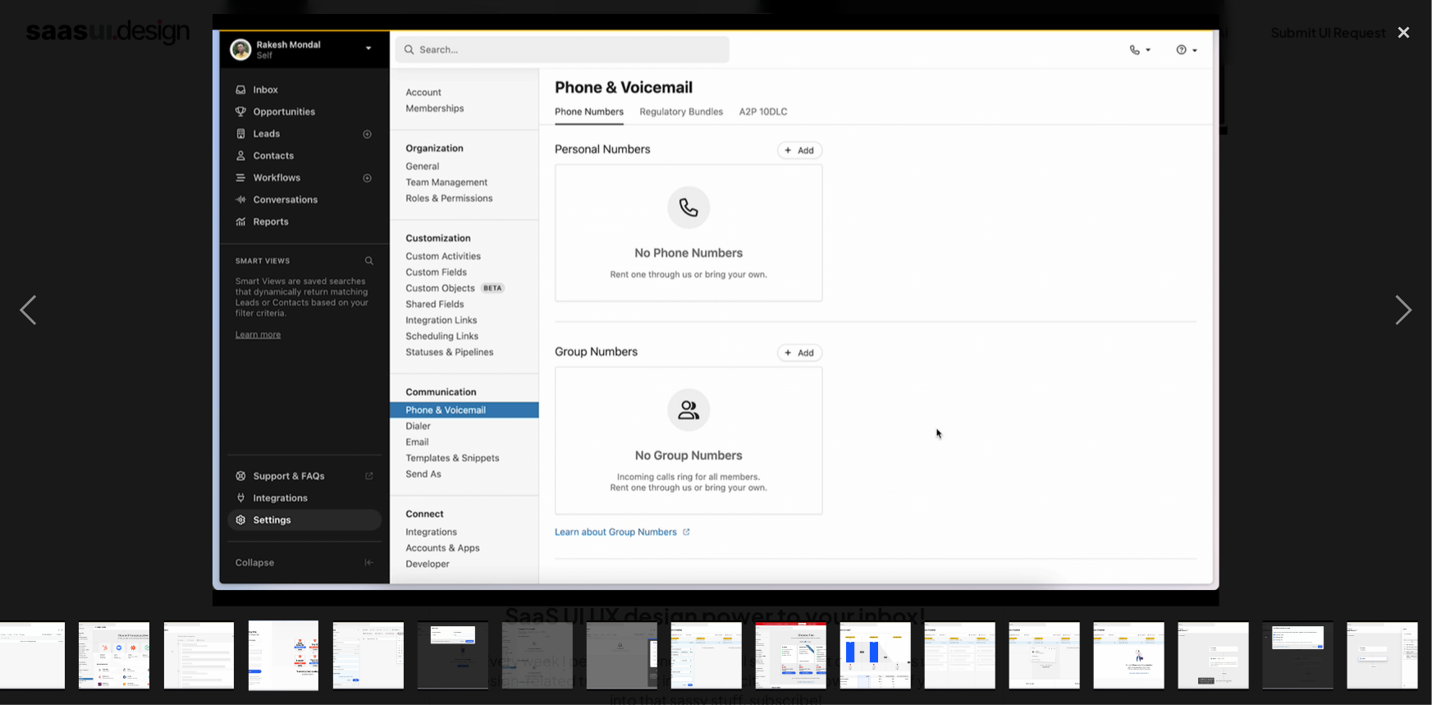
click at [265, 665] on img "show item 10 of 23" at bounding box center [284, 656] width 120 height 71
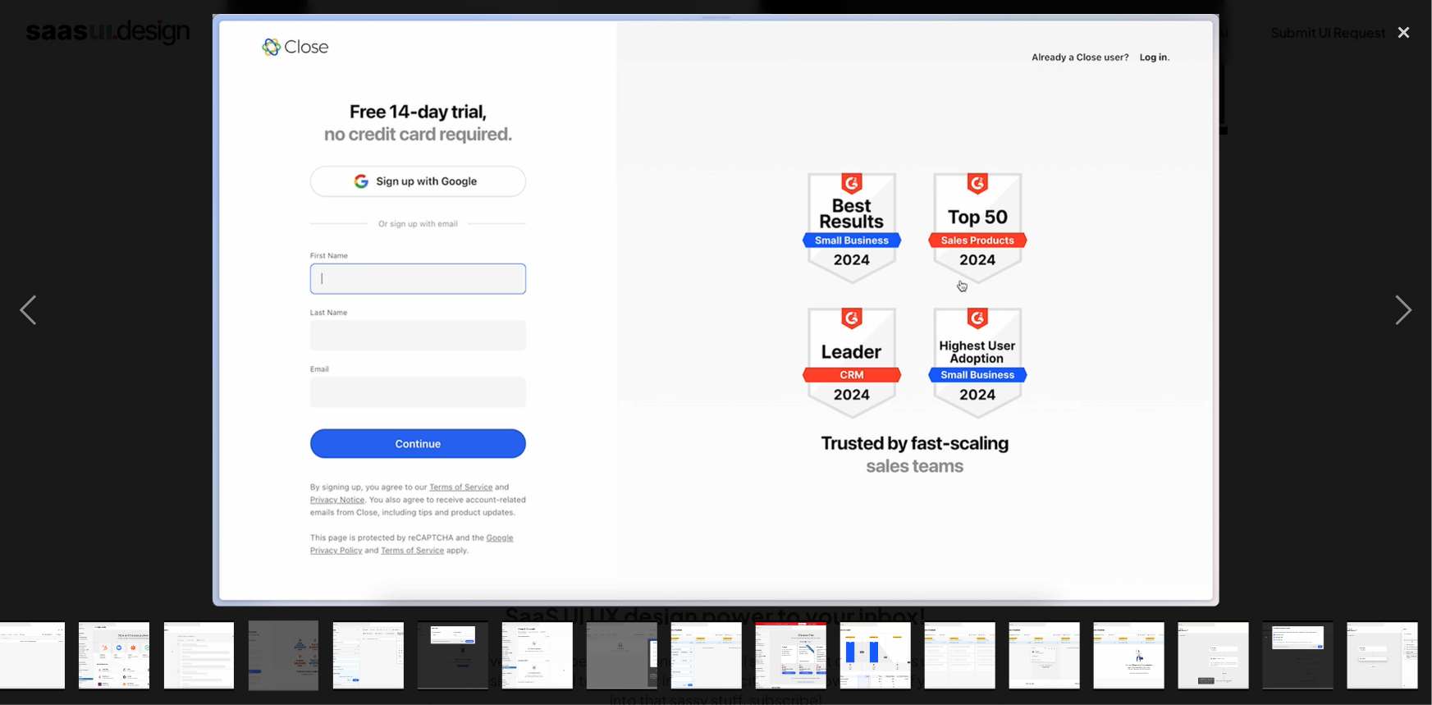
click at [144, 653] on img "show item 8 of 23" at bounding box center [114, 656] width 120 height 71
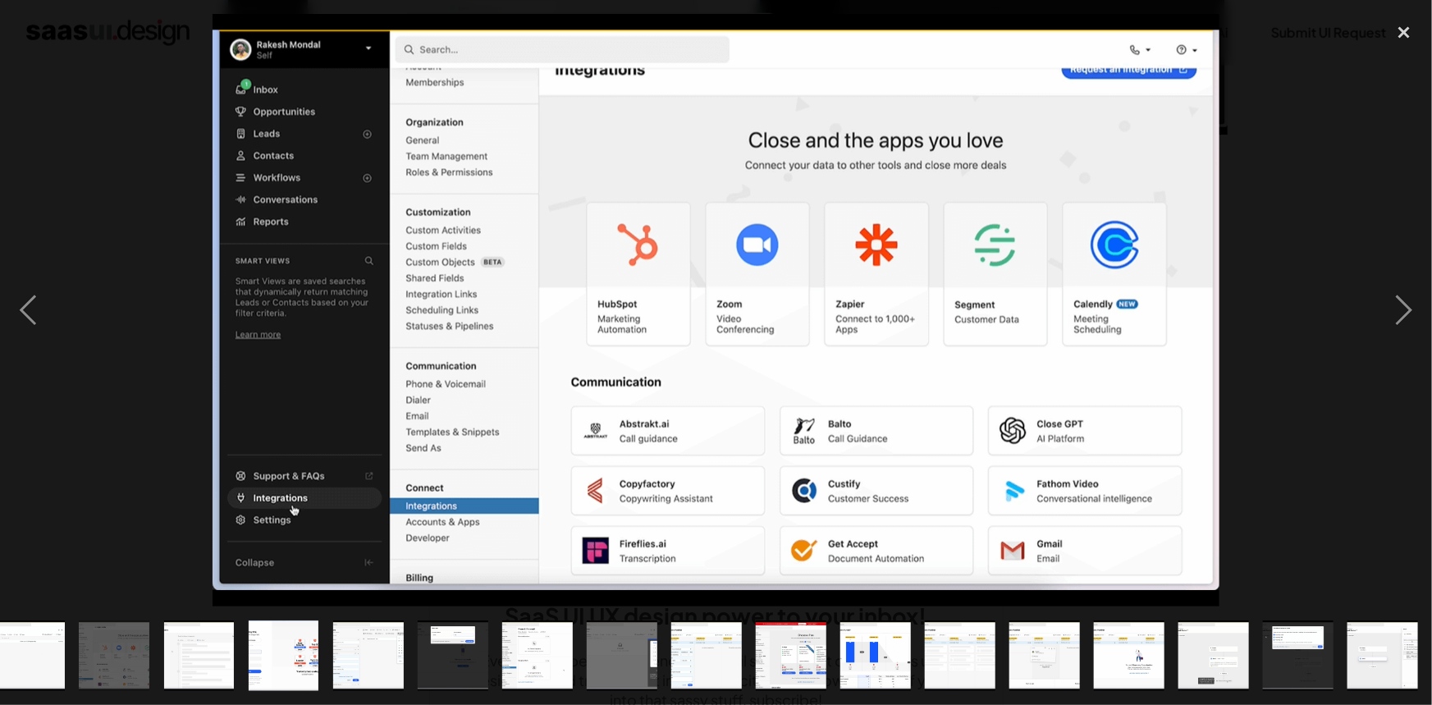
click at [140, 648] on img "show item 8 of 23" at bounding box center [114, 656] width 120 height 71
click at [78, 644] on img "show item 8 of 23" at bounding box center [114, 656] width 120 height 71
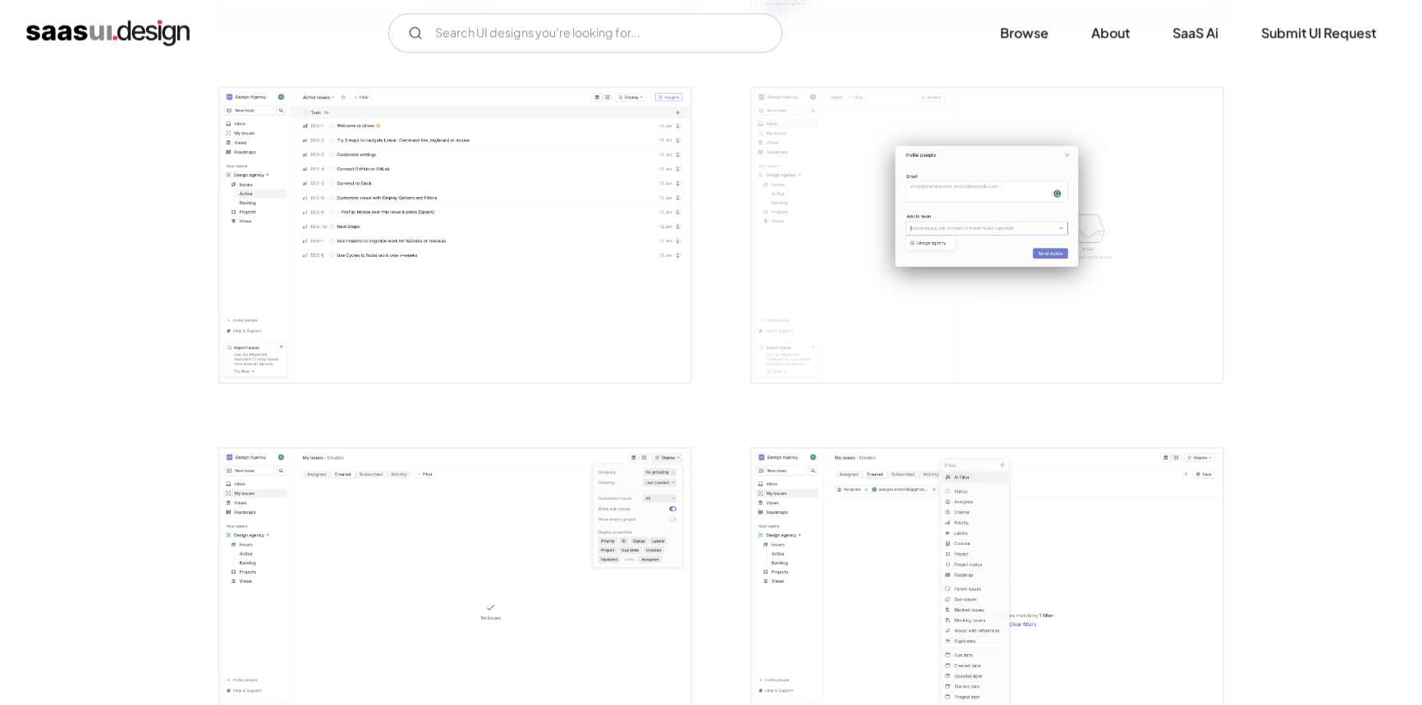
scroll to position [2089, 0]
click at [641, 296] on img "open lightbox" at bounding box center [454, 244] width 471 height 295
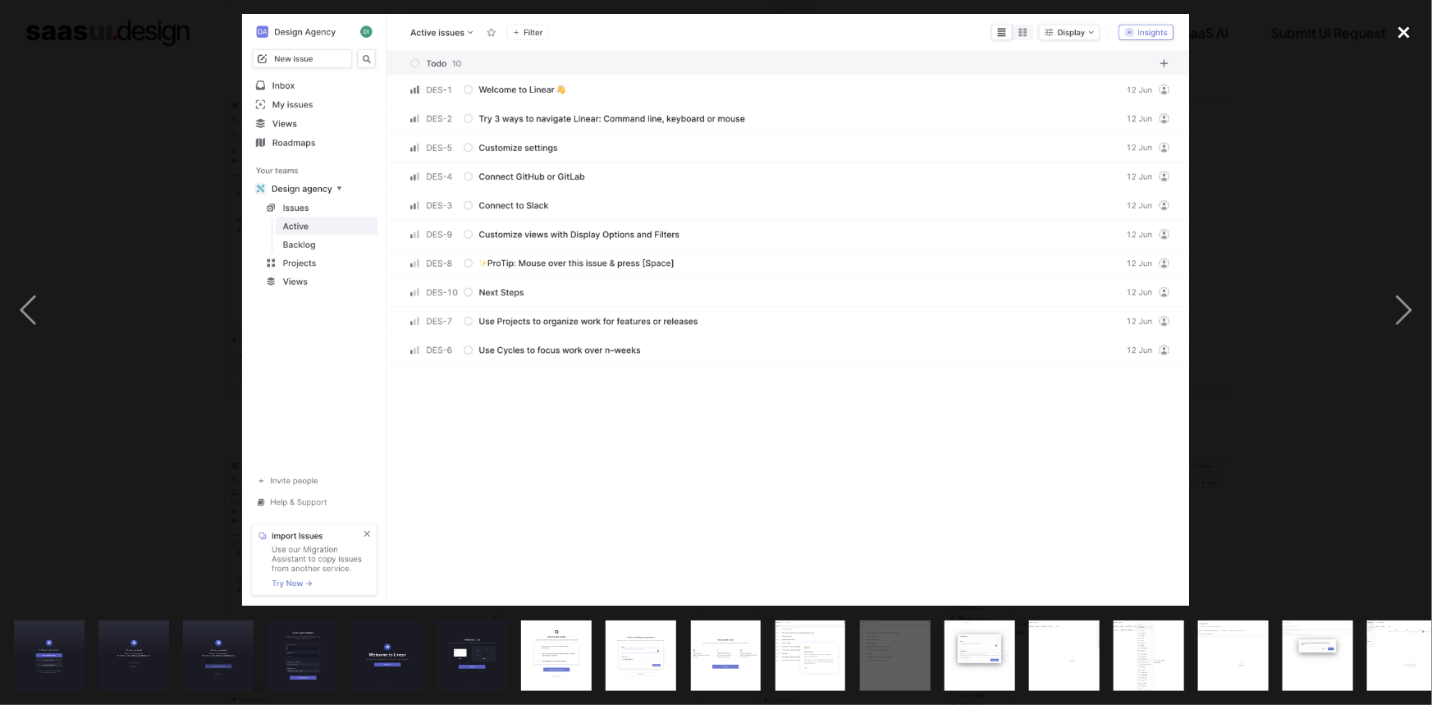
click at [1397, 25] on div "close lightbox" at bounding box center [1405, 32] width 56 height 36
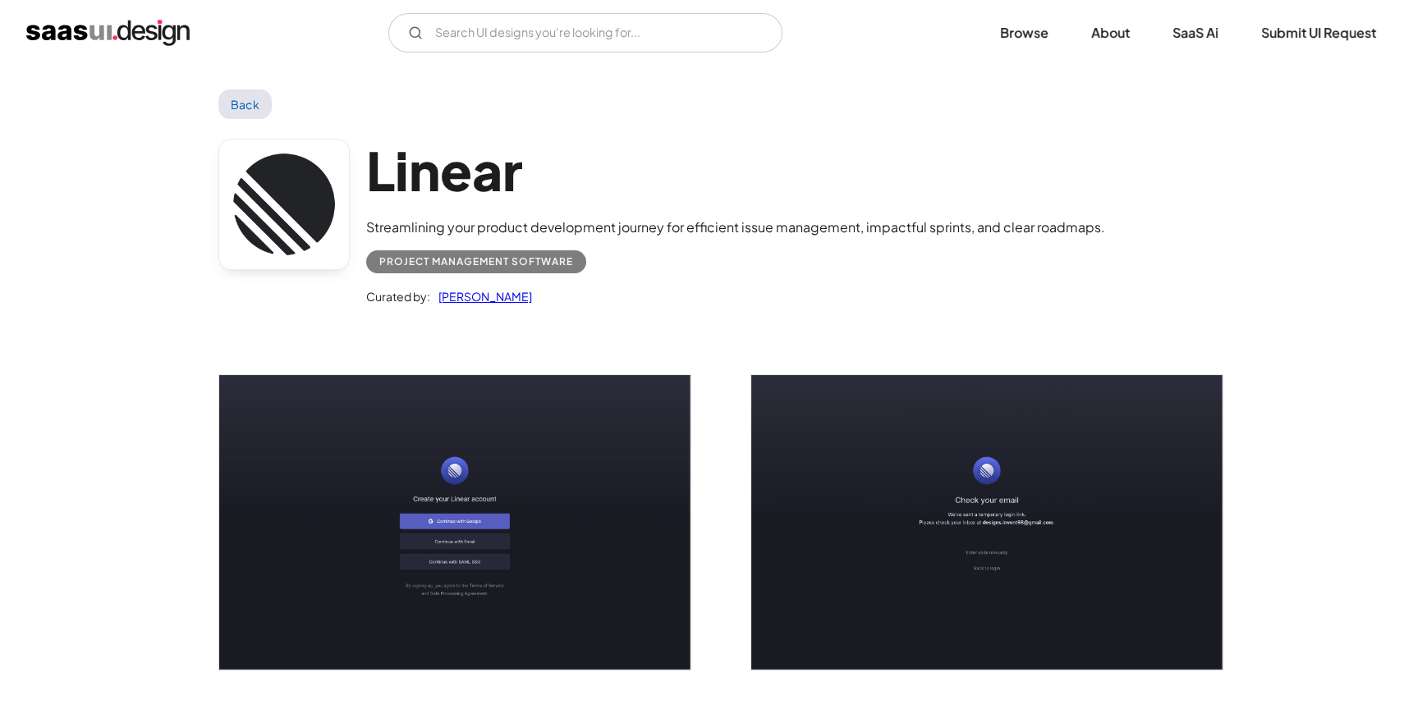
scroll to position [0, 0]
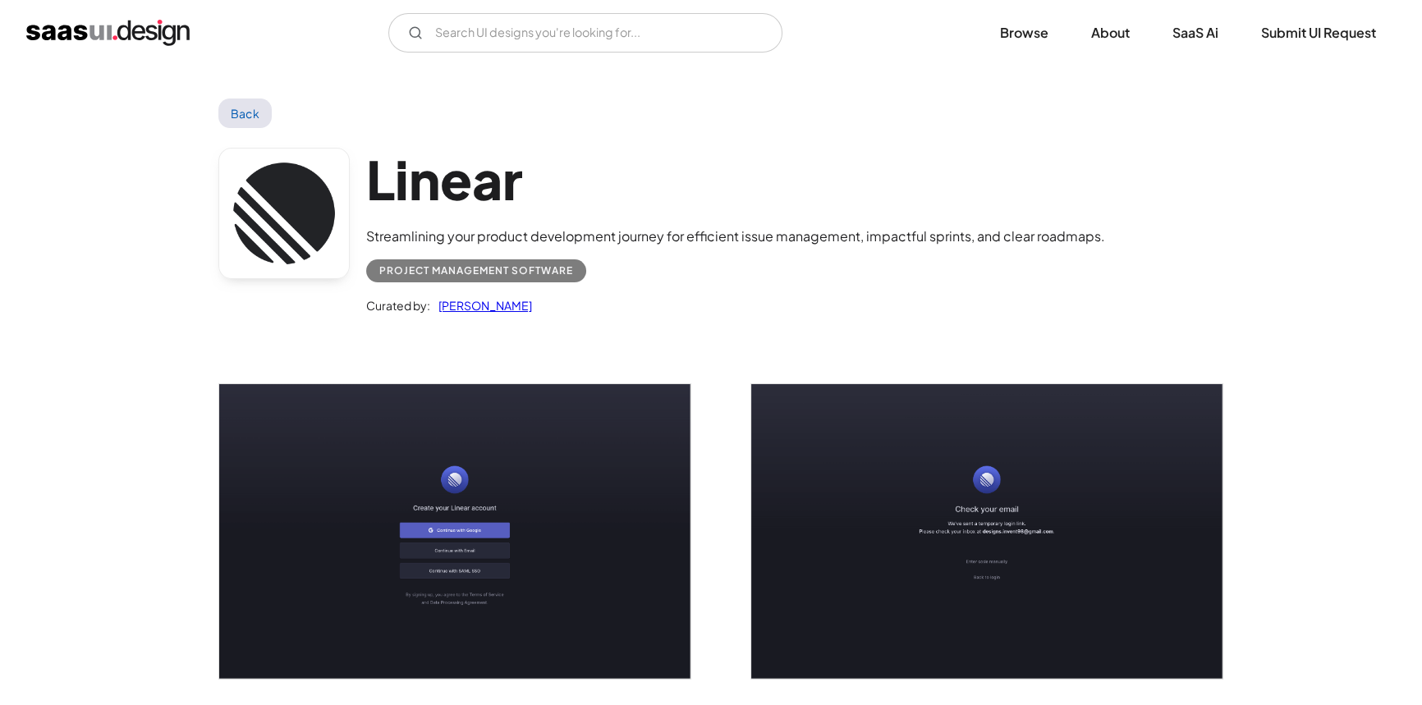
click at [484, 165] on h1 "Linear" at bounding box center [735, 179] width 739 height 63
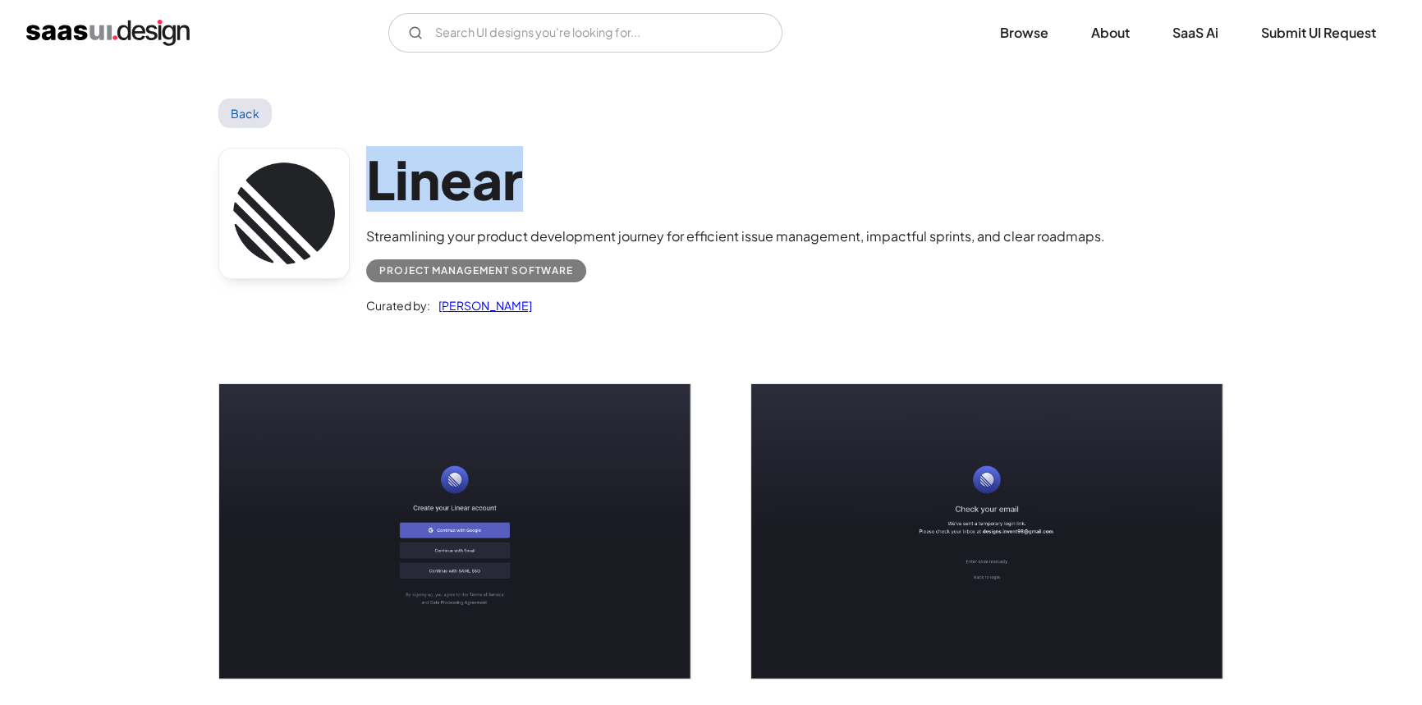
click at [484, 165] on h1 "Linear" at bounding box center [735, 179] width 739 height 63
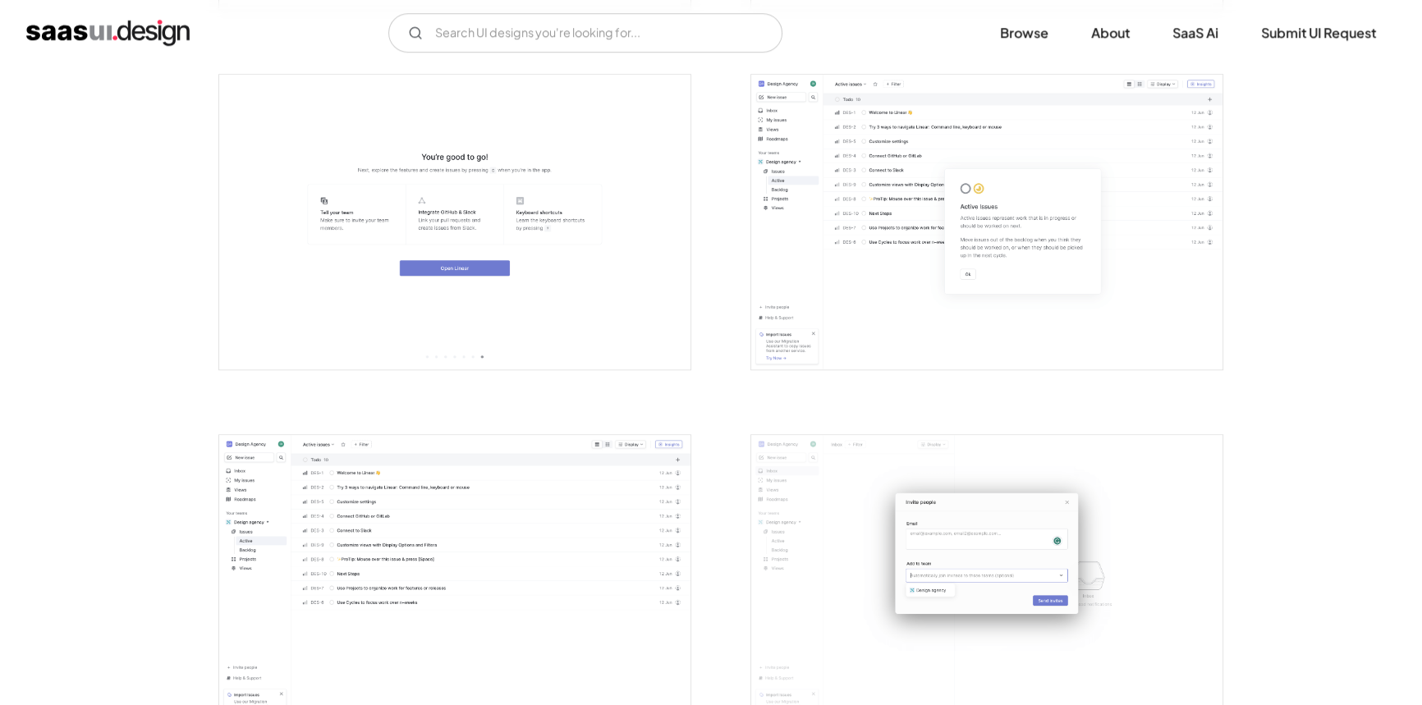
scroll to position [1492, 0]
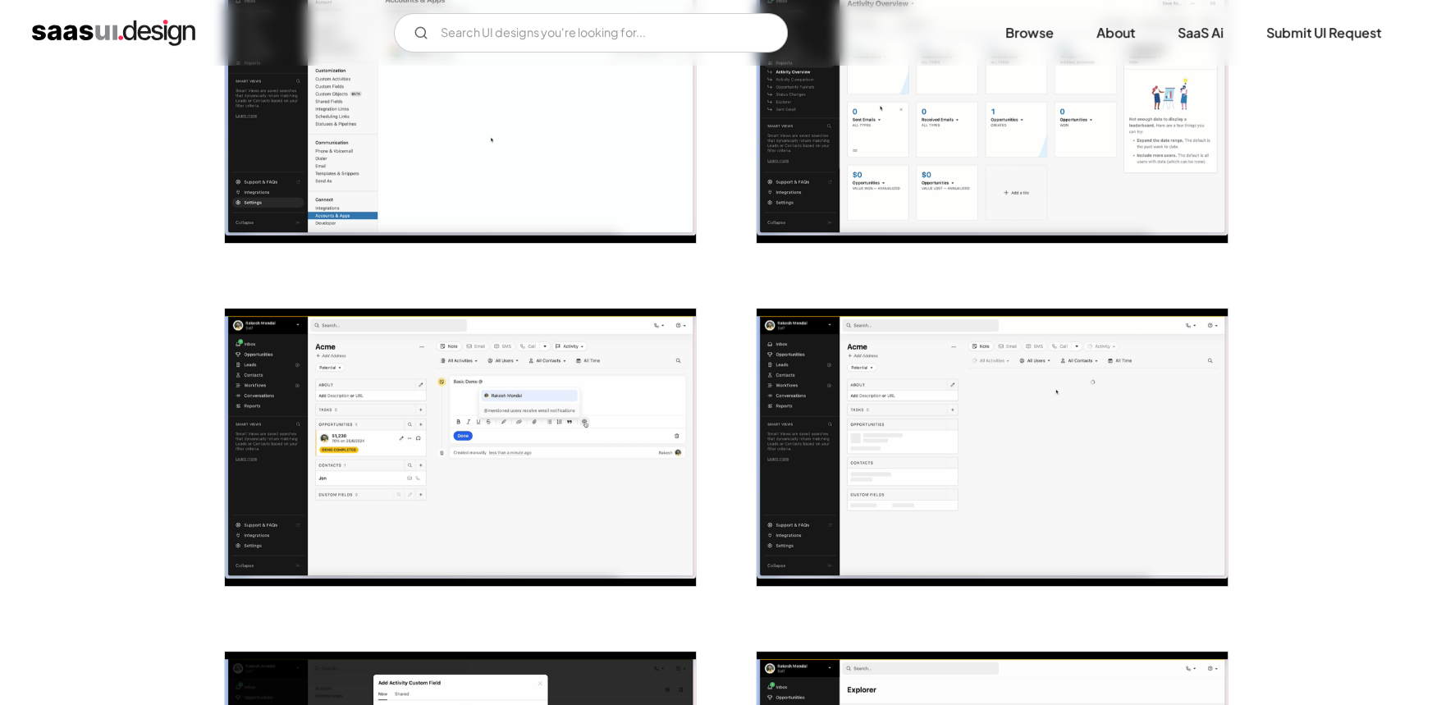
scroll to position [447, 0]
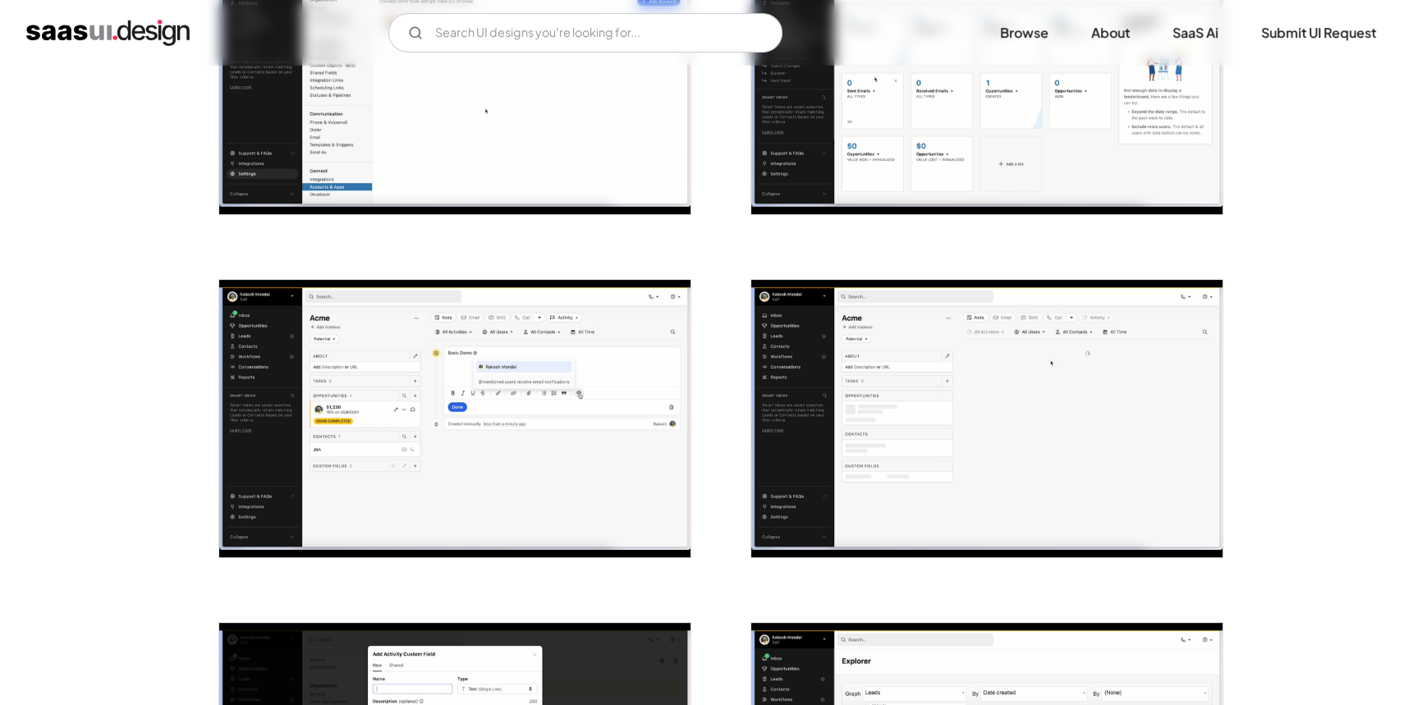
click at [470, 409] on img "open lightbox" at bounding box center [454, 418] width 471 height 277
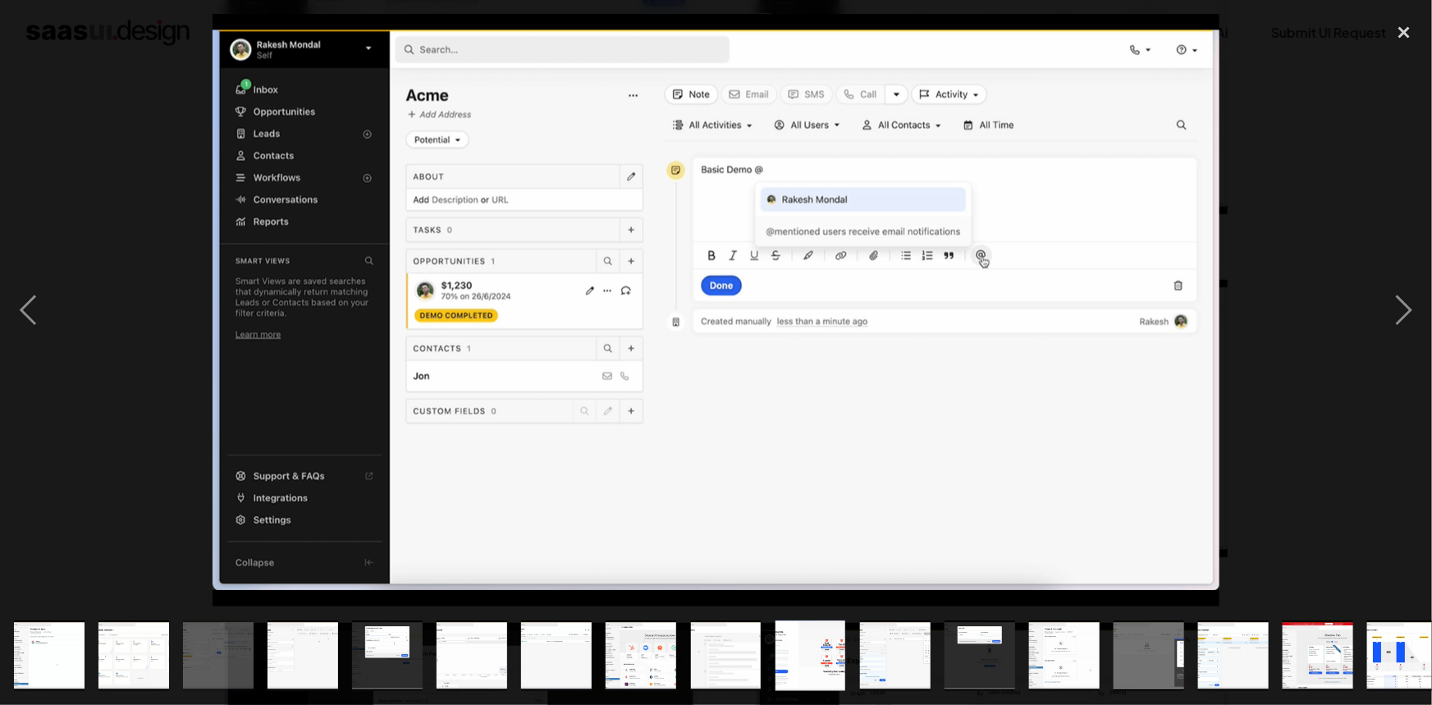
click at [375, 635] on img "show item 5 of 23" at bounding box center [388, 656] width 120 height 71
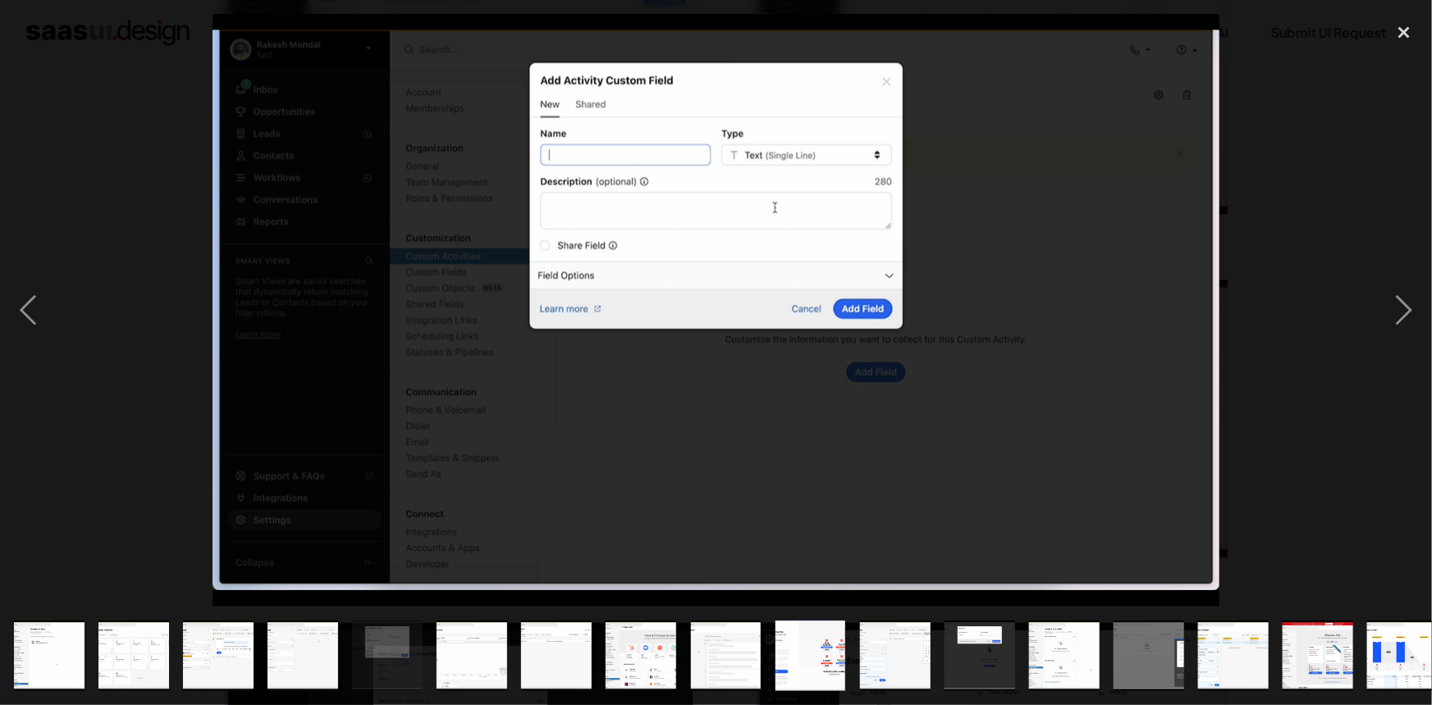
click at [497, 635] on img "show item 6 of 23" at bounding box center [472, 656] width 120 height 71
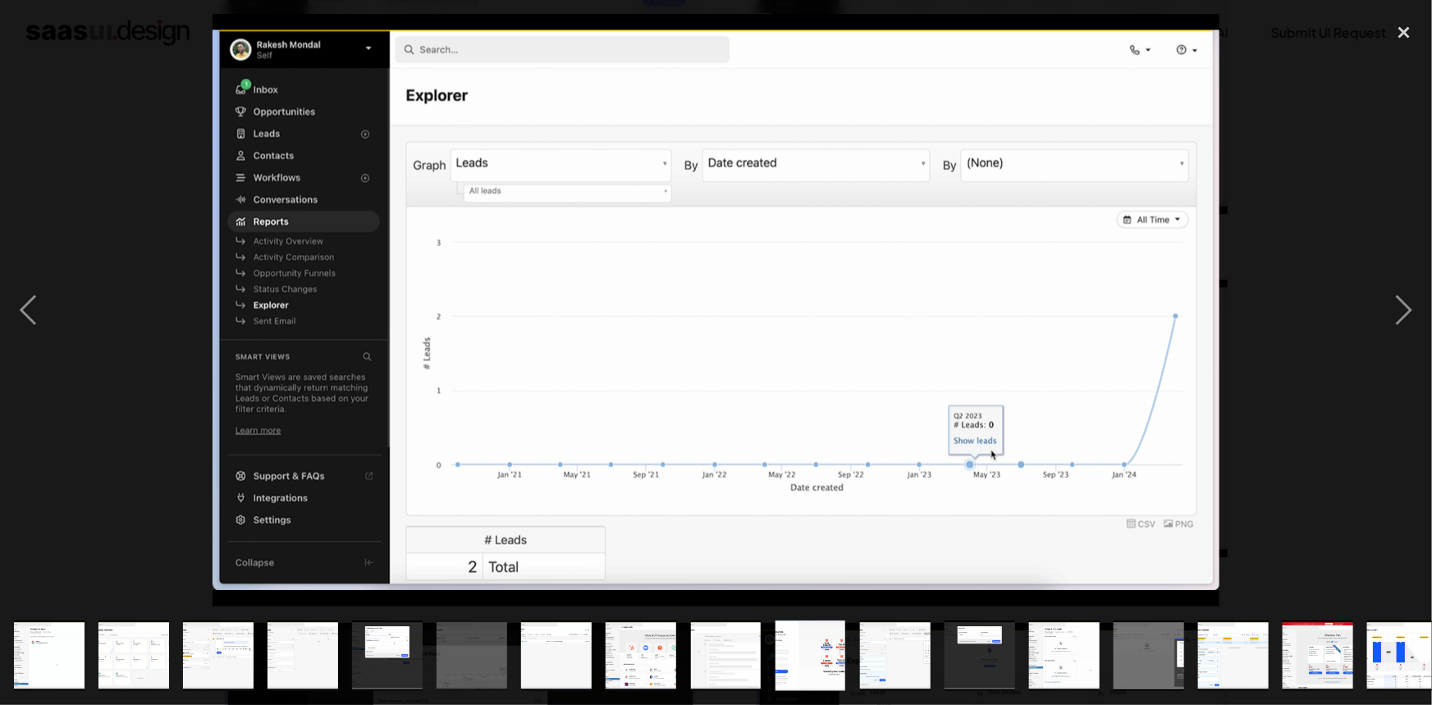
click at [535, 648] on img "show item 7 of 23" at bounding box center [557, 656] width 120 height 71
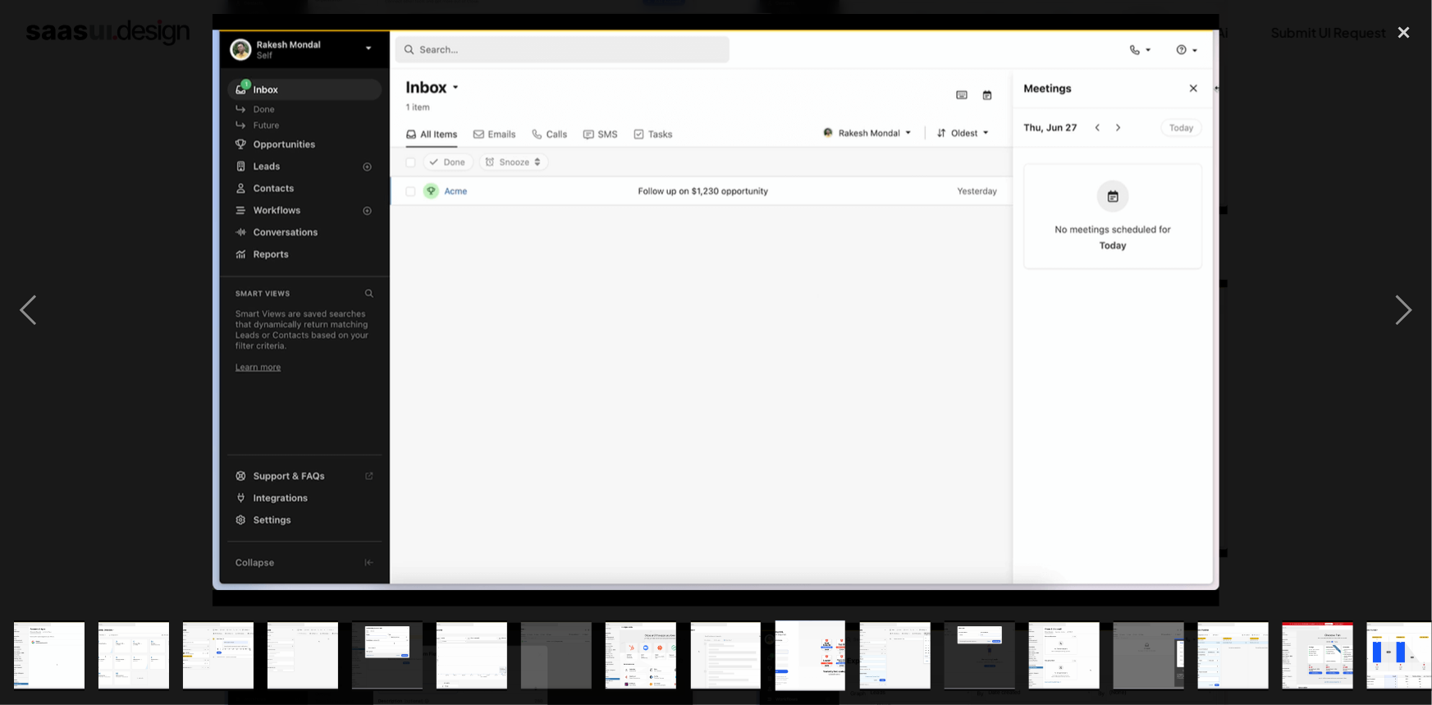
click at [419, 644] on img "show item 5 of 23" at bounding box center [388, 656] width 120 height 71
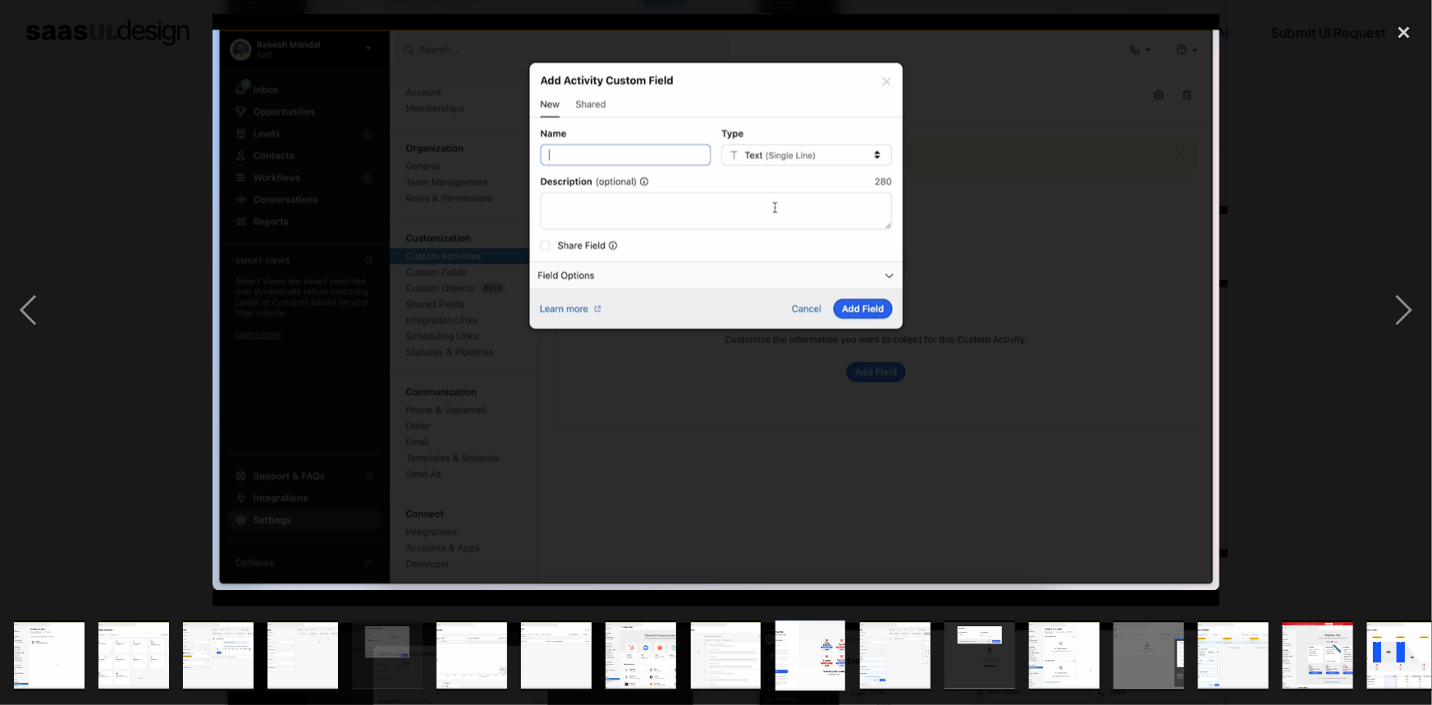
click at [588, 622] on img "show item 7 of 23" at bounding box center [557, 656] width 120 height 71
